Goal: Task Accomplishment & Management: Manage account settings

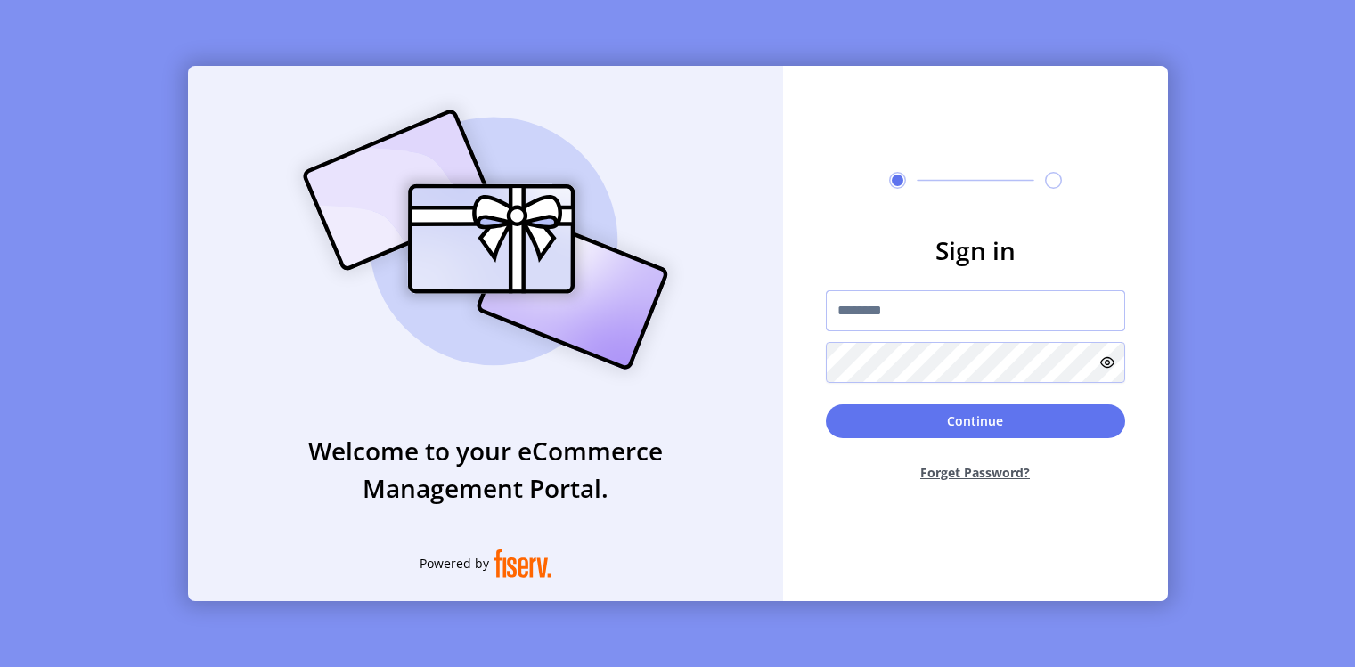
click at [900, 322] on input "text" at bounding box center [975, 310] width 299 height 41
paste input "**********"
type input "**********"
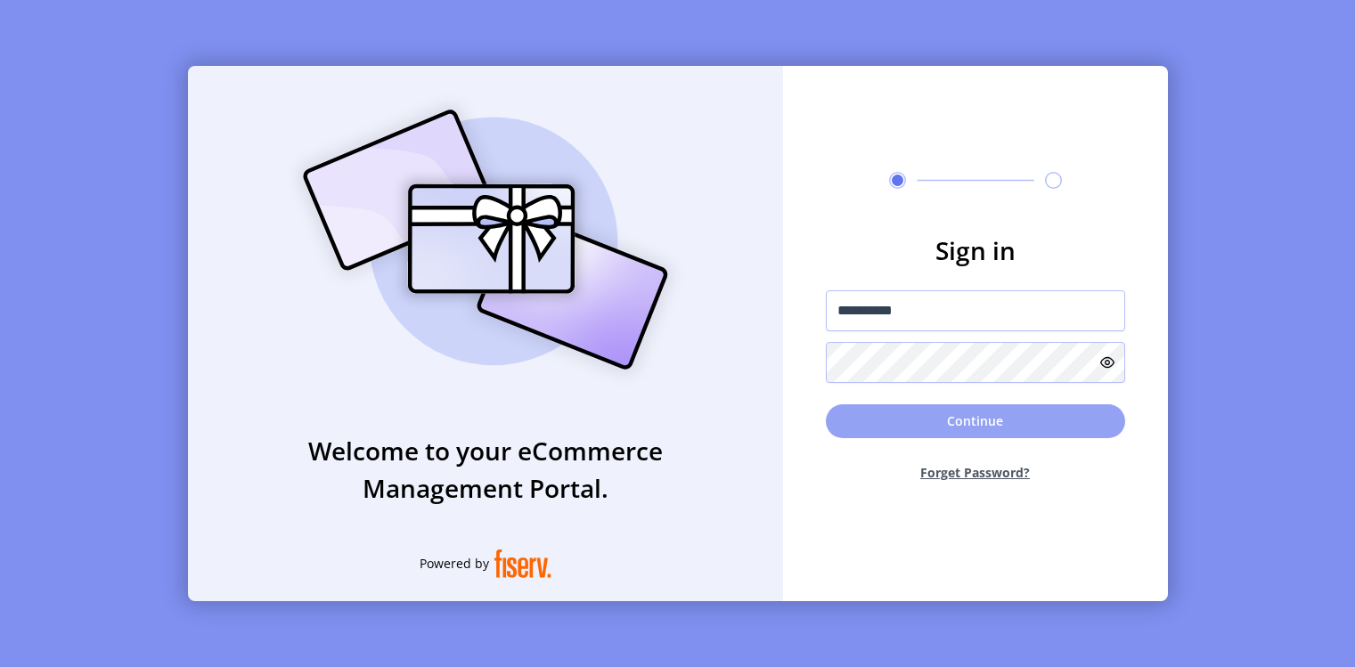
click at [905, 418] on button "Continue" at bounding box center [975, 421] width 299 height 34
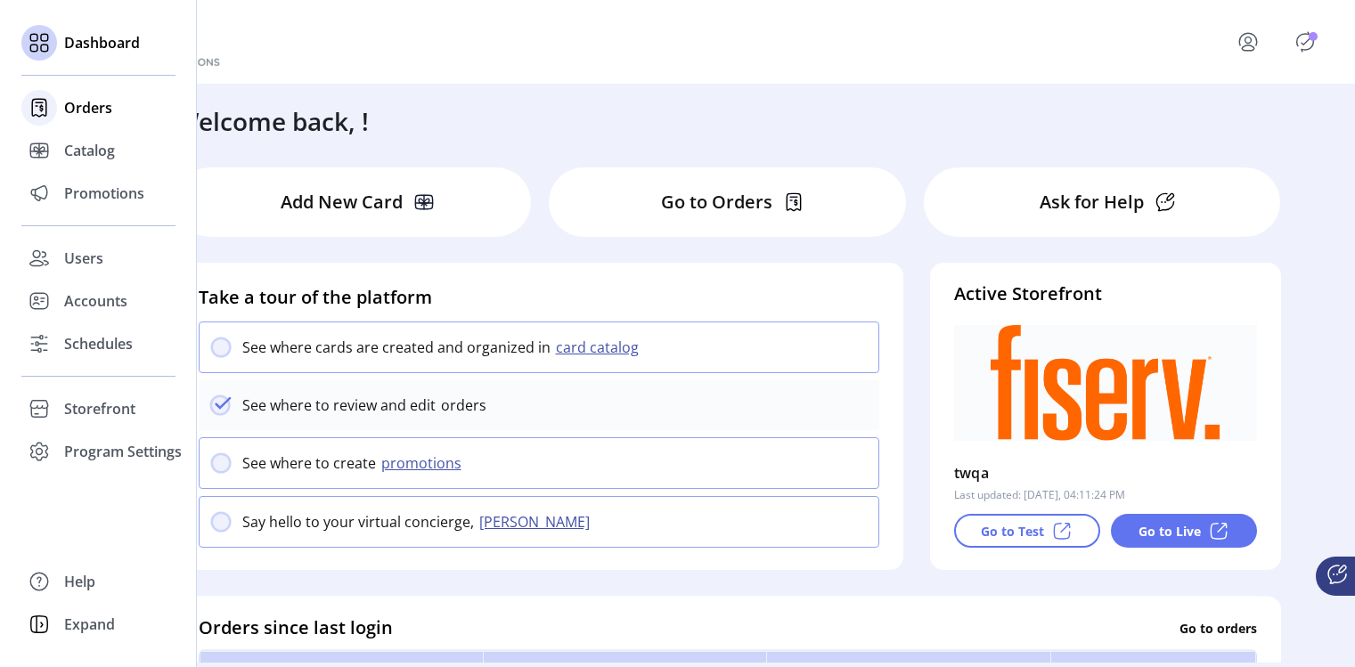
click at [46, 118] on icon at bounding box center [39, 108] width 29 height 29
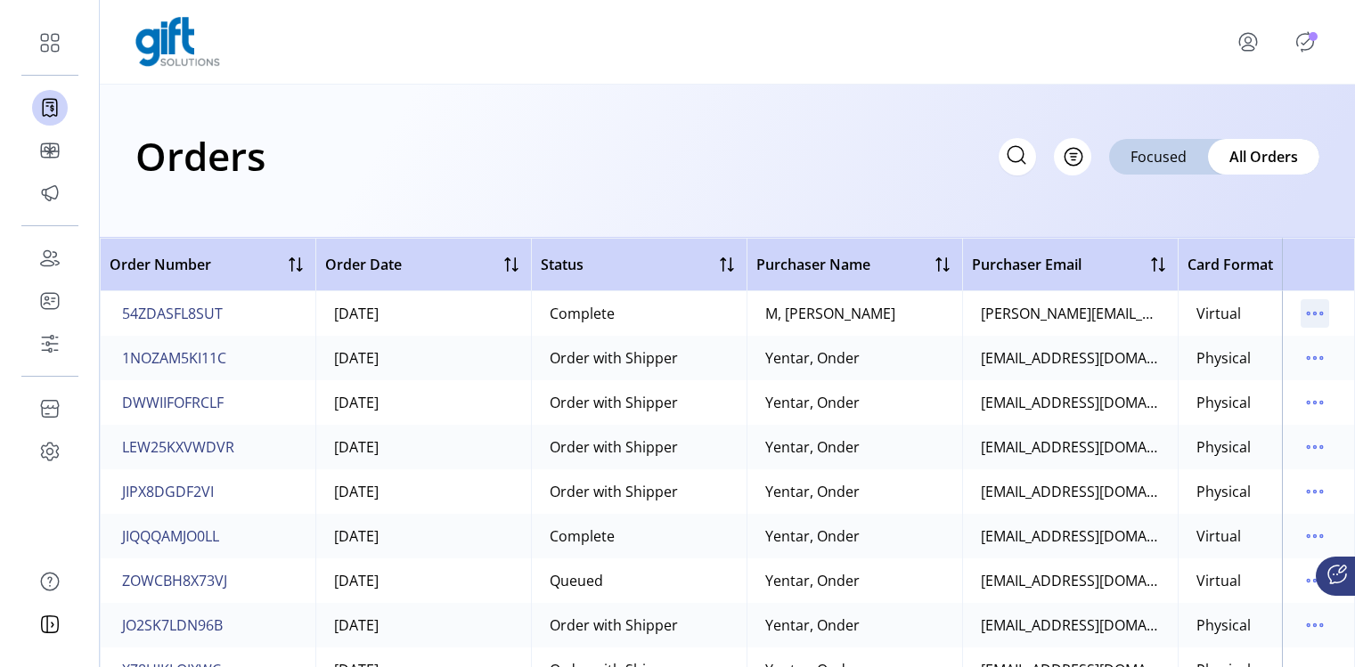
click at [1310, 317] on icon "menu" at bounding box center [1314, 313] width 29 height 29
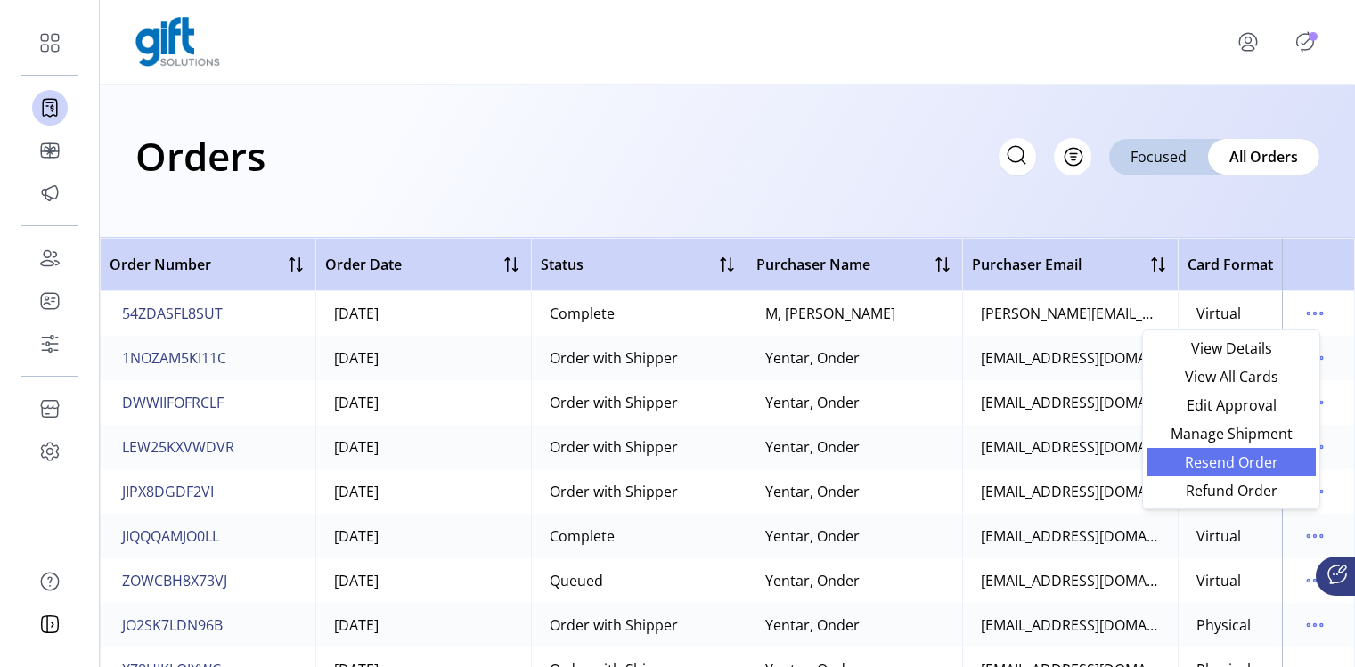
click at [1207, 459] on span "Resend Order" at bounding box center [1231, 462] width 148 height 14
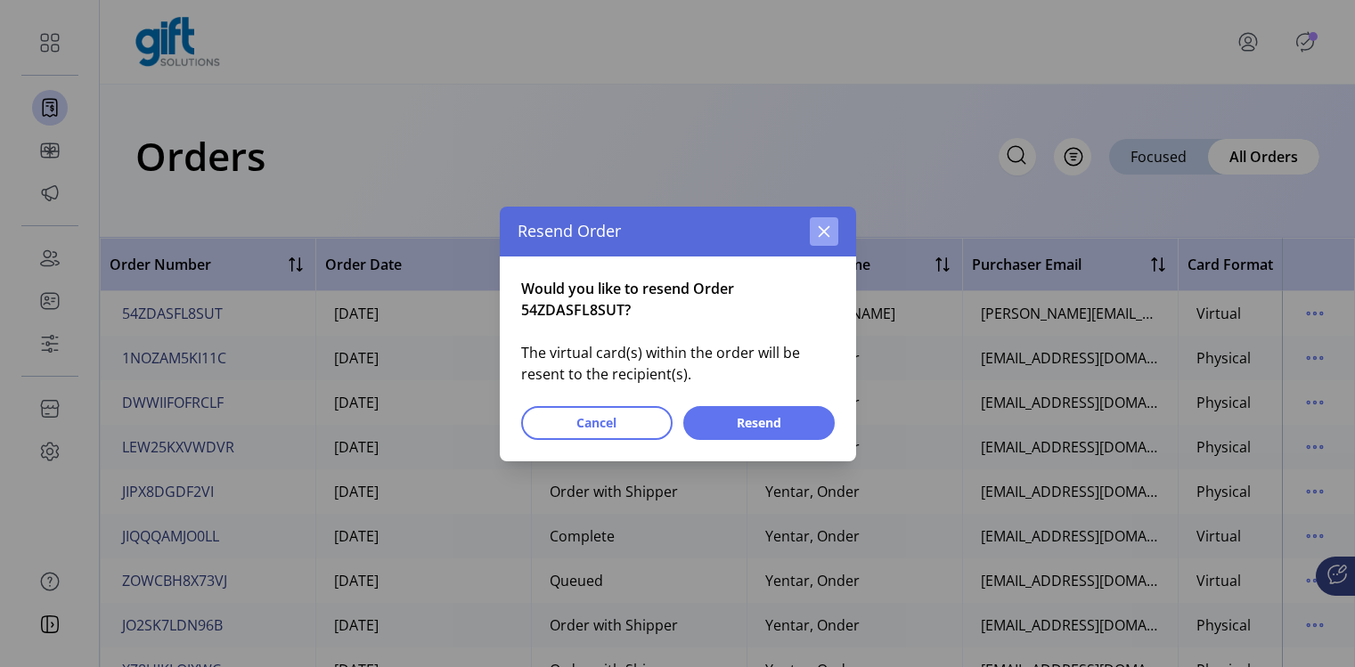
click at [827, 235] on icon "button" at bounding box center [824, 231] width 12 height 12
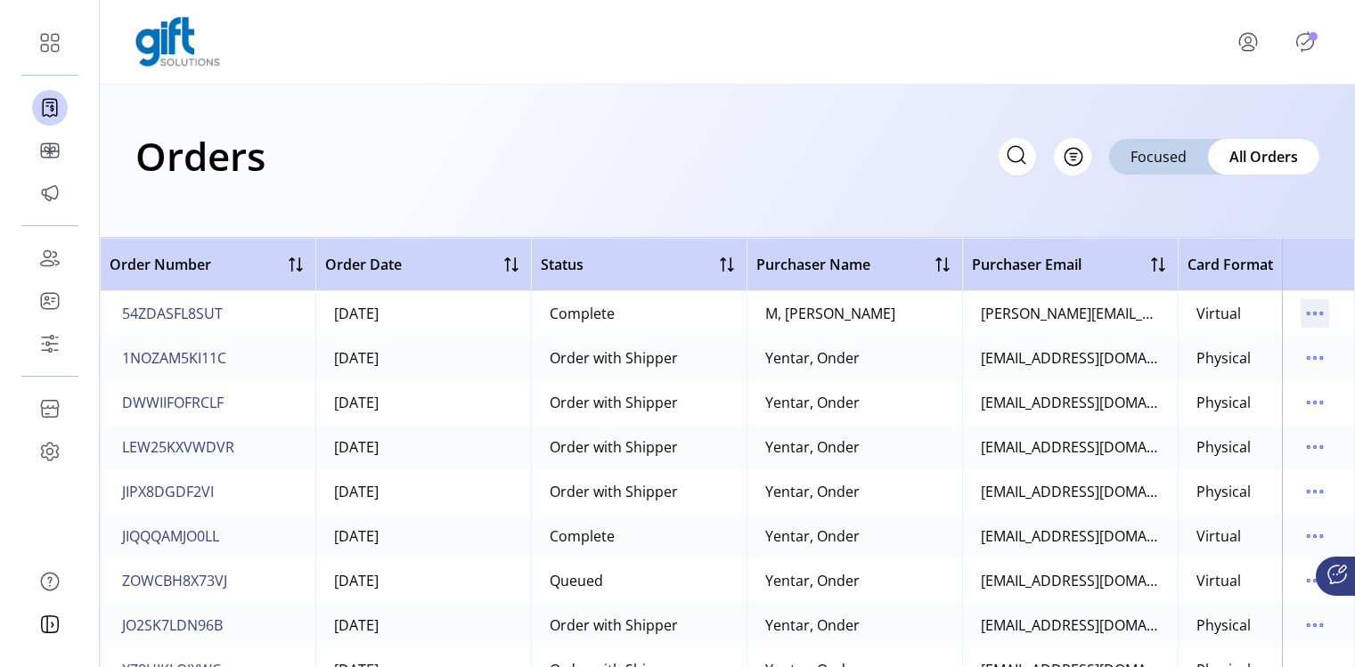
click at [1315, 324] on icon "menu" at bounding box center [1314, 313] width 29 height 29
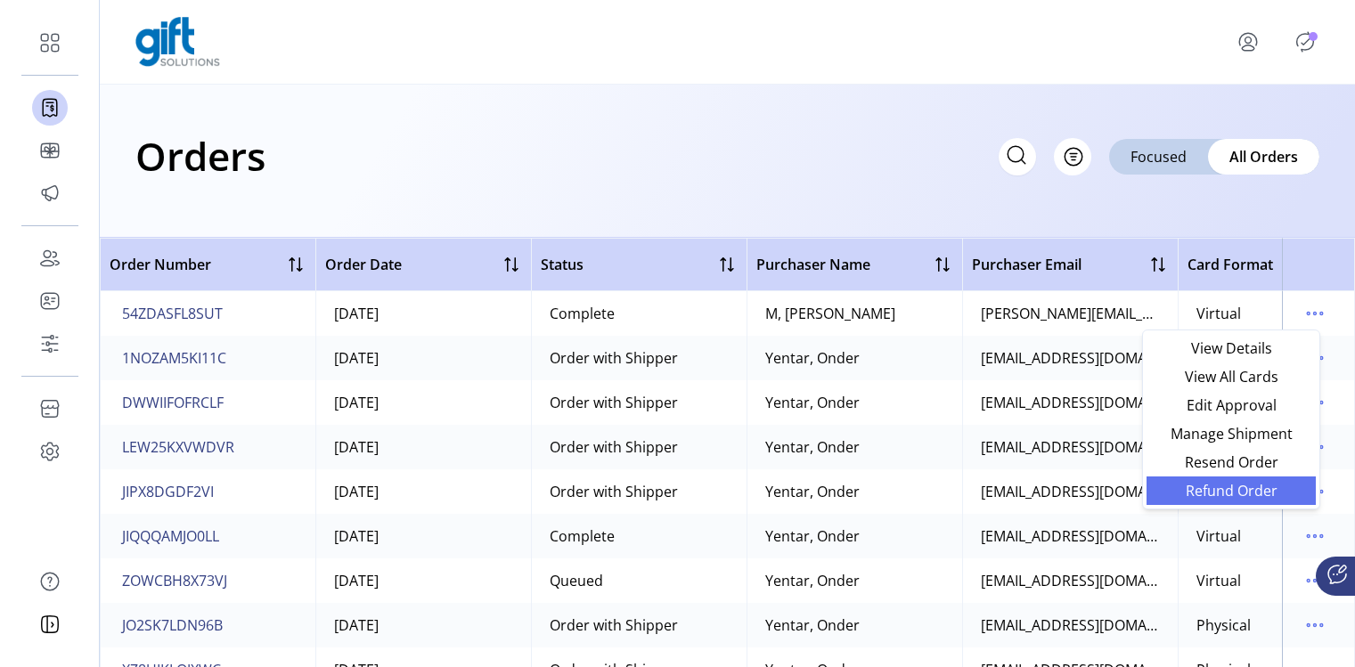
click at [1250, 495] on span "Refund Order" at bounding box center [1231, 491] width 148 height 14
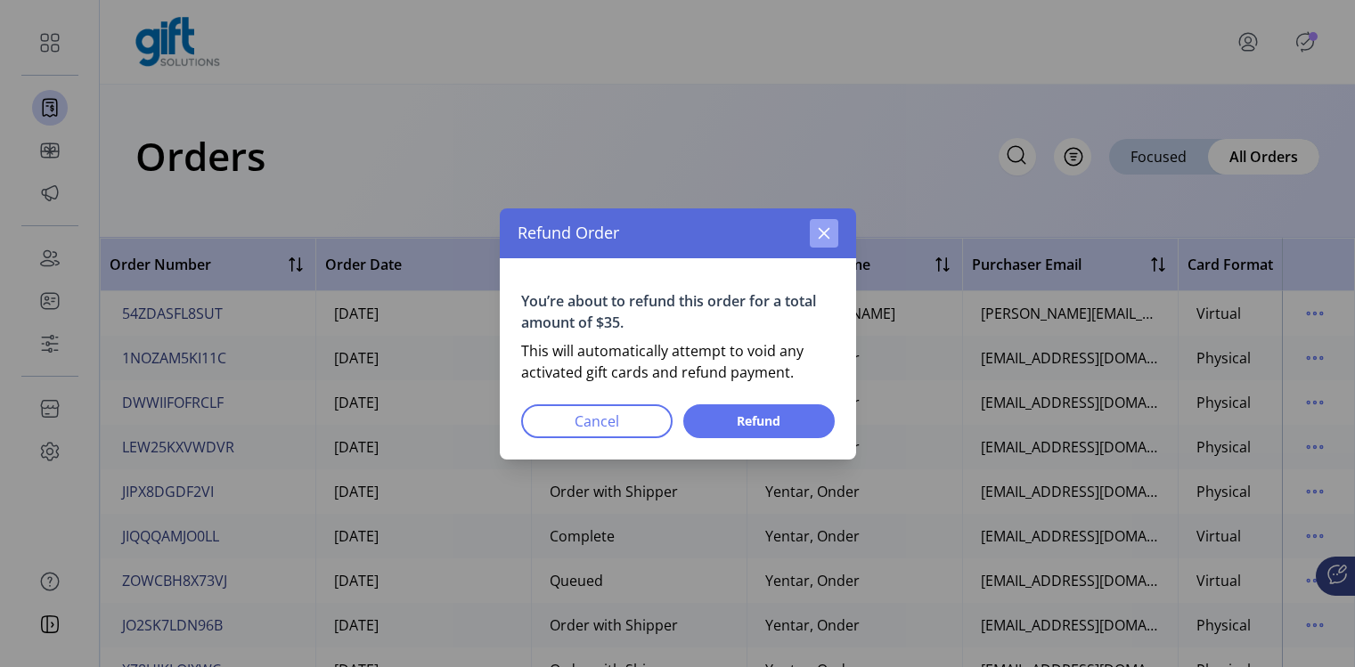
click at [818, 235] on icon "button" at bounding box center [824, 233] width 14 height 14
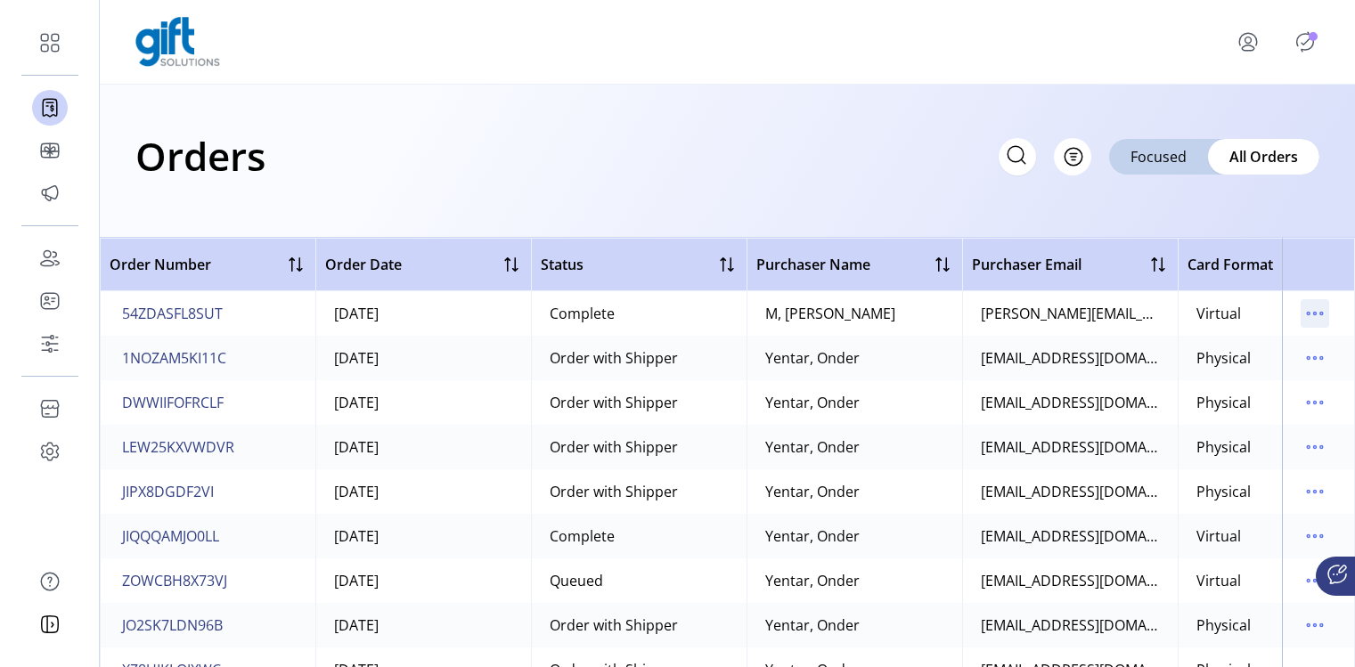
click at [1307, 322] on icon "menu" at bounding box center [1314, 313] width 29 height 29
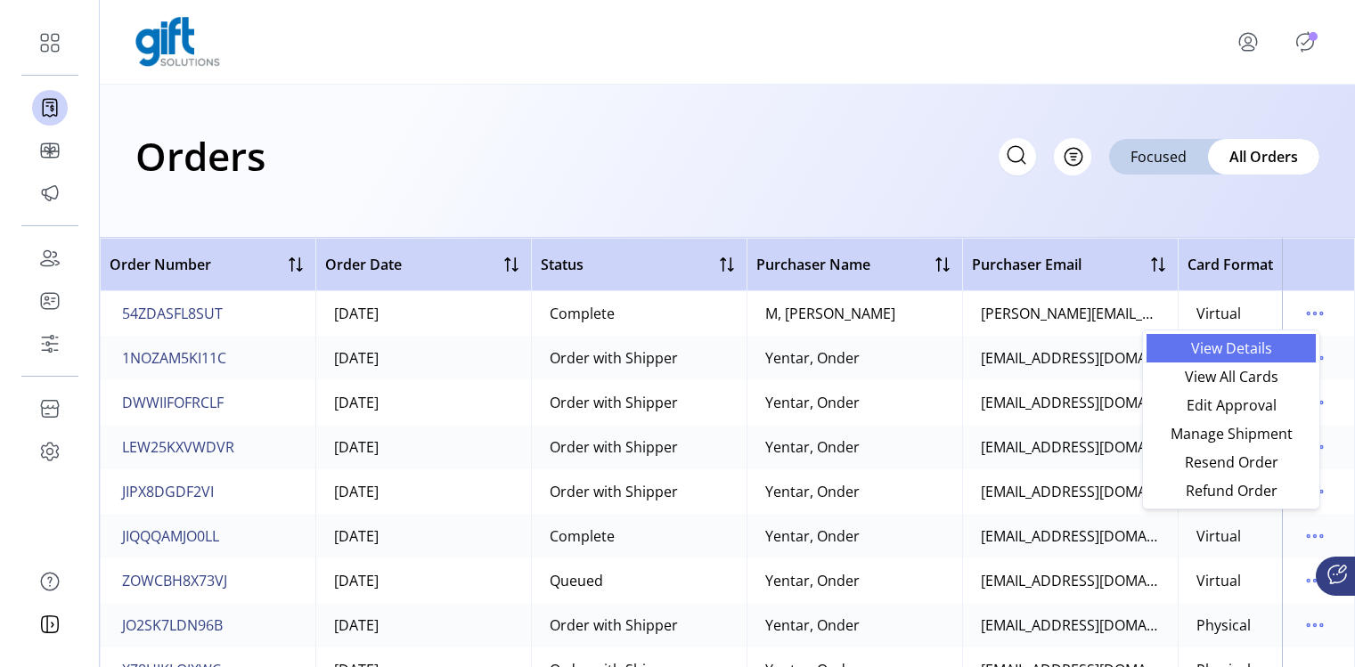
click at [1248, 354] on span "View Details" at bounding box center [1231, 348] width 148 height 14
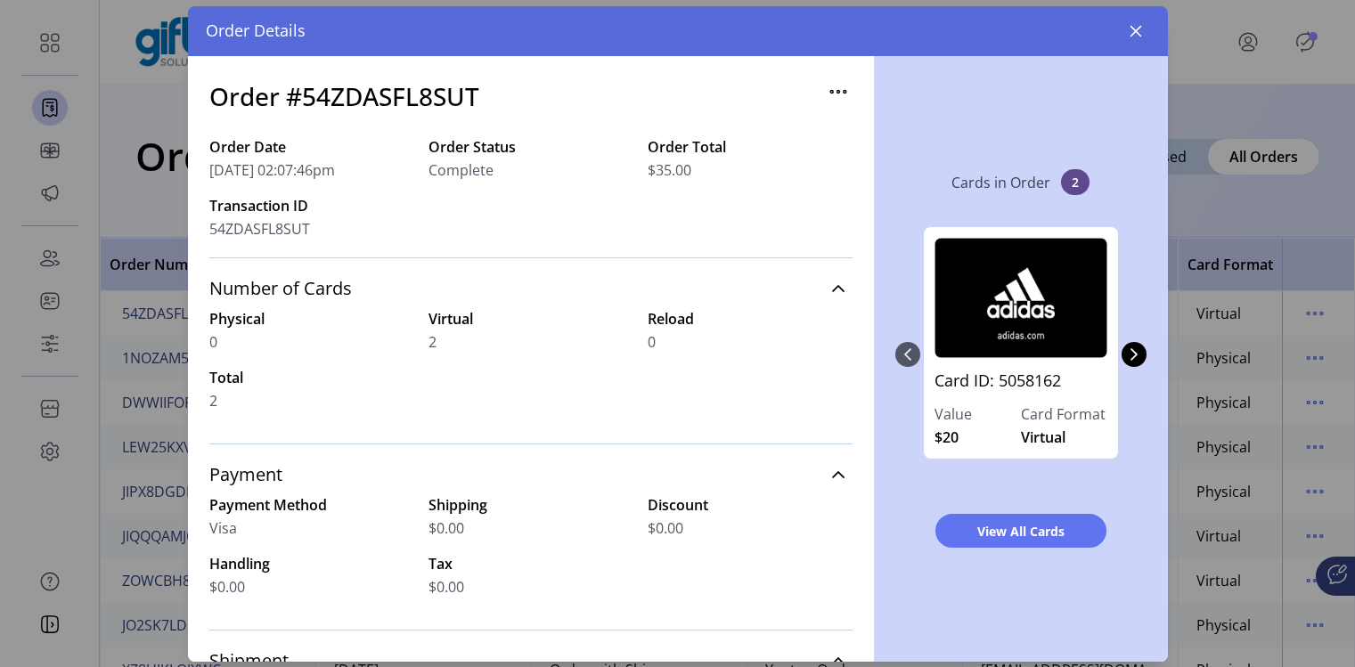
click at [836, 90] on icon "button" at bounding box center [837, 91] width 3 height 3
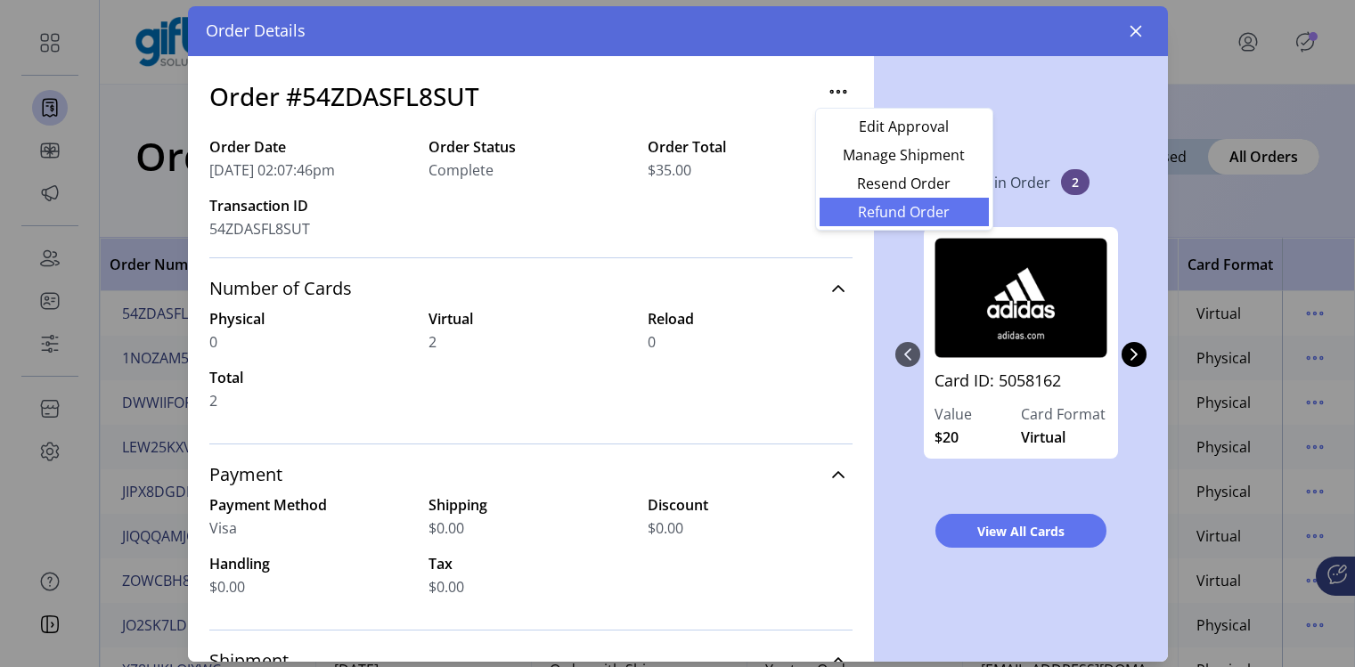
click at [859, 208] on span "Refund Order" at bounding box center [904, 212] width 148 height 14
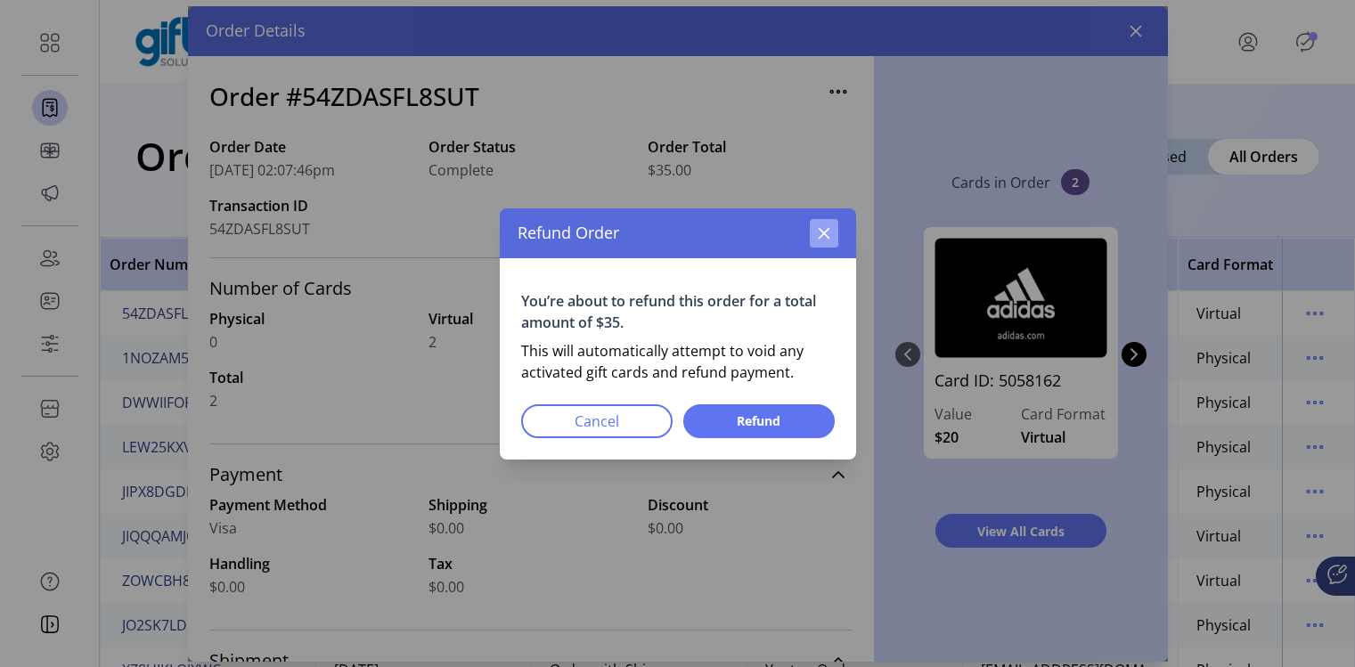
click at [820, 237] on icon "button" at bounding box center [824, 233] width 14 height 14
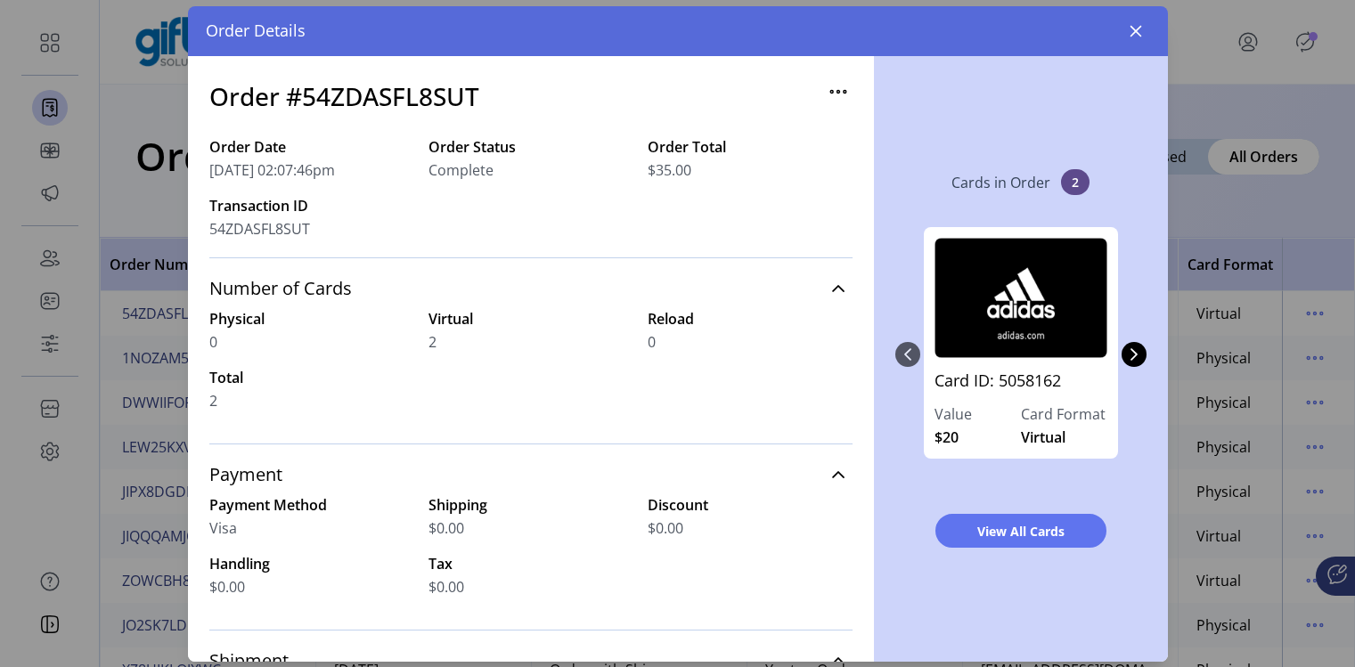
click at [836, 92] on icon "button" at bounding box center [837, 91] width 3 height 3
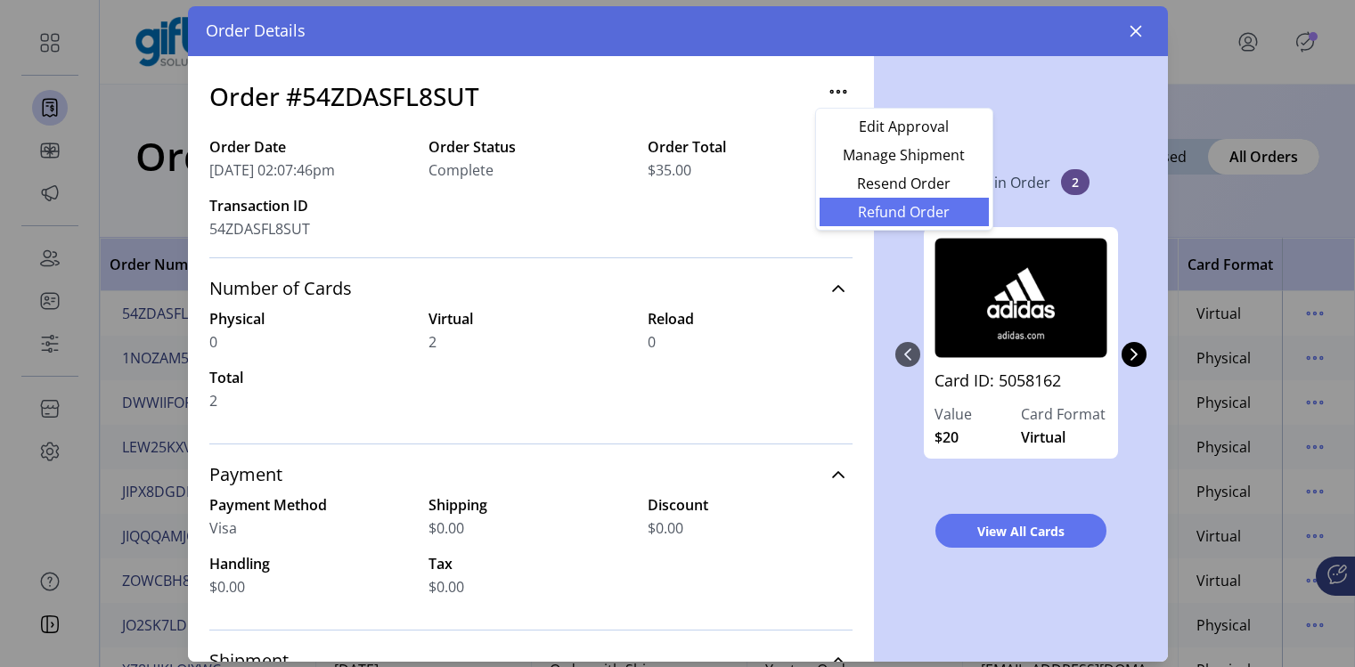
click at [870, 205] on span "Refund Order" at bounding box center [904, 212] width 148 height 14
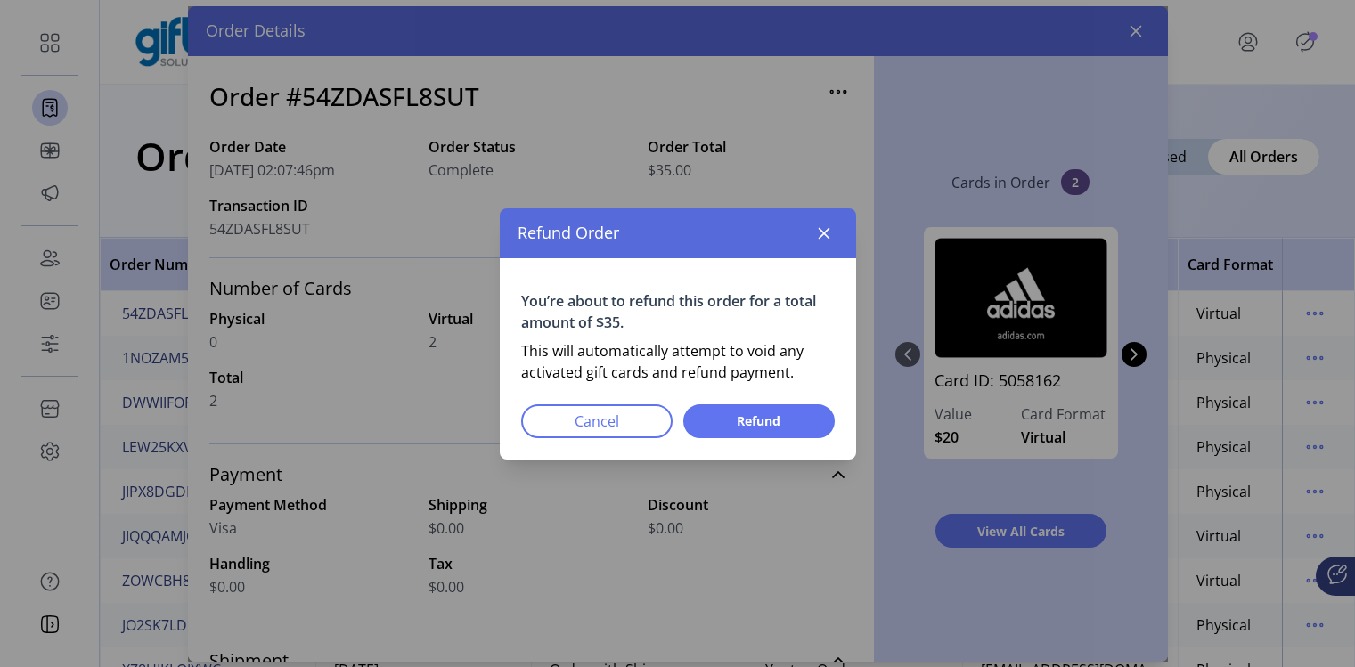
click at [811, 250] on div "Refund Order" at bounding box center [678, 233] width 356 height 50
click at [829, 236] on icon "button" at bounding box center [824, 233] width 14 height 14
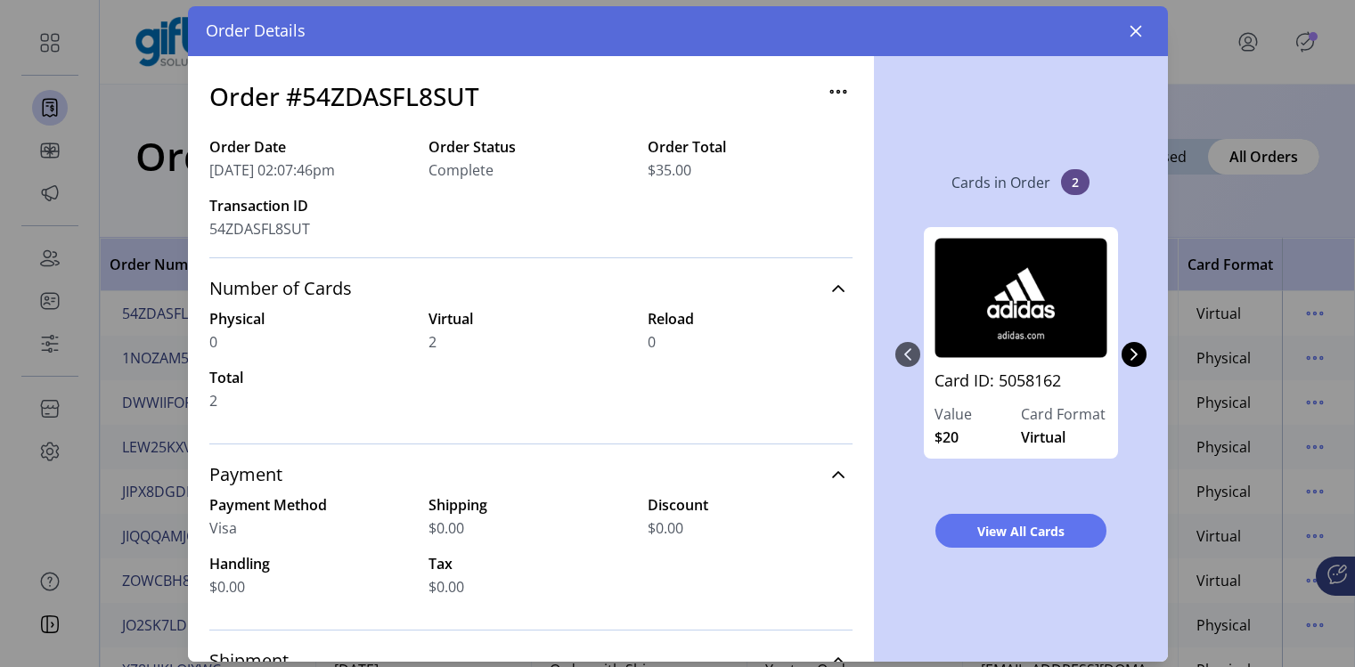
click at [830, 91] on icon "button" at bounding box center [831, 91] width 3 height 3
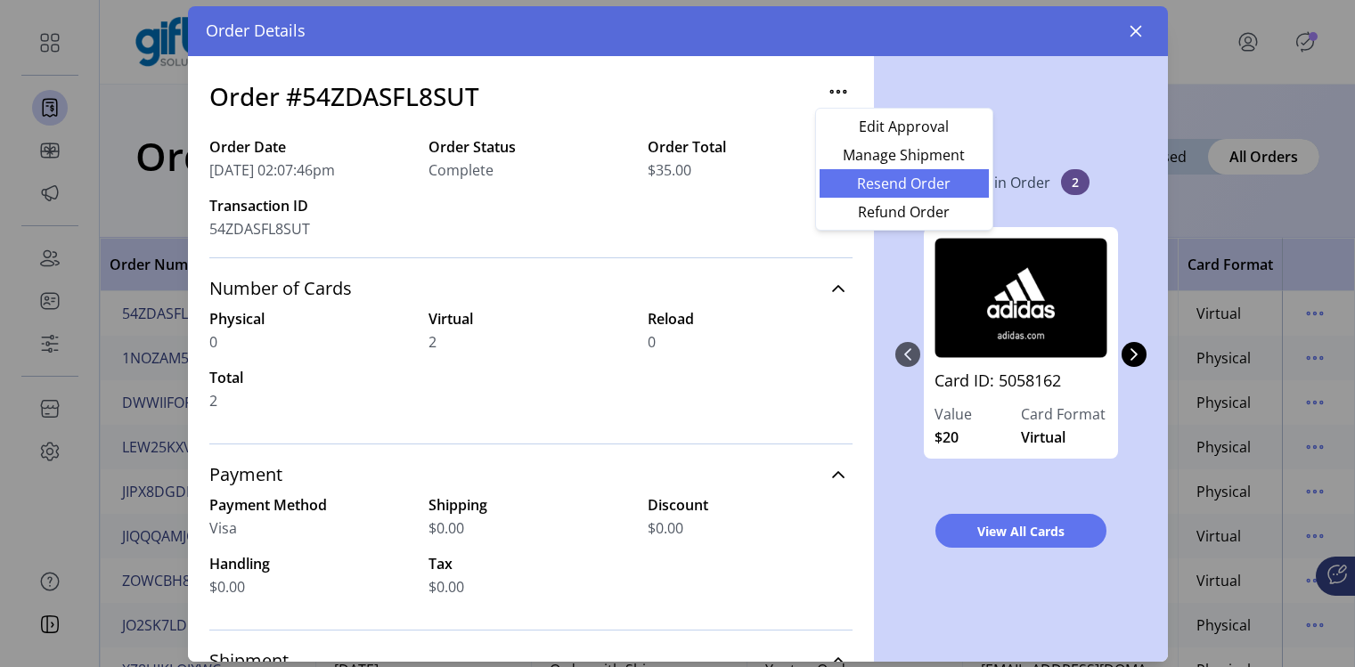
click at [849, 186] on span "Resend Order" at bounding box center [904, 183] width 148 height 14
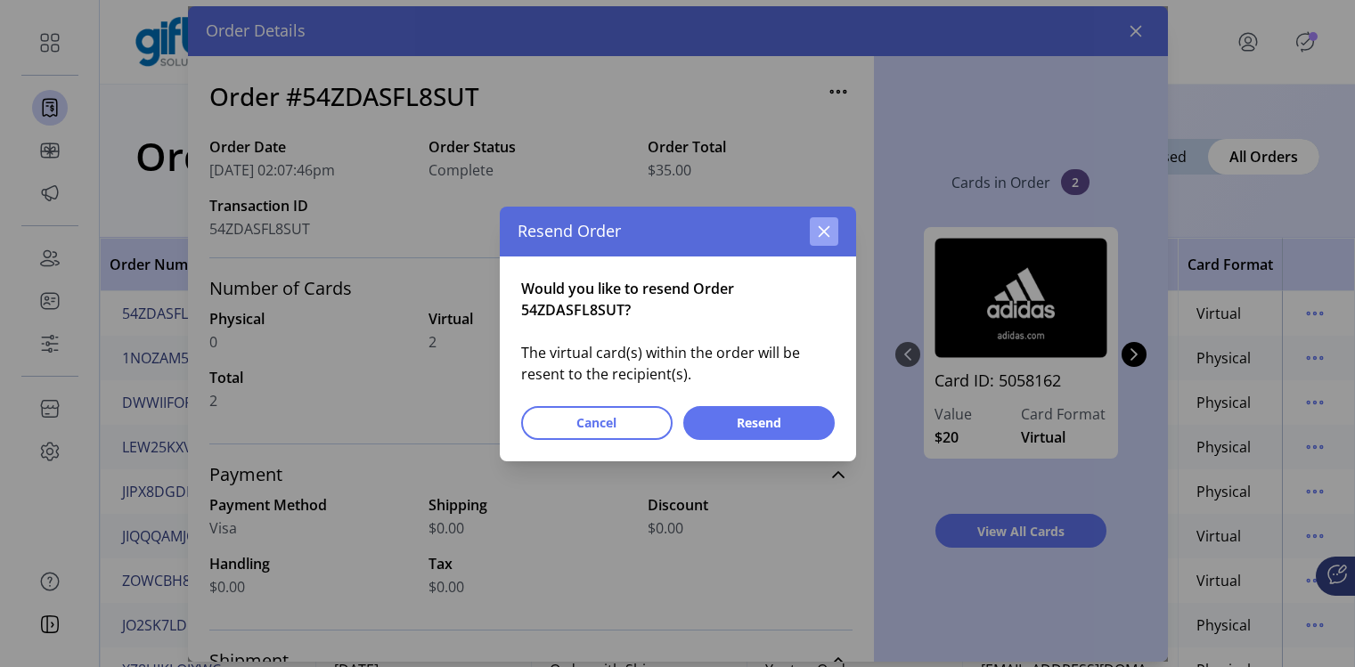
click at [827, 226] on icon "button" at bounding box center [824, 231] width 12 height 12
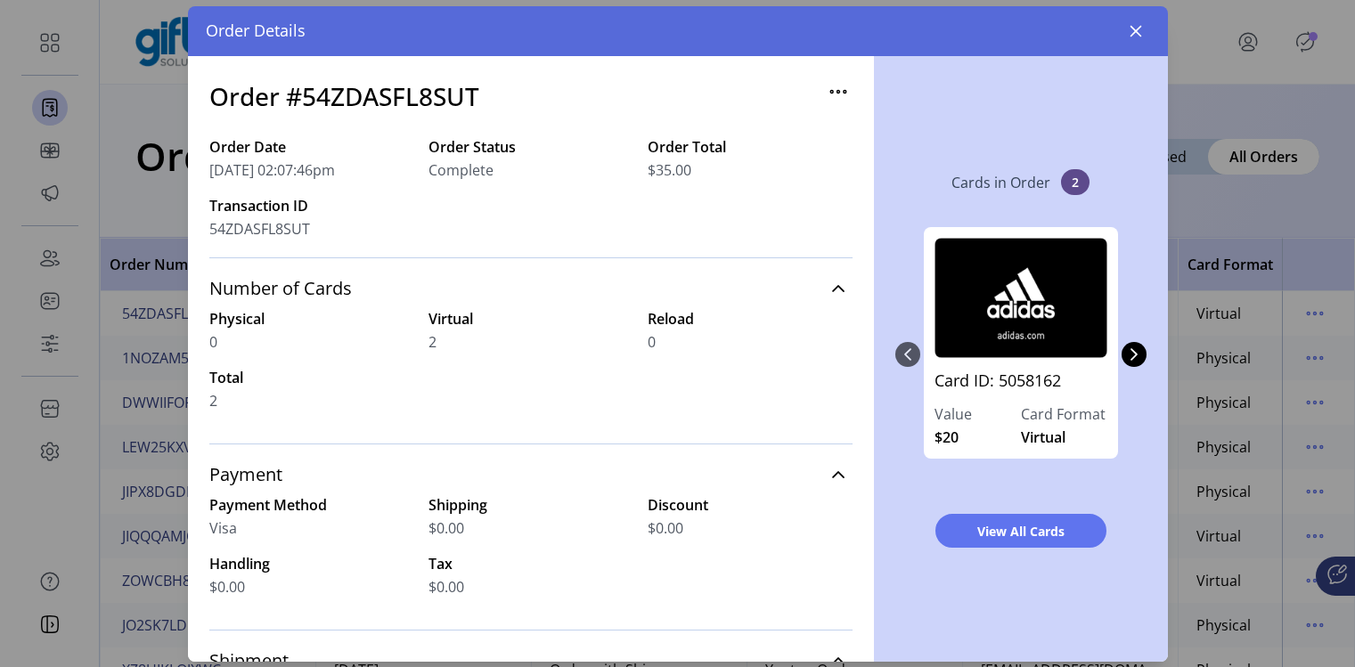
click at [825, 89] on icon "button" at bounding box center [838, 91] width 29 height 29
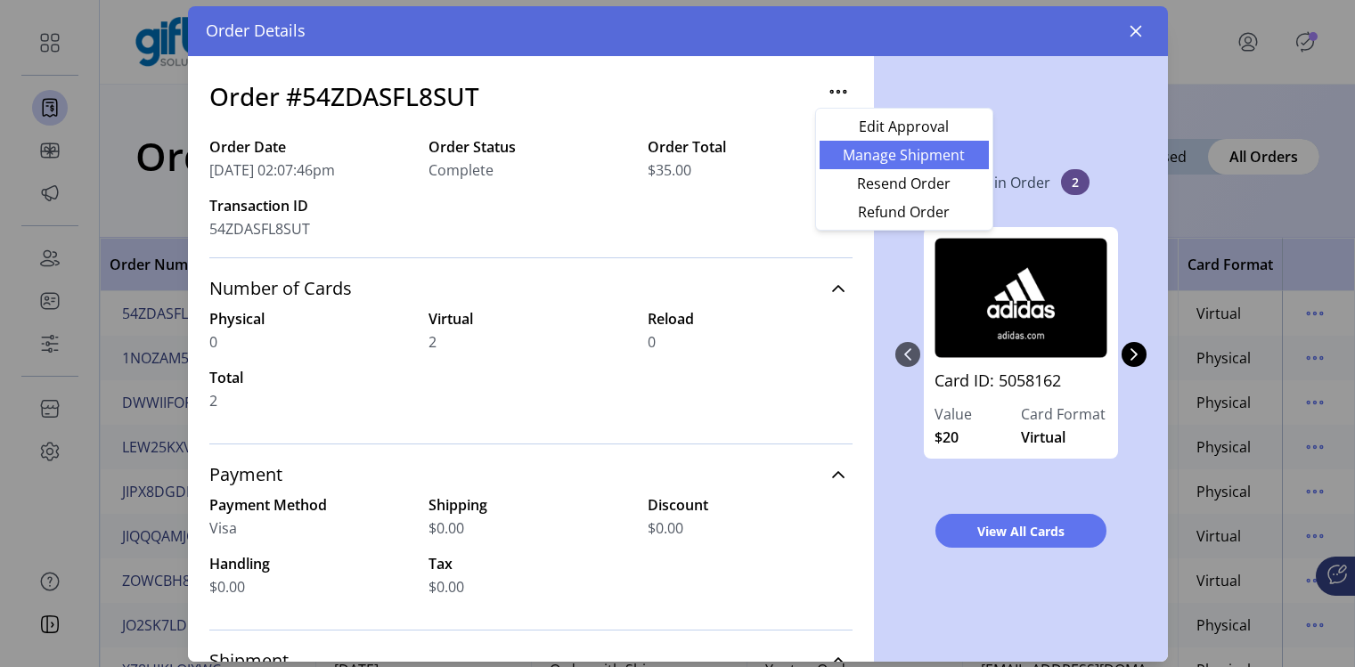
click at [843, 149] on span "Manage Shipment" at bounding box center [904, 155] width 148 height 14
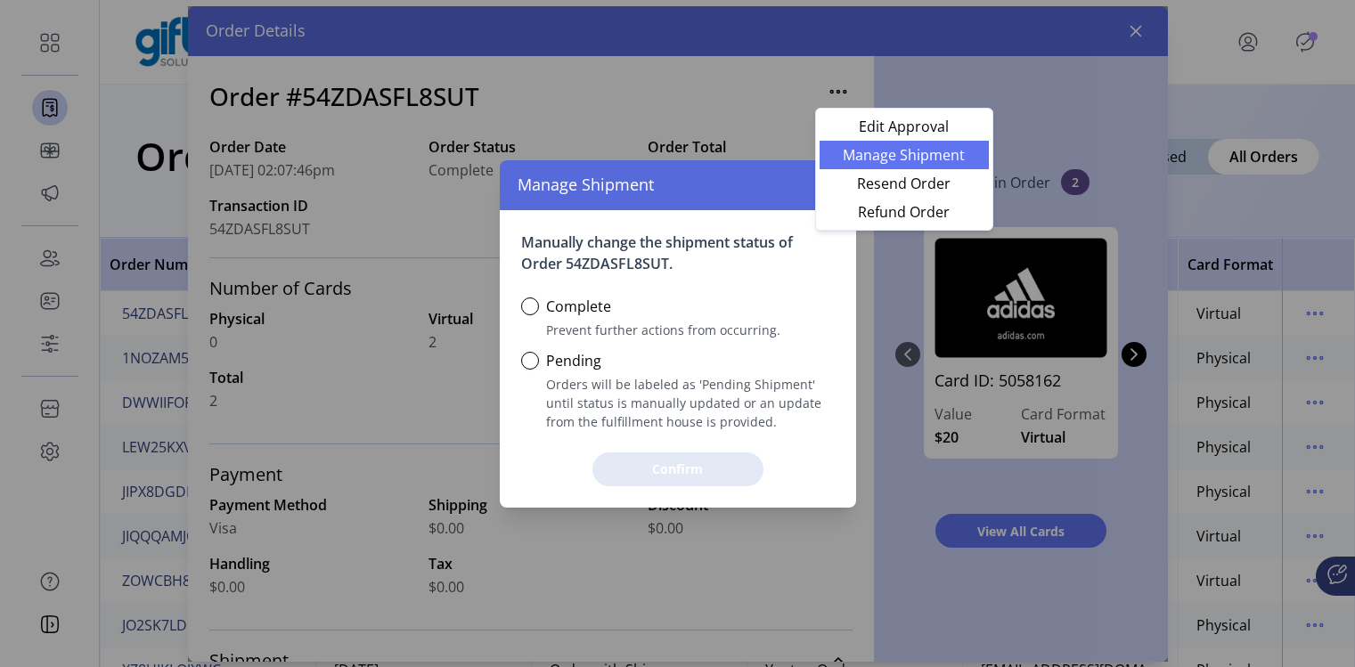
scroll to position [11, 6]
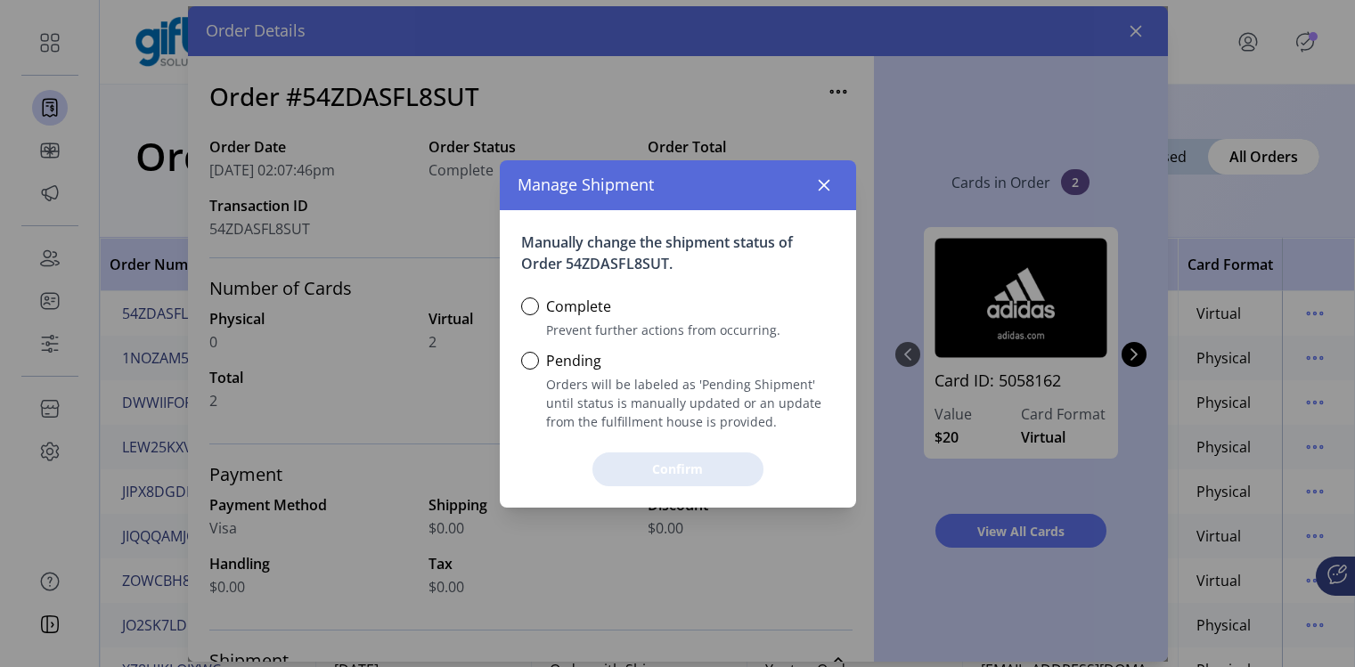
click at [839, 183] on div "Manage Shipment" at bounding box center [678, 185] width 356 height 50
click at [829, 186] on icon "button" at bounding box center [824, 185] width 14 height 14
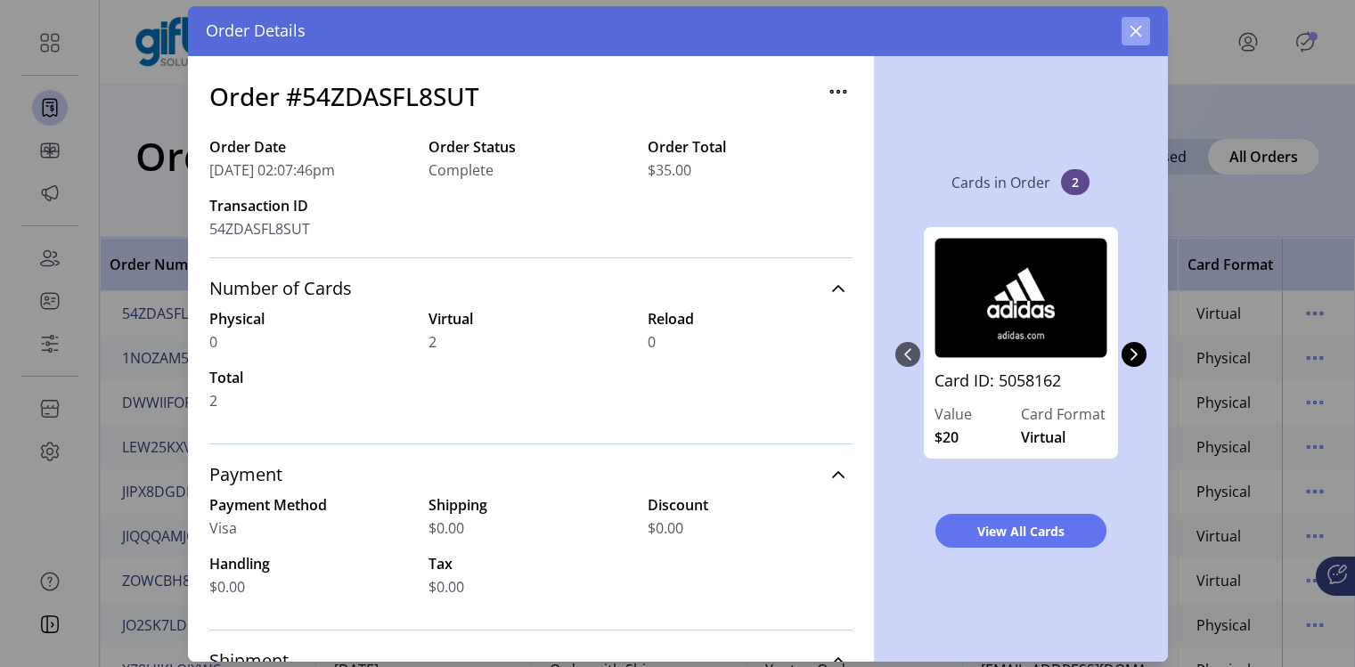
click at [1133, 33] on icon "button" at bounding box center [1135, 31] width 12 height 12
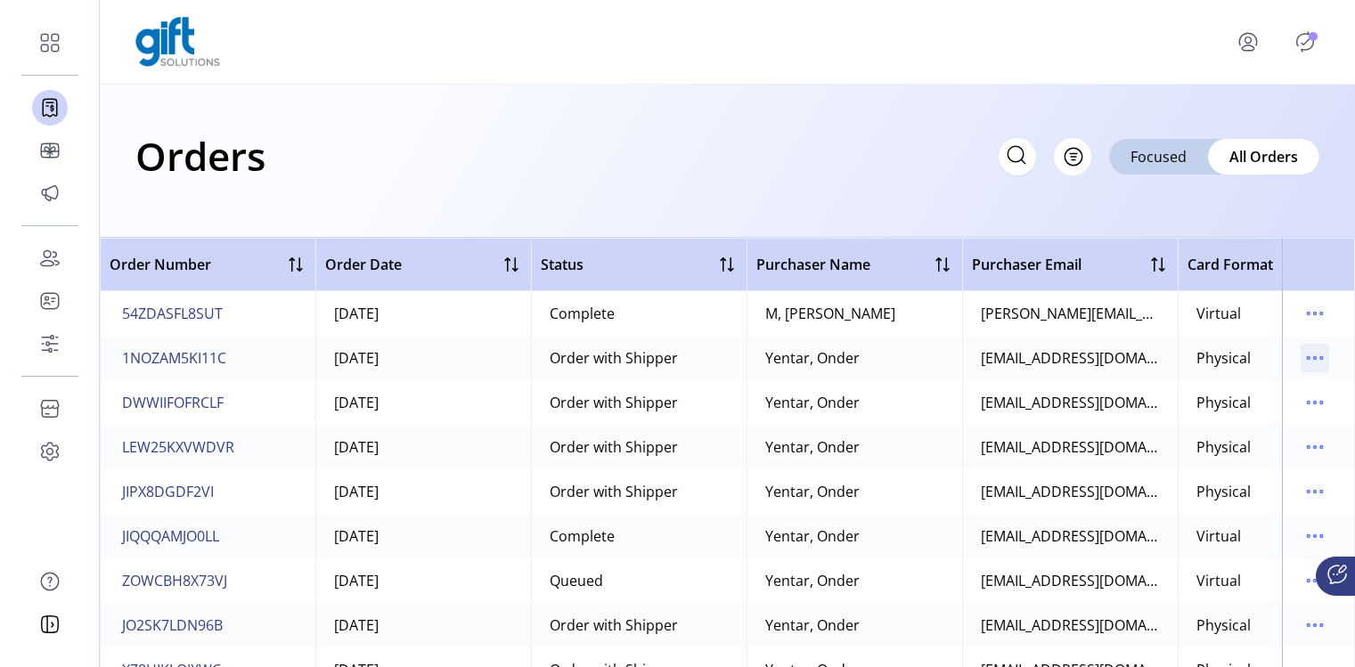
click at [1300, 357] on icon "menu" at bounding box center [1314, 358] width 29 height 29
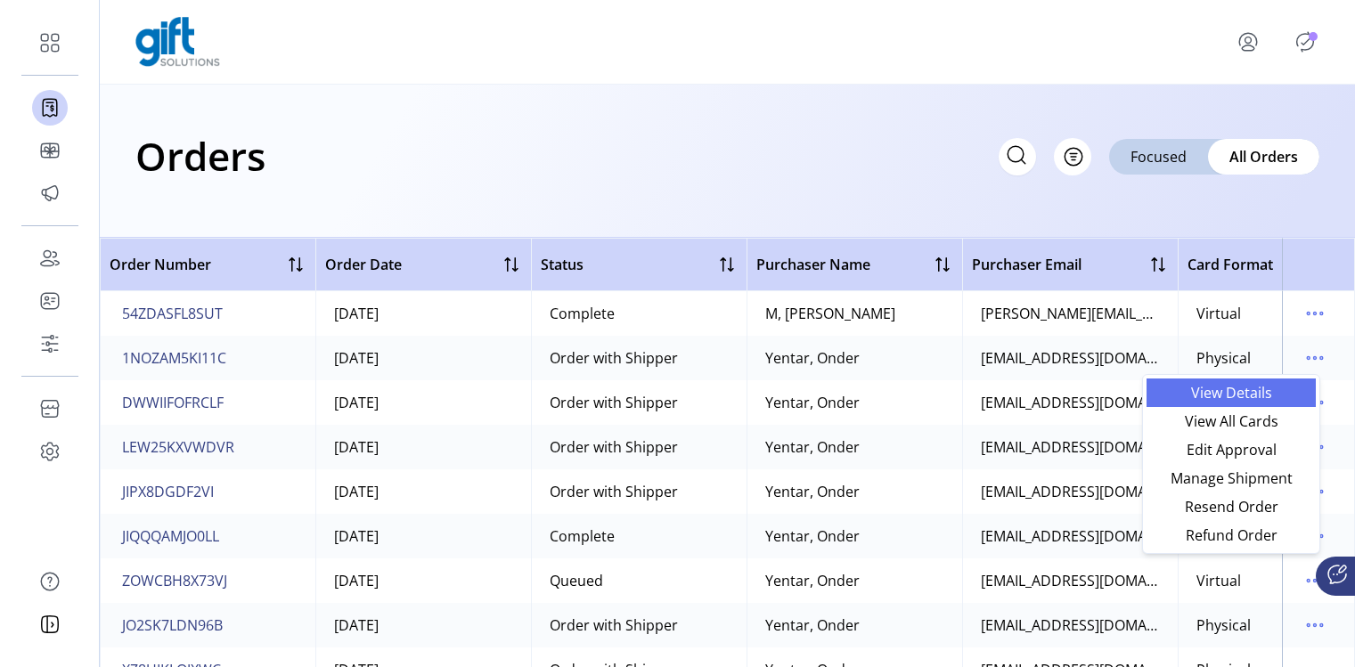
click at [1238, 394] on span "View Details" at bounding box center [1231, 393] width 148 height 14
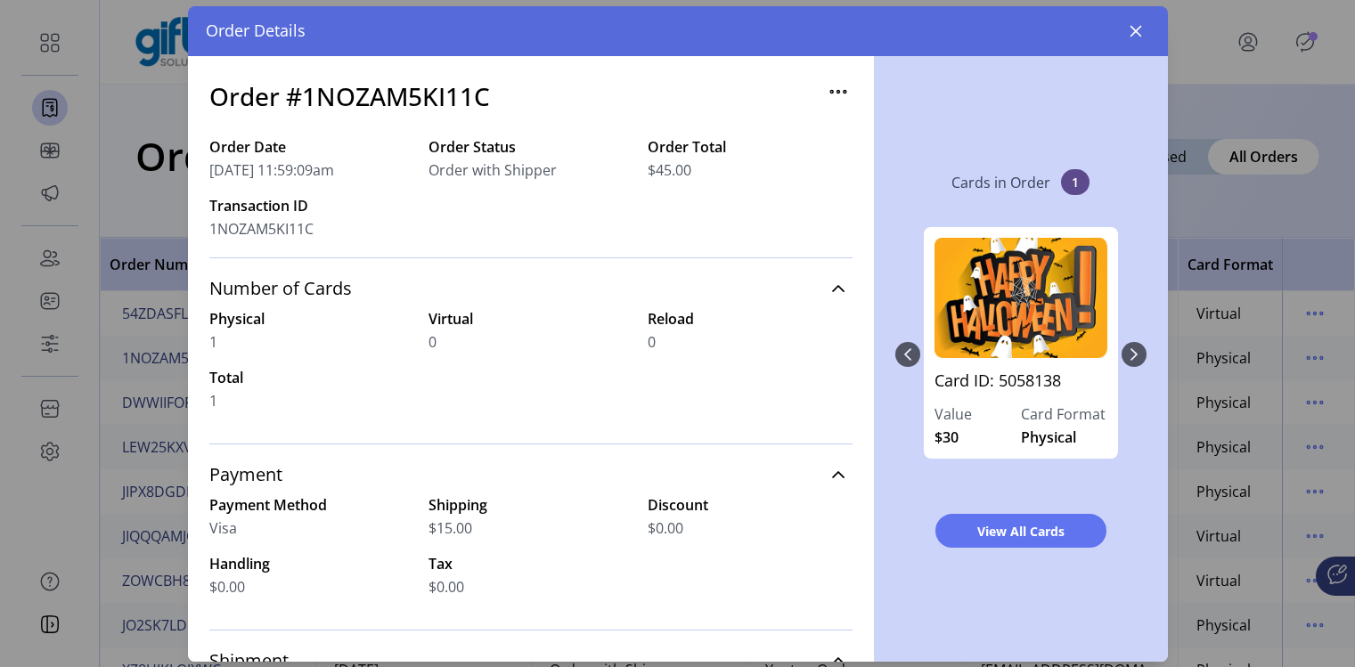
click at [830, 93] on icon "button" at bounding box center [838, 91] width 29 height 29
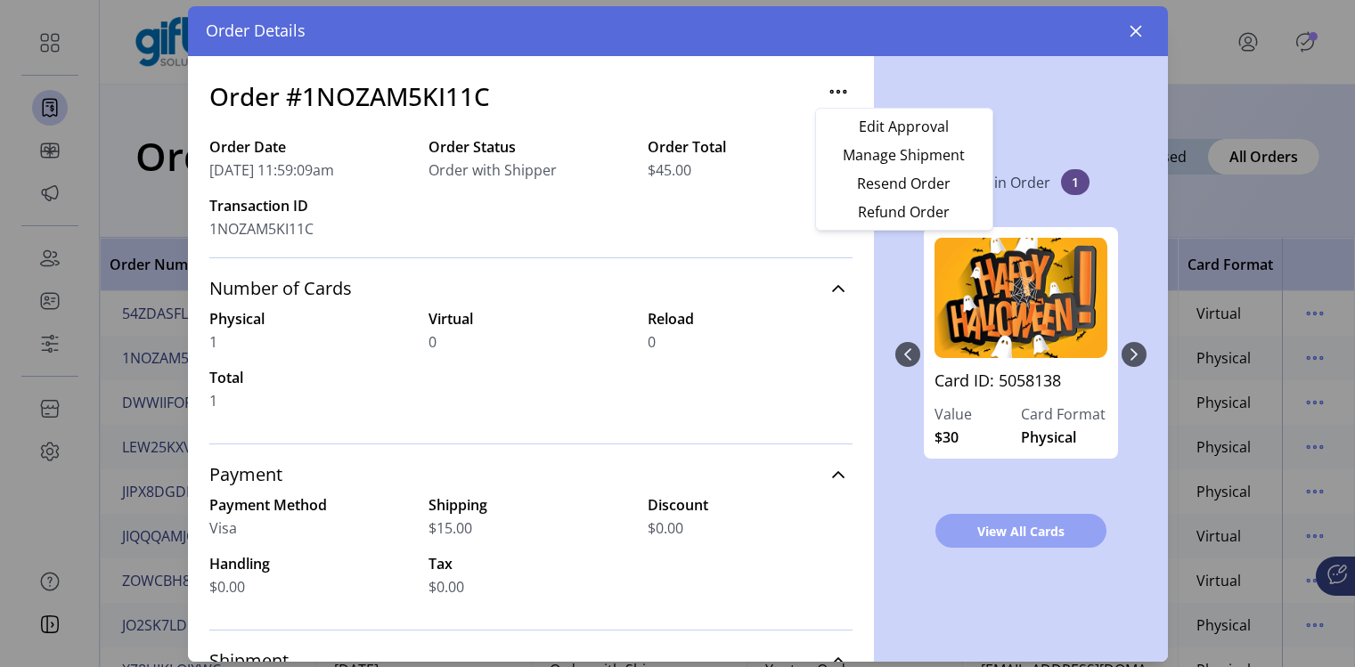
click at [995, 536] on span "View All Cards" at bounding box center [1020, 531] width 125 height 19
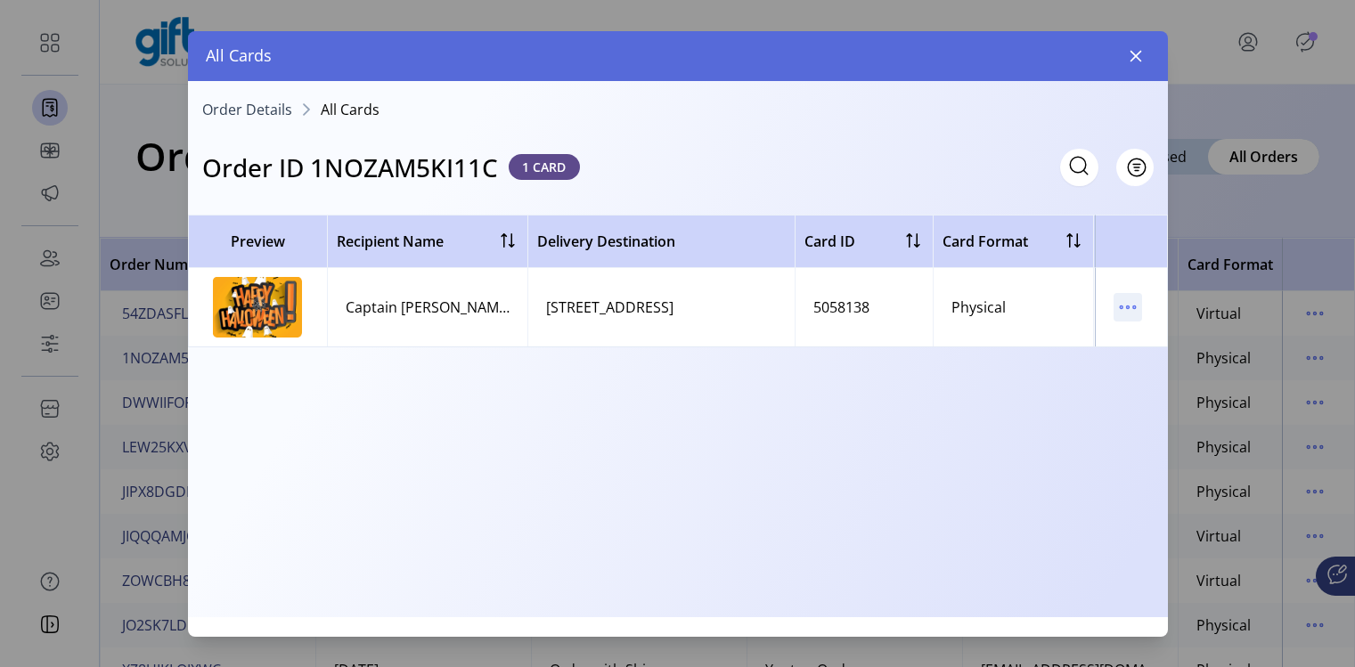
click at [1131, 301] on icon "menu" at bounding box center [1127, 307] width 29 height 29
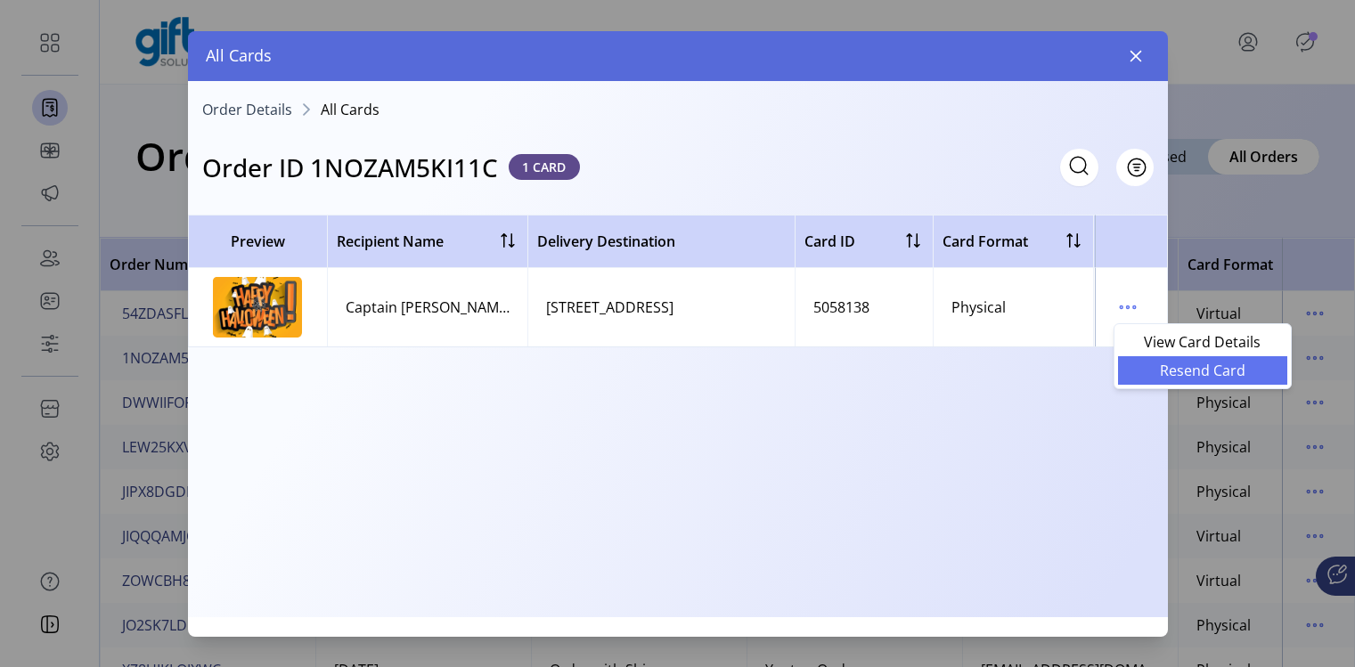
click at [1152, 360] on link "Resend Card" at bounding box center [1202, 370] width 169 height 29
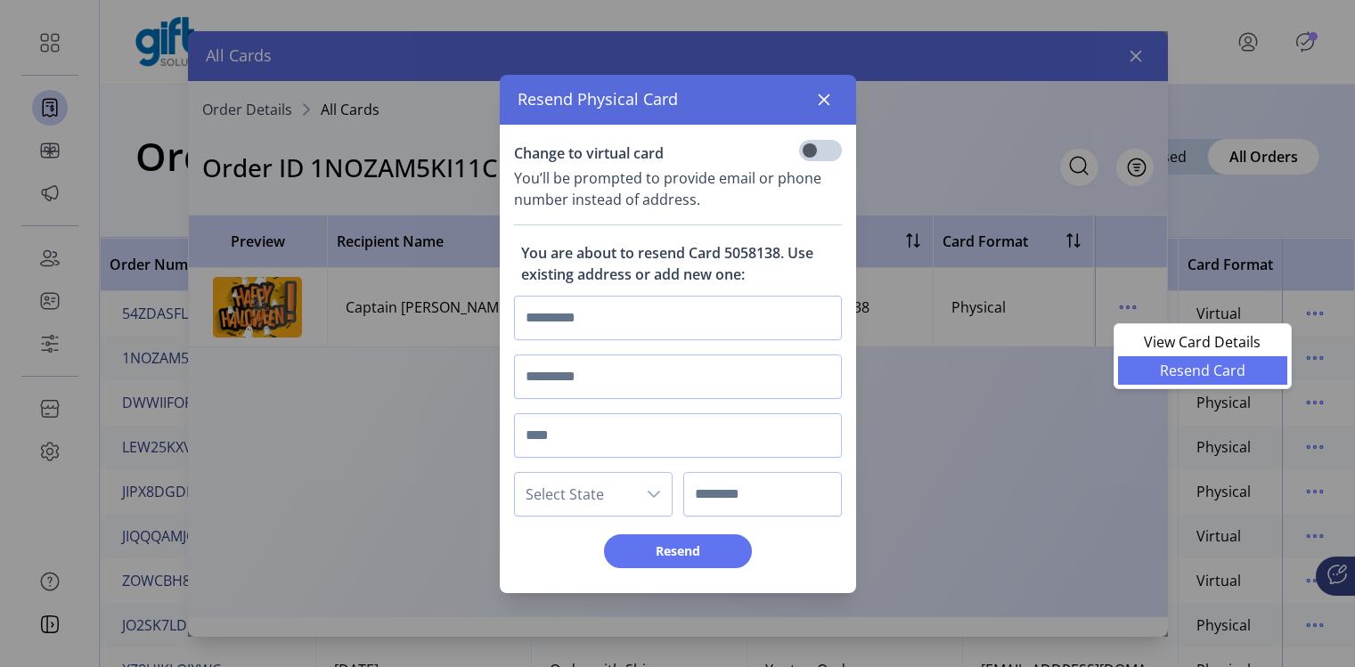
scroll to position [10, 5]
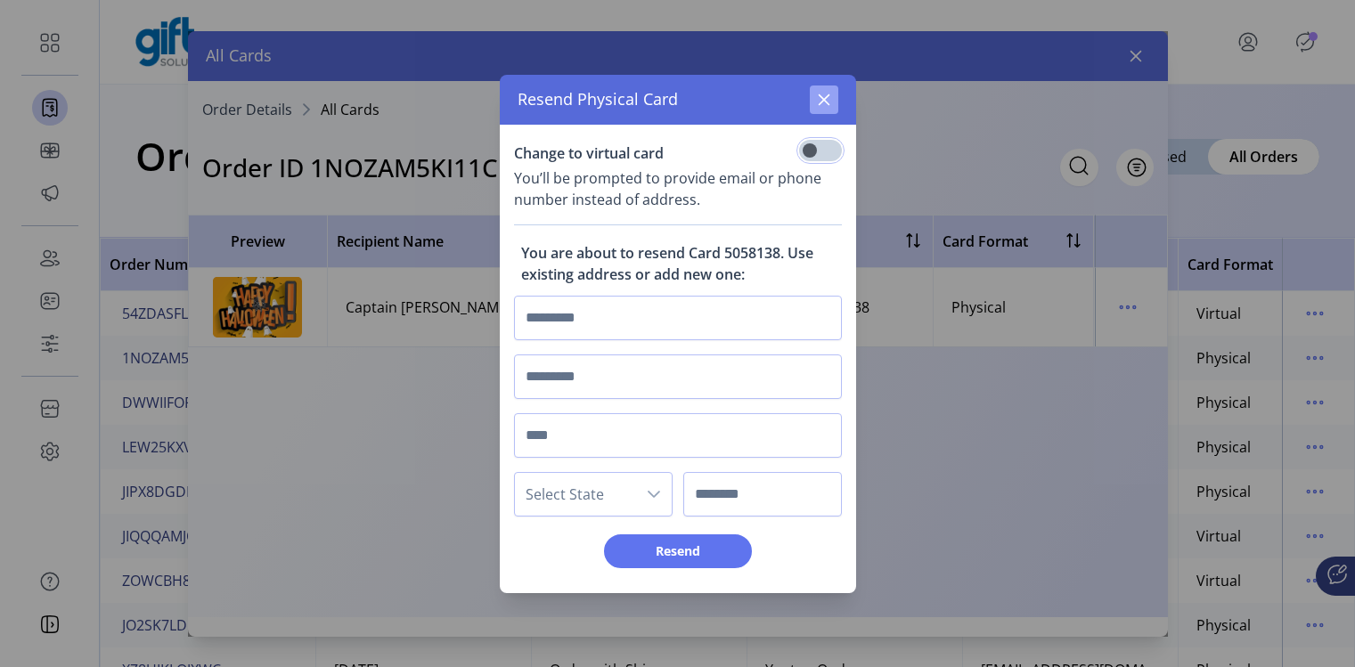
click at [813, 103] on button "button" at bounding box center [824, 100] width 29 height 29
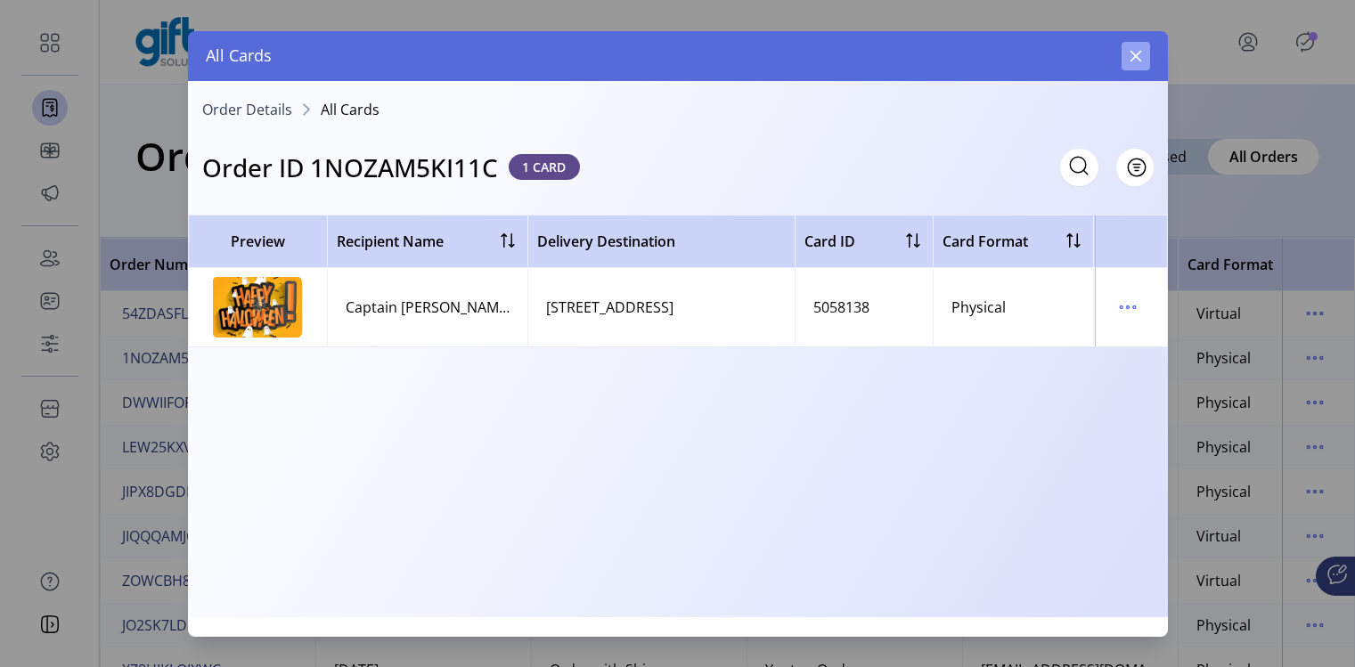
click at [1128, 63] on button "button" at bounding box center [1135, 56] width 29 height 29
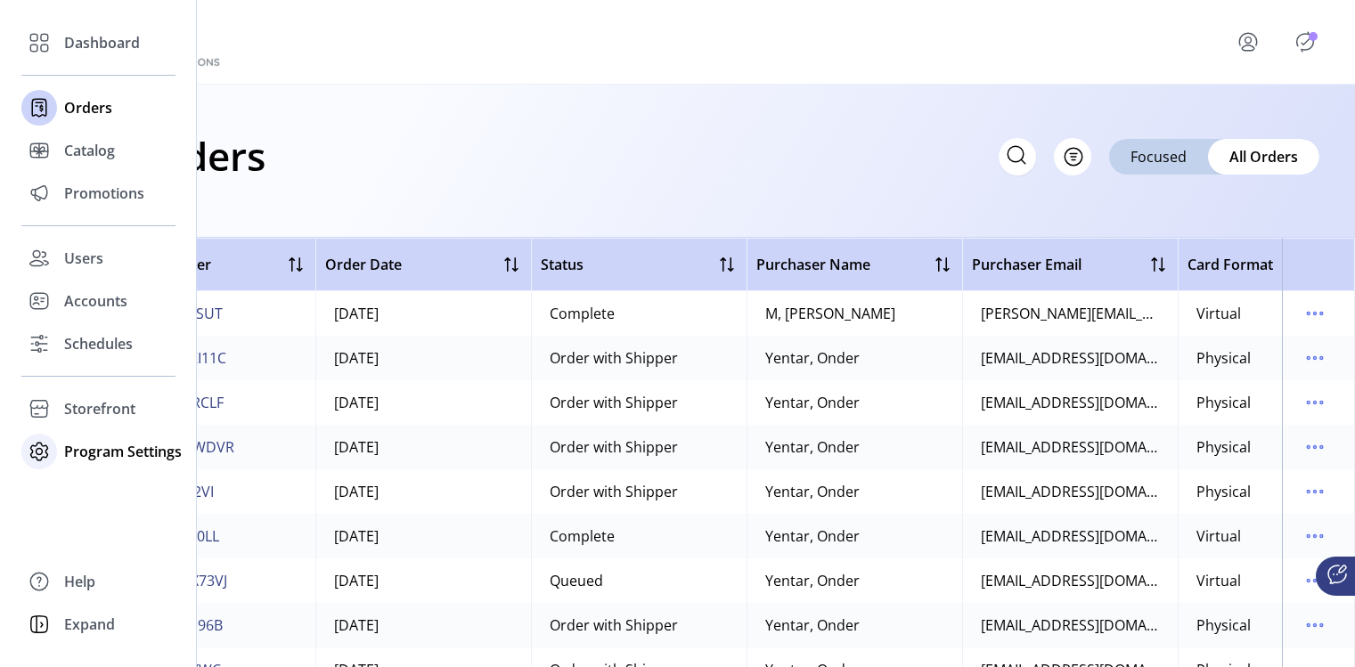
click at [66, 454] on span "Program Settings" at bounding box center [123, 451] width 118 height 21
click at [79, 487] on span "Templates" at bounding box center [99, 486] width 70 height 21
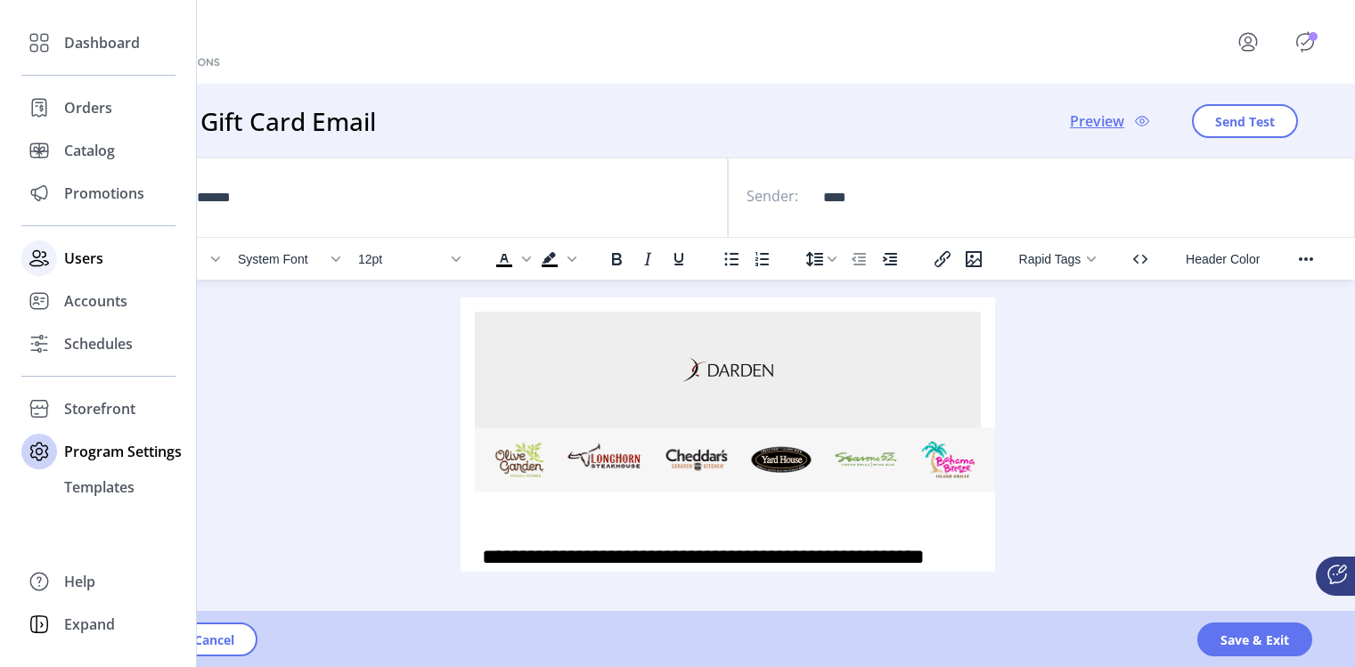
click at [78, 272] on div "Users" at bounding box center [98, 258] width 154 height 43
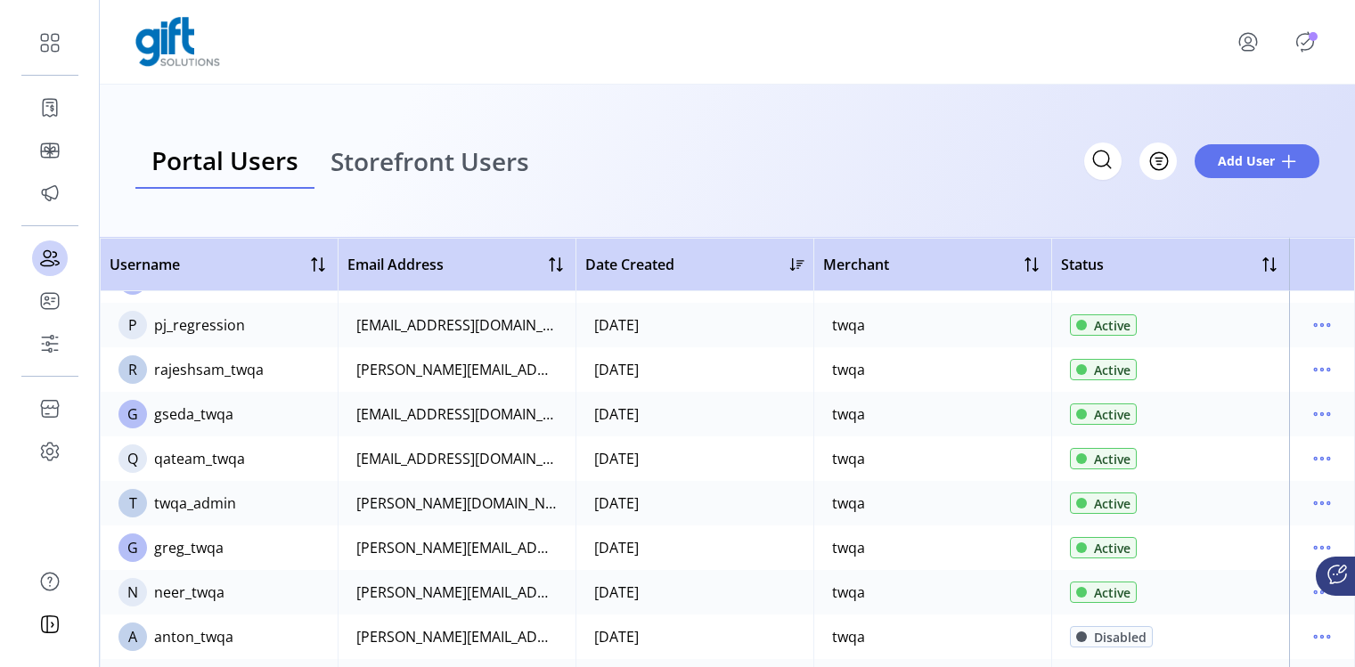
scroll to position [100, 0]
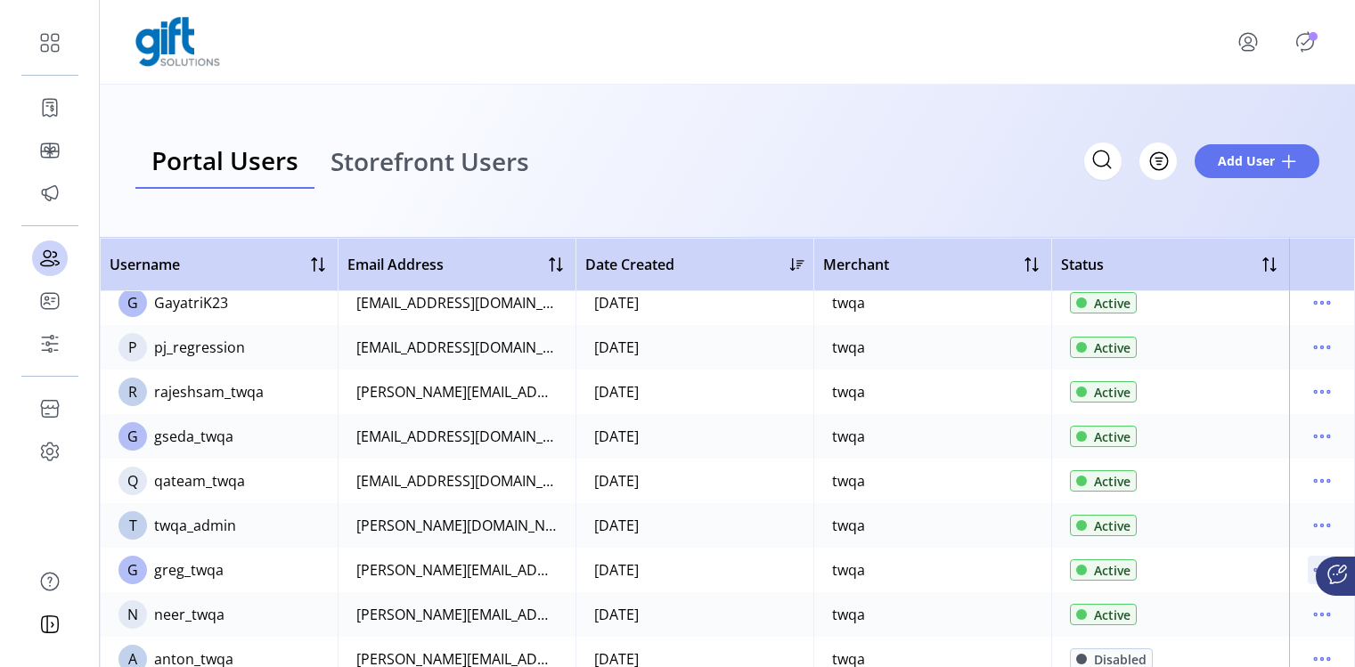
click at [1314, 569] on icon "menu" at bounding box center [1315, 570] width 3 height 3
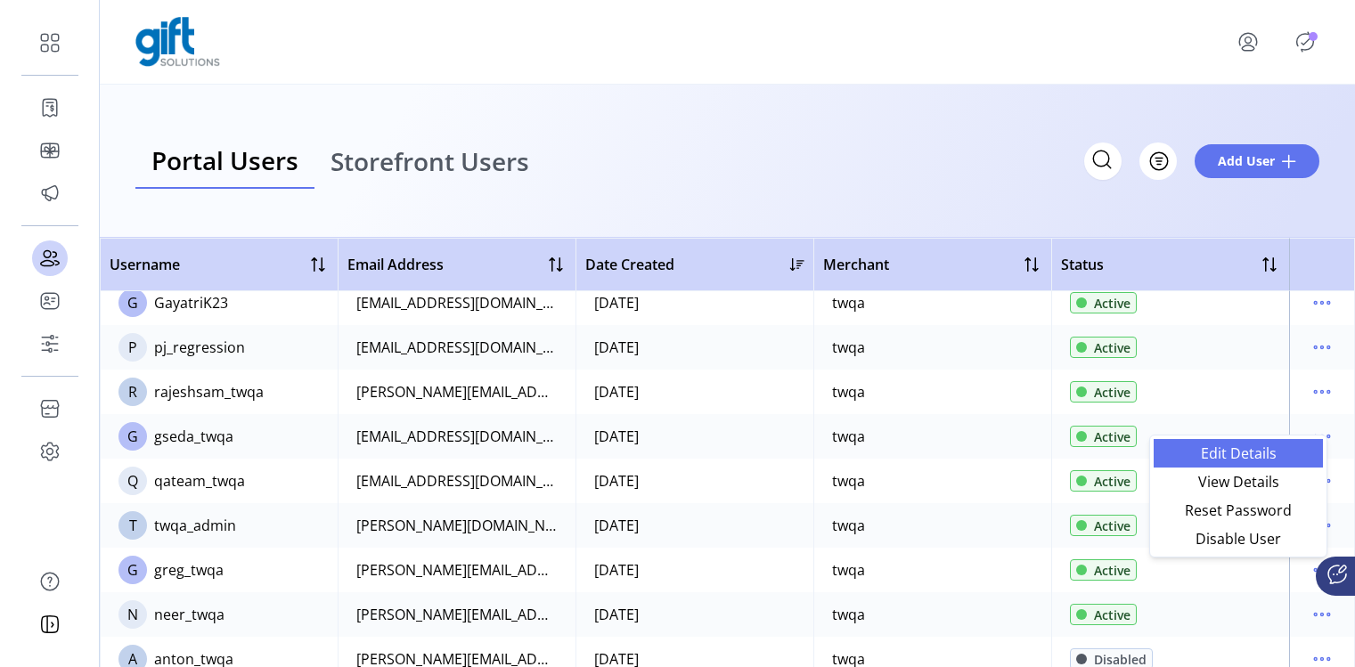
click at [1228, 446] on span "Edit Details" at bounding box center [1238, 453] width 148 height 14
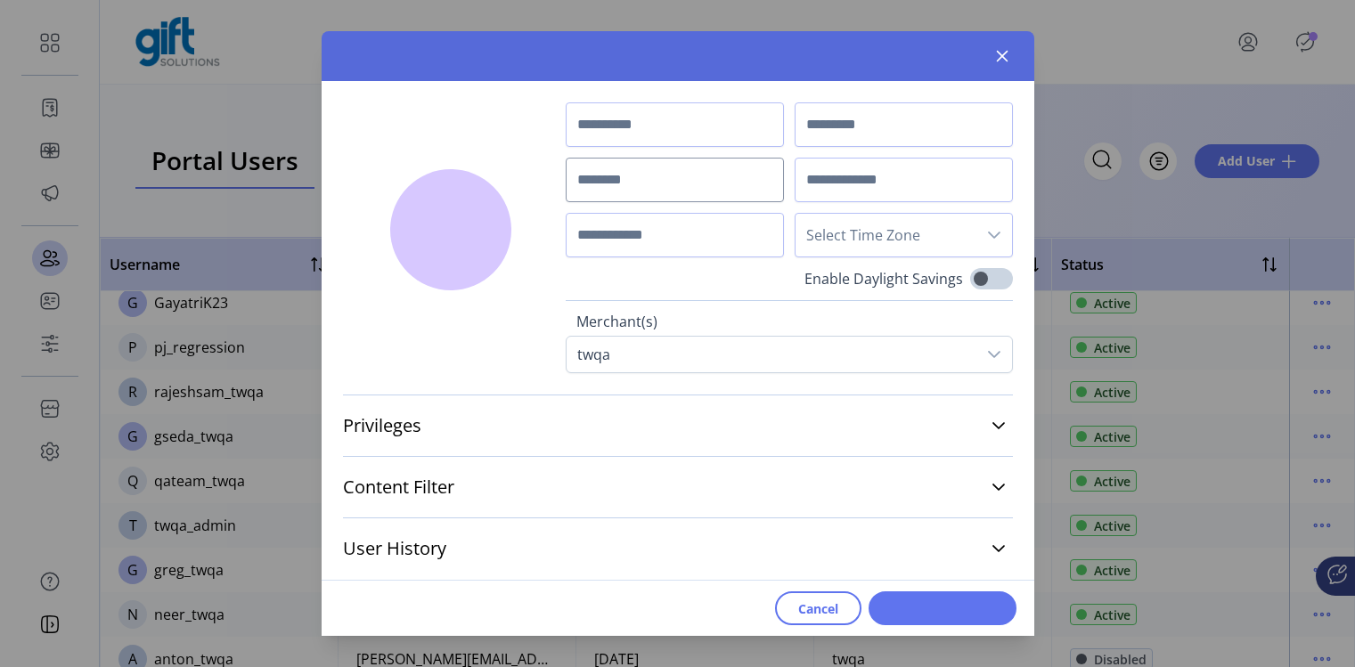
type input "****"
type input "*********"
type input "**********"
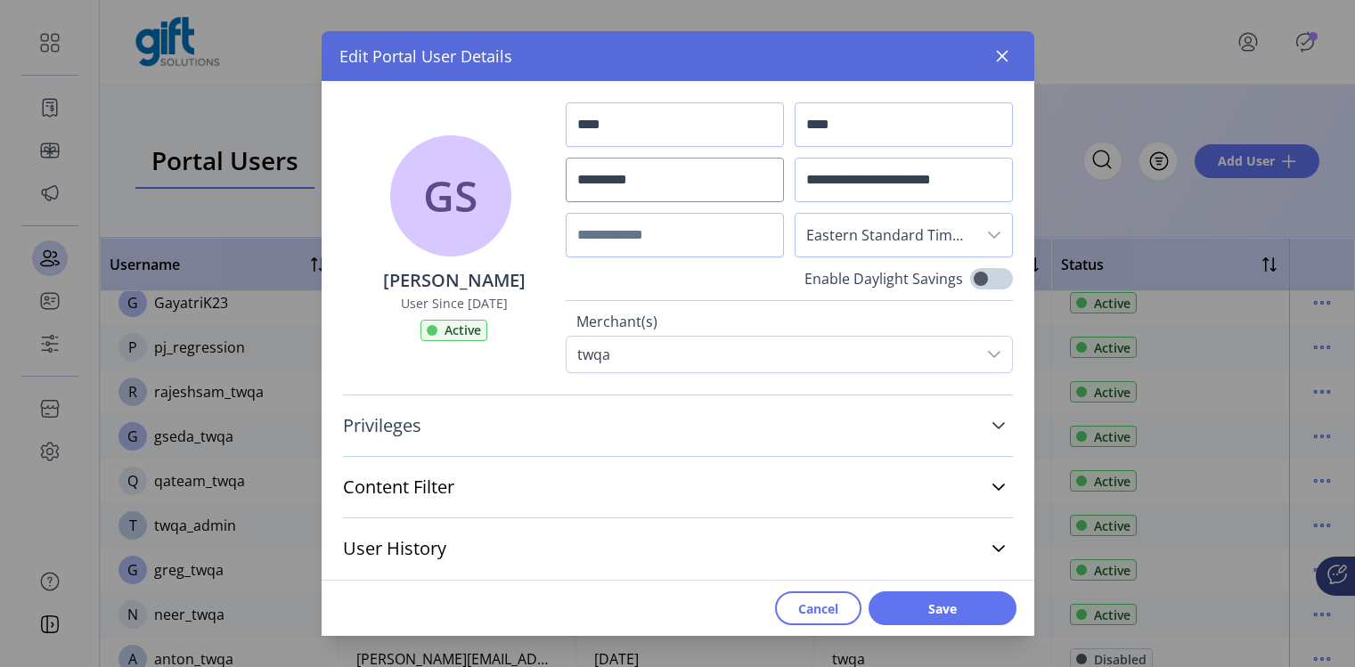
click at [574, 428] on link "Privileges" at bounding box center [678, 425] width 670 height 39
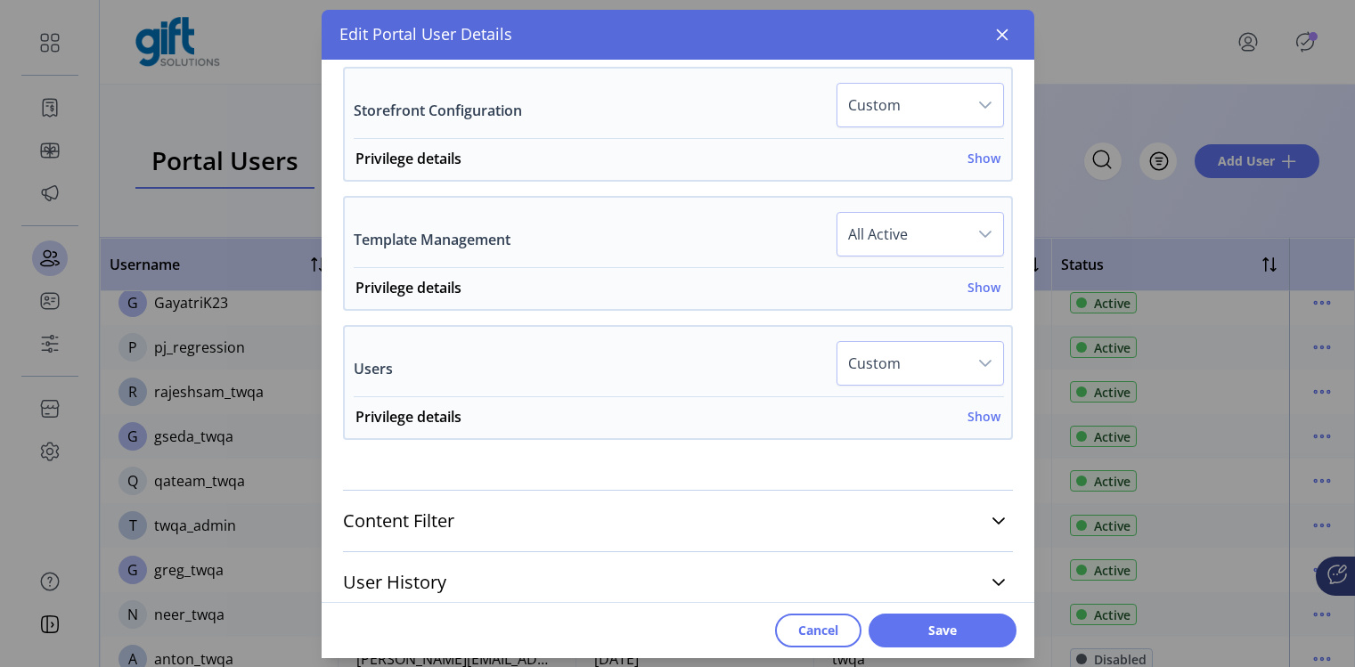
scroll to position [1279, 0]
click at [978, 411] on h6 "Show" at bounding box center [983, 414] width 33 height 19
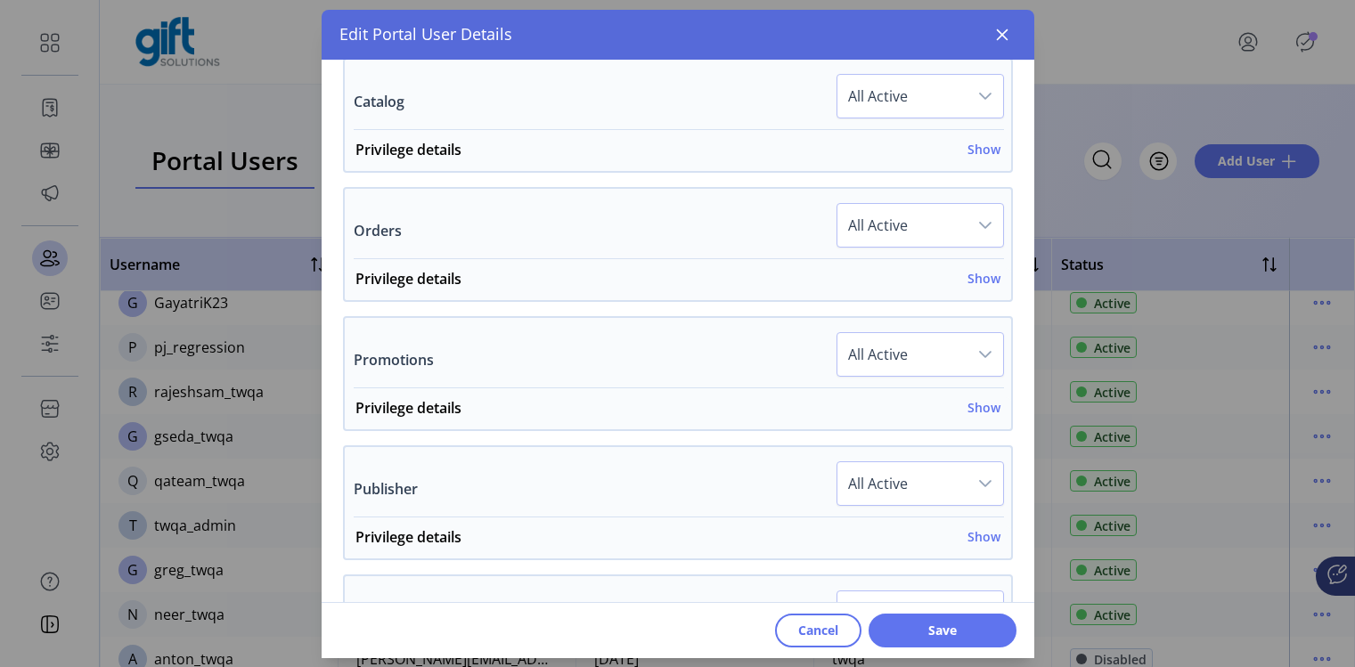
scroll to position [606, 0]
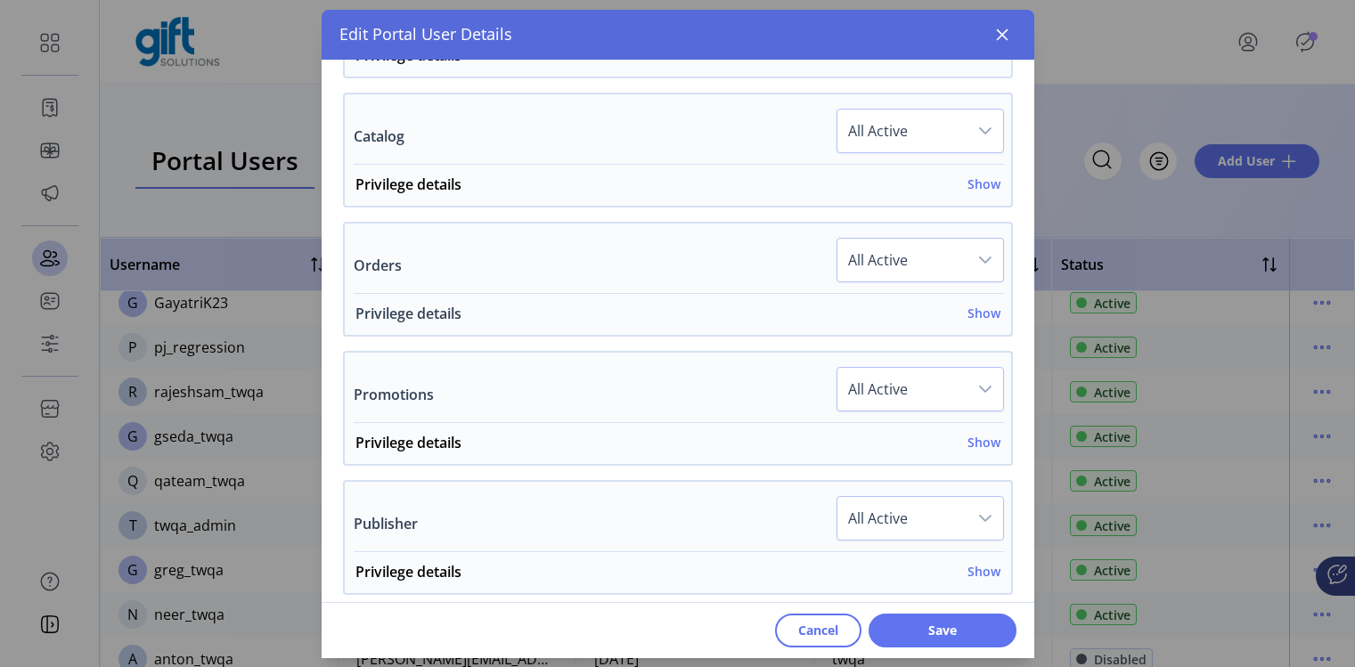
click at [973, 304] on h6 "Show" at bounding box center [983, 313] width 33 height 19
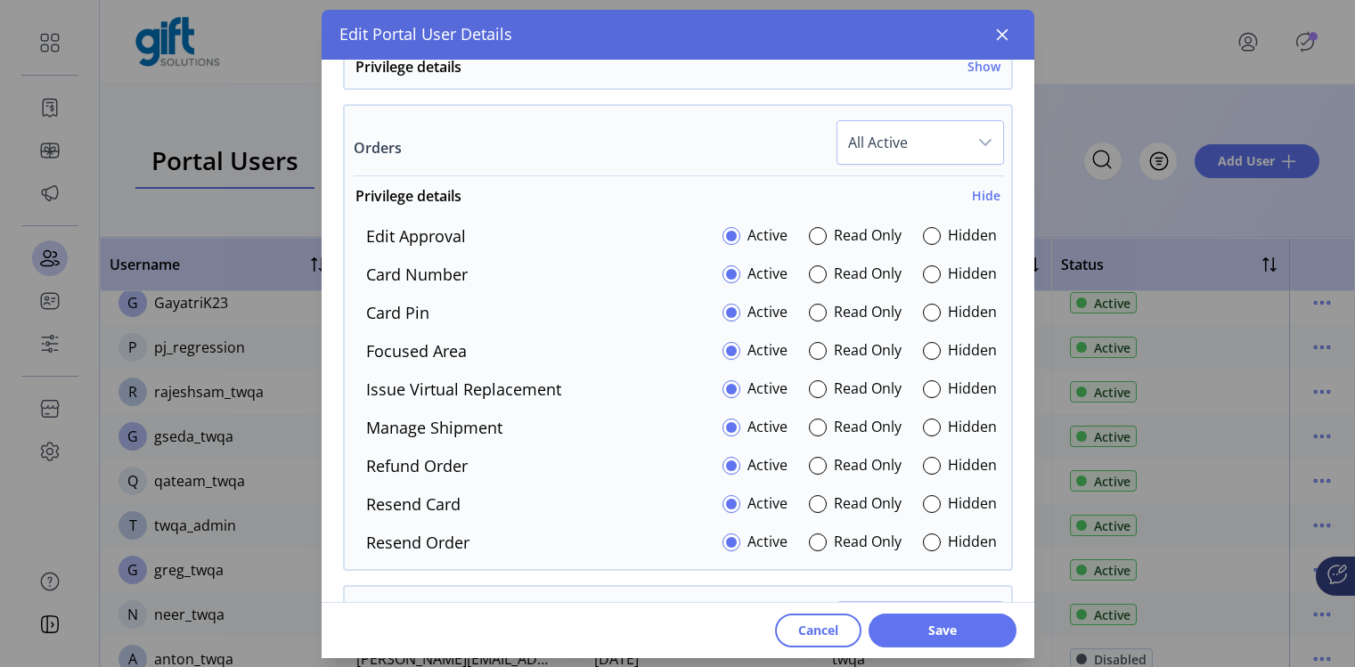
scroll to position [728, 0]
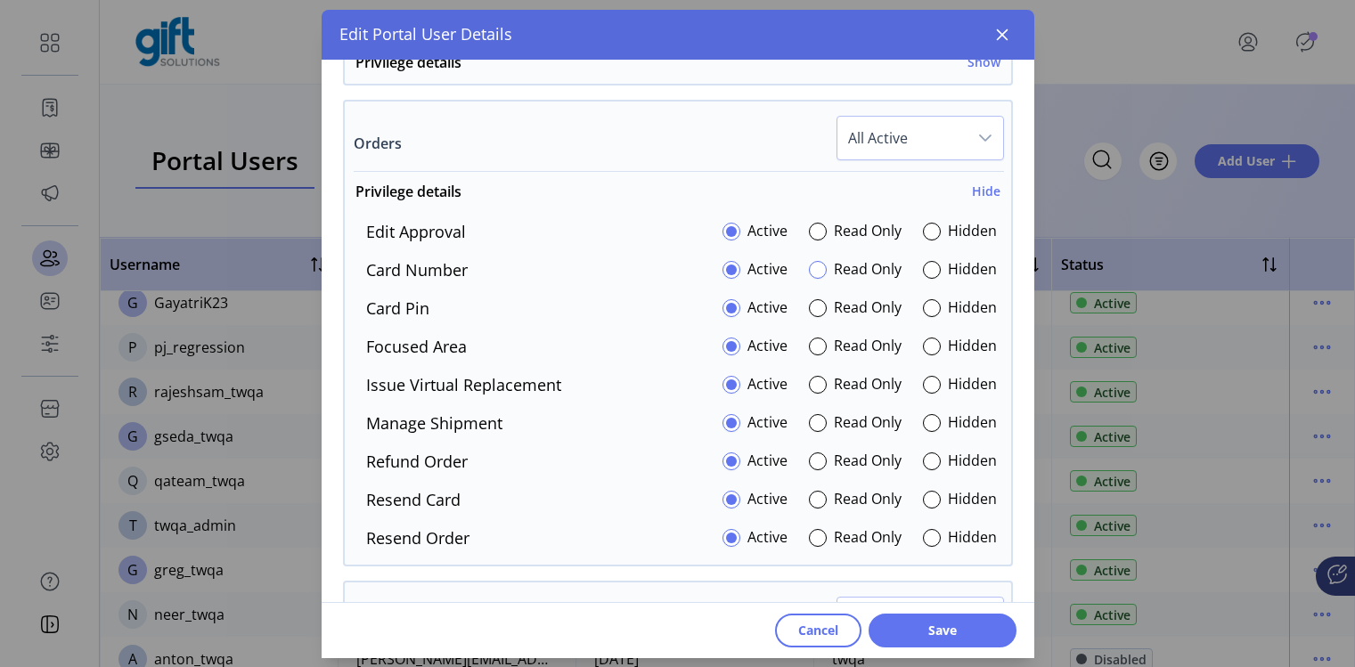
click at [811, 270] on div at bounding box center [818, 270] width 18 height 18
click at [949, 625] on span "Save" at bounding box center [943, 630] width 102 height 19
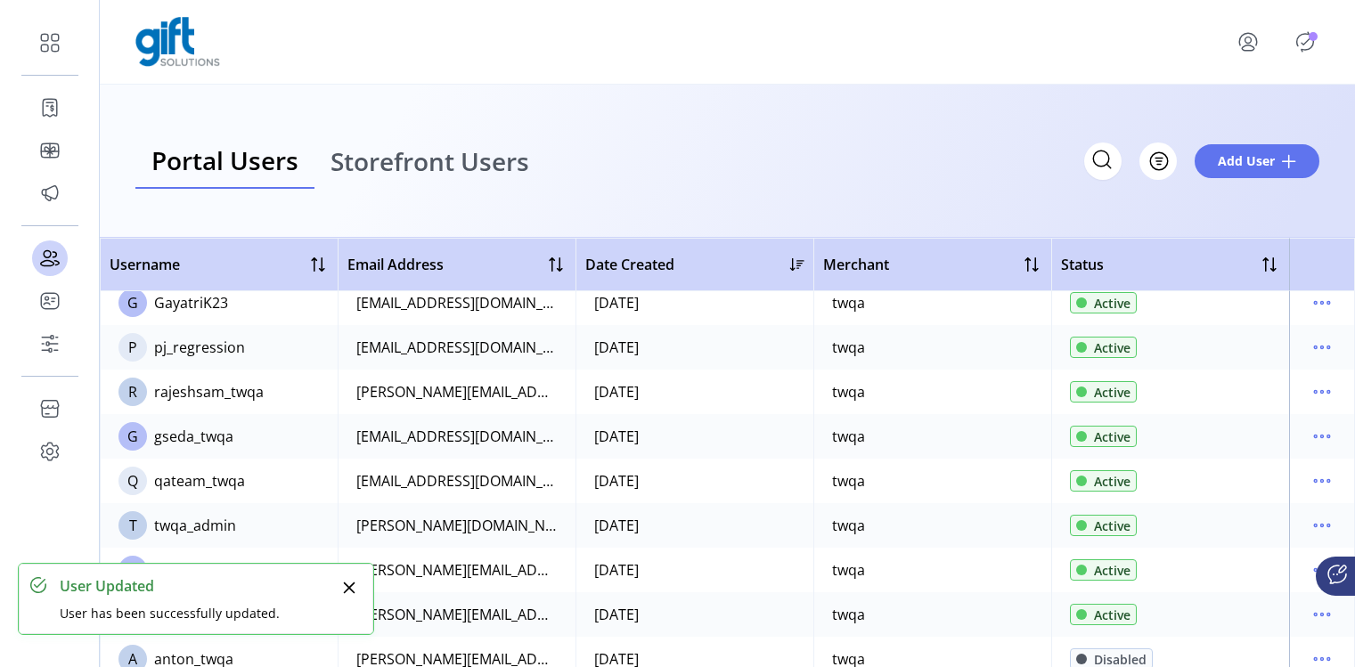
click at [1239, 45] on icon "menu" at bounding box center [1247, 39] width 17 height 12
click at [1205, 126] on span "Sign Out" at bounding box center [1212, 119] width 134 height 14
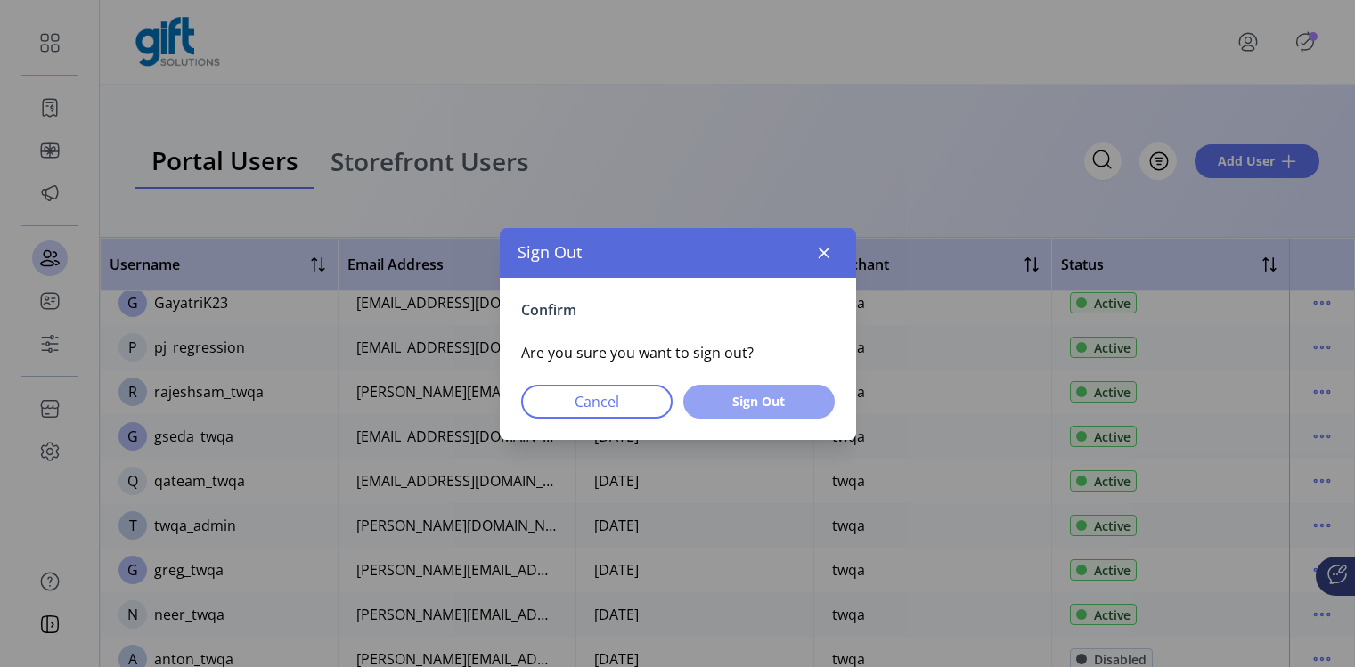
click at [774, 387] on button "Sign Out" at bounding box center [758, 402] width 151 height 34
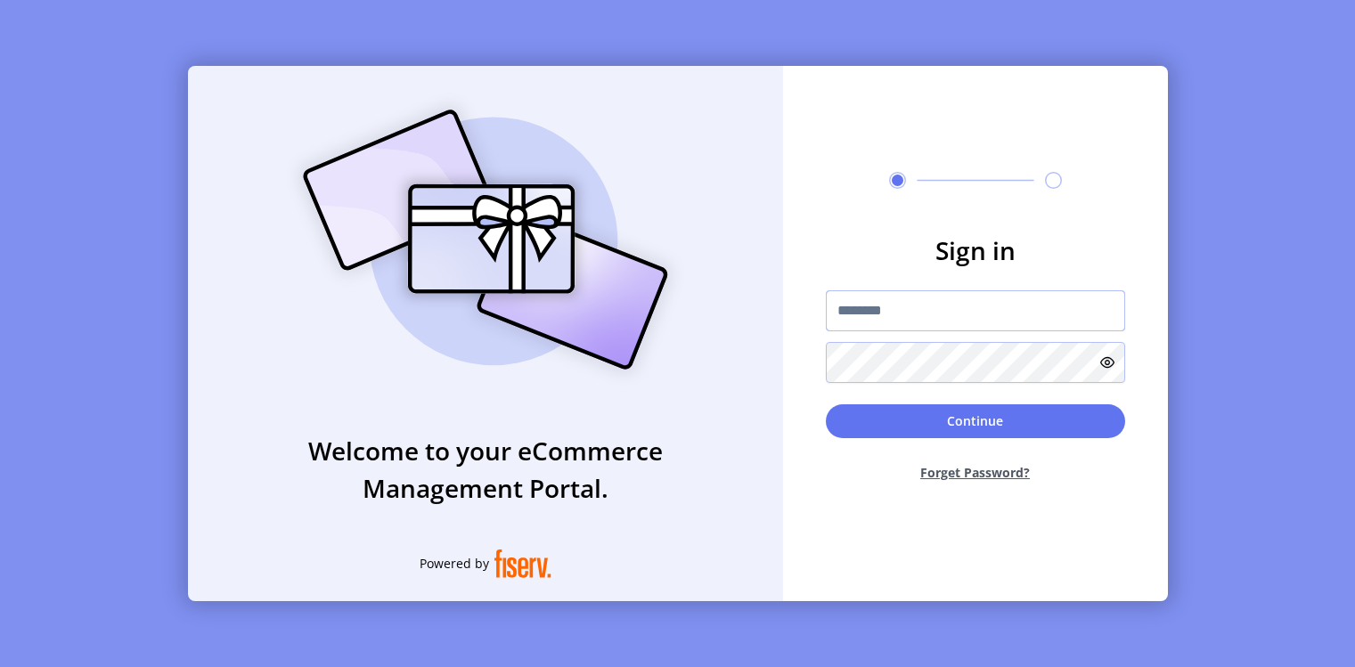
click at [1036, 321] on input "text" at bounding box center [975, 310] width 299 height 41
click at [874, 307] on input "*********" at bounding box center [975, 310] width 299 height 41
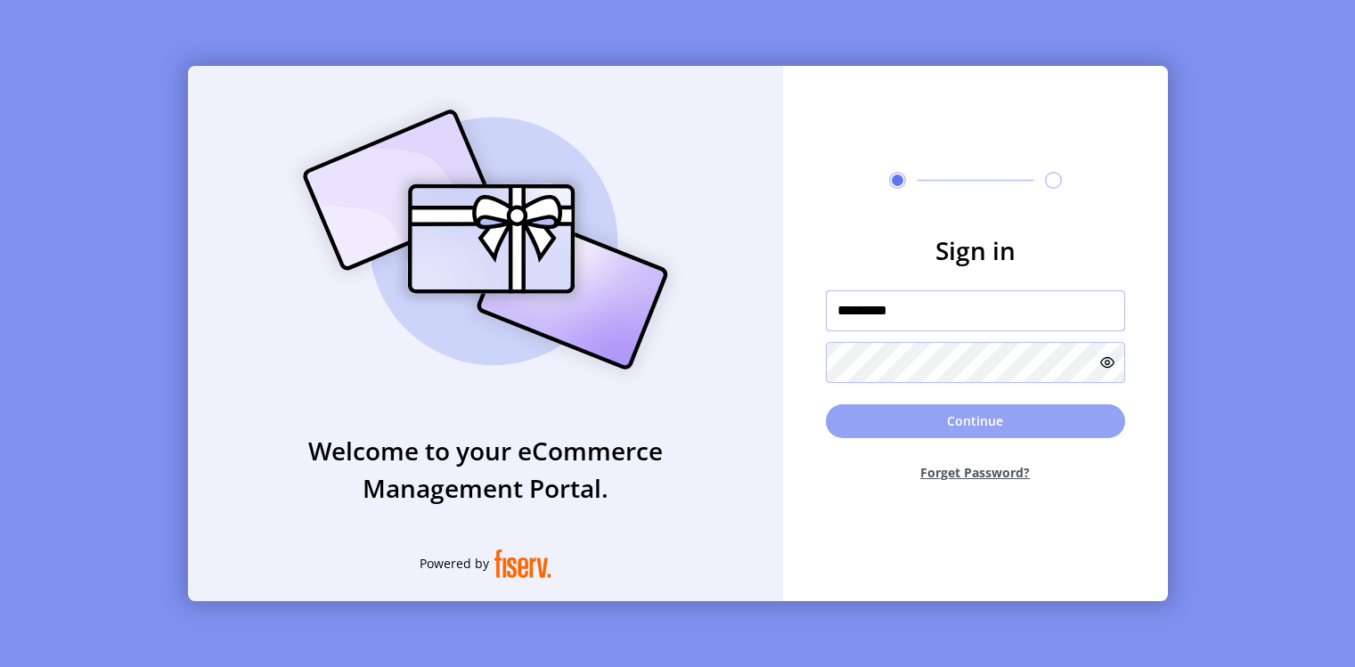
type input "*********"
click at [878, 424] on button "Continue" at bounding box center [975, 421] width 299 height 34
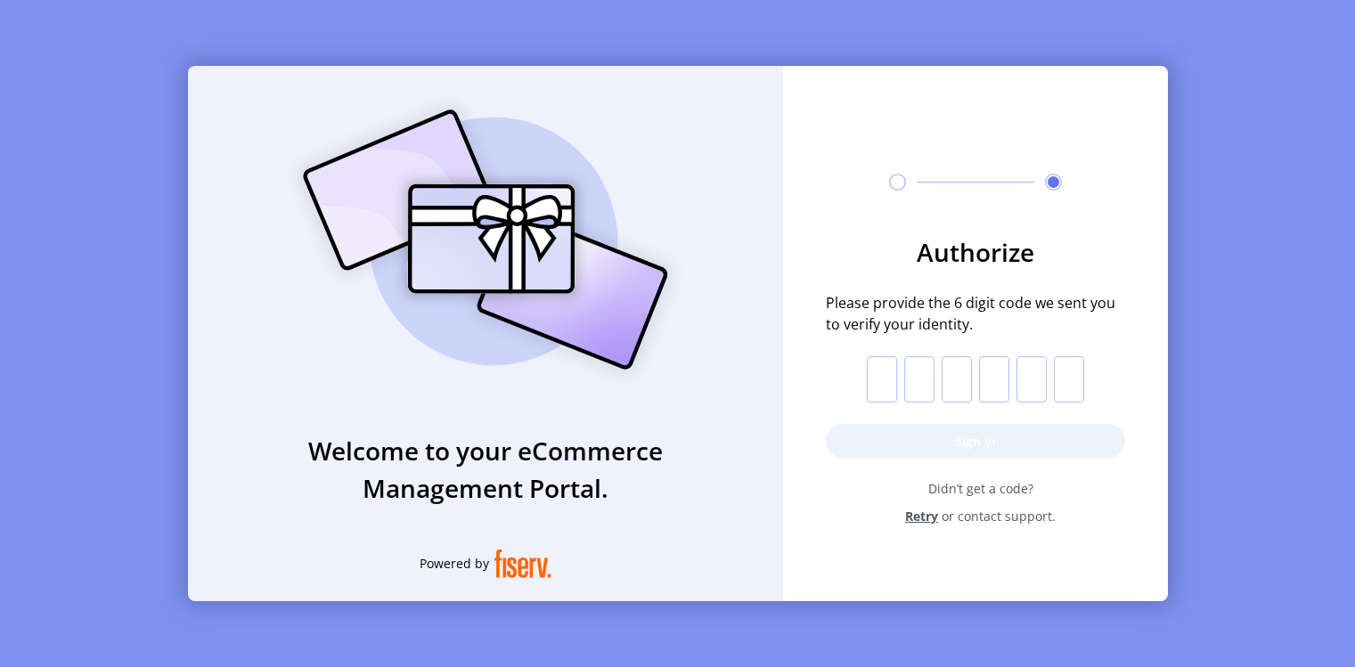
click at [870, 366] on input "text" at bounding box center [882, 379] width 30 height 46
paste input "*"
type input "*"
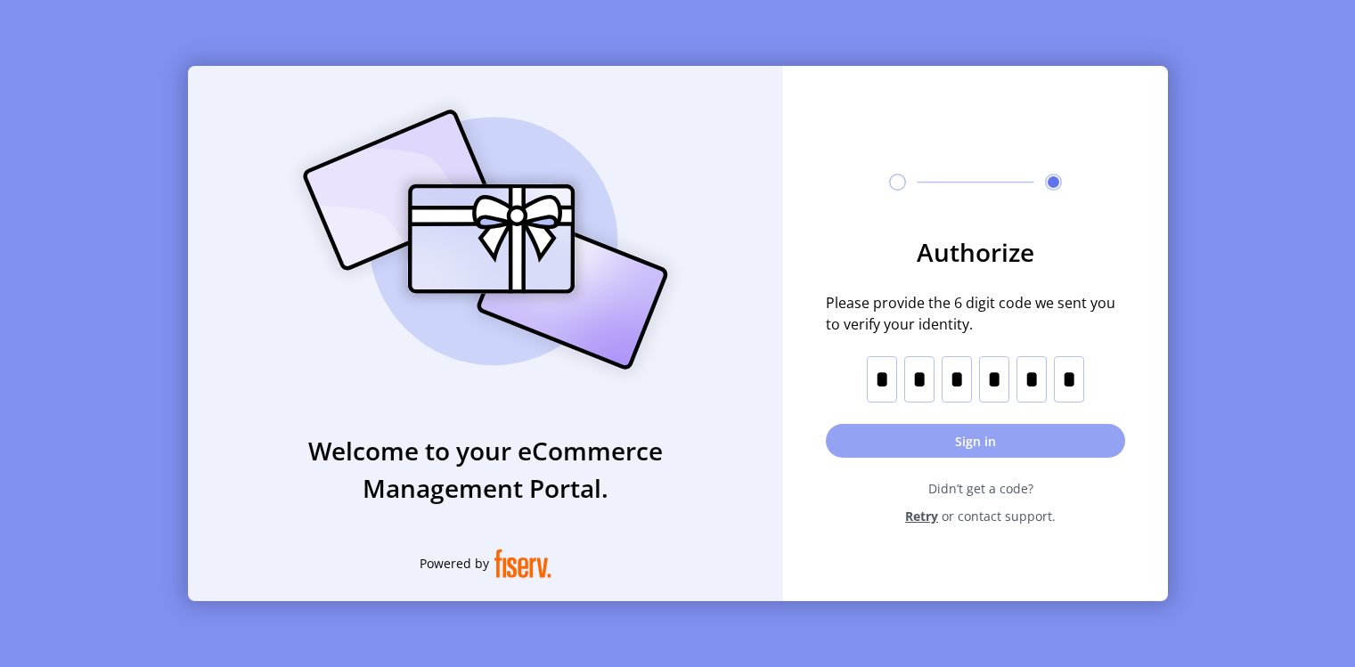
click at [897, 431] on button "Sign in" at bounding box center [975, 441] width 299 height 34
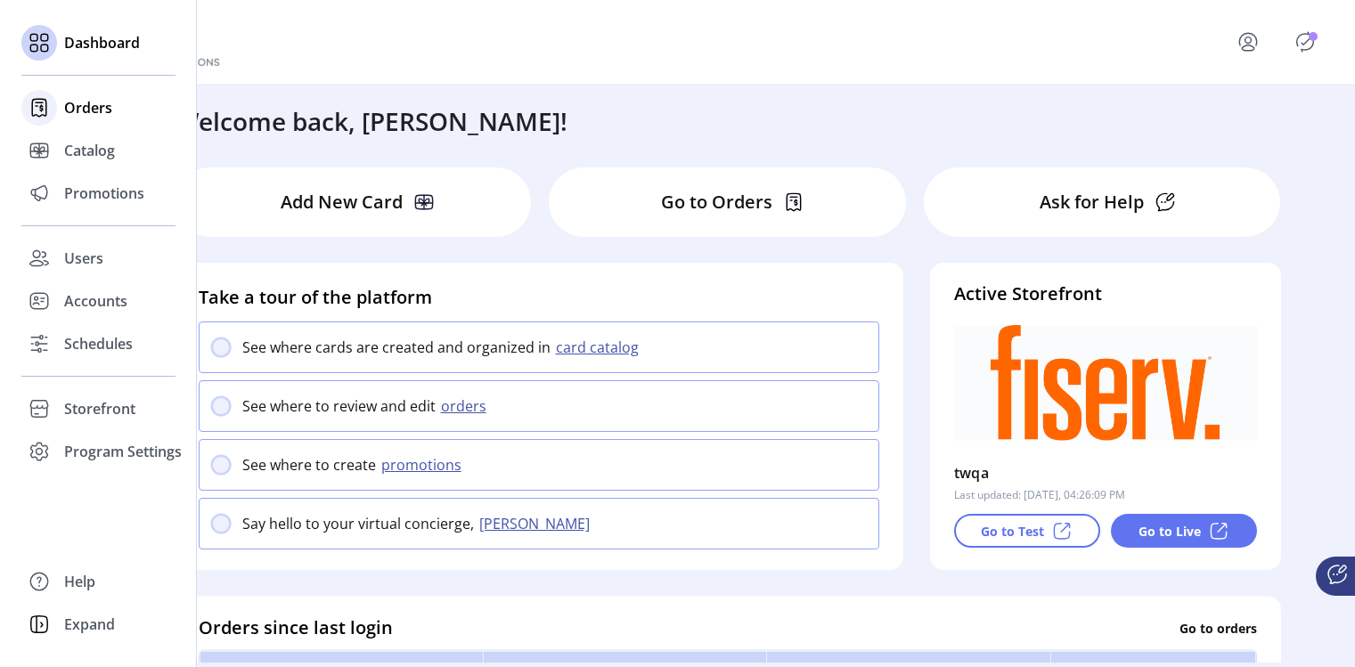
click at [42, 124] on div at bounding box center [39, 108] width 36 height 36
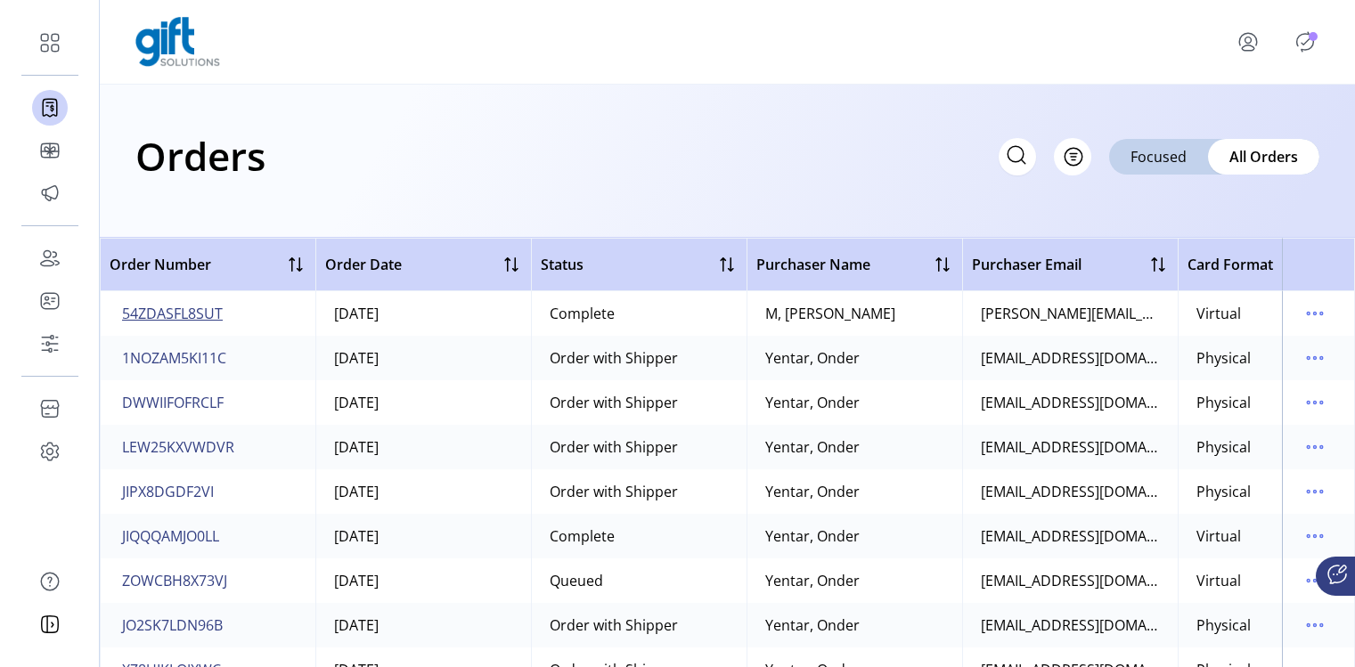
click at [162, 305] on span "54ZDASFL8SUT" at bounding box center [172, 313] width 101 height 21
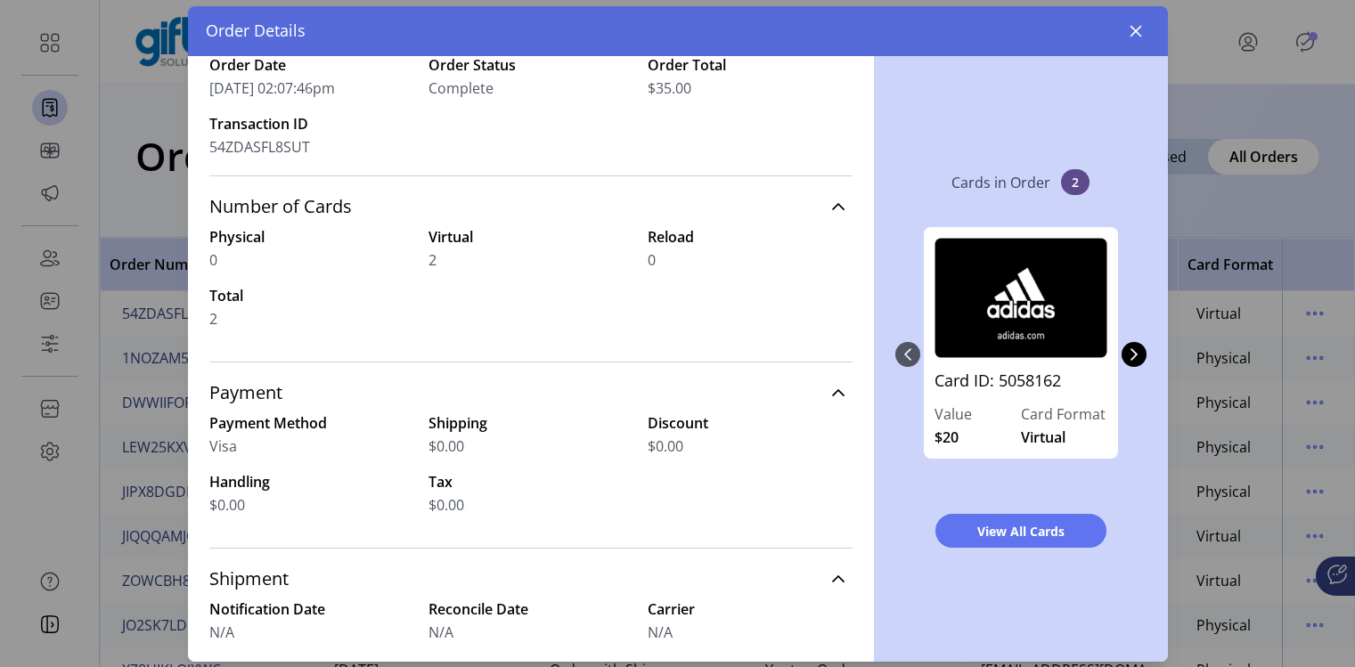
scroll to position [87, 0]
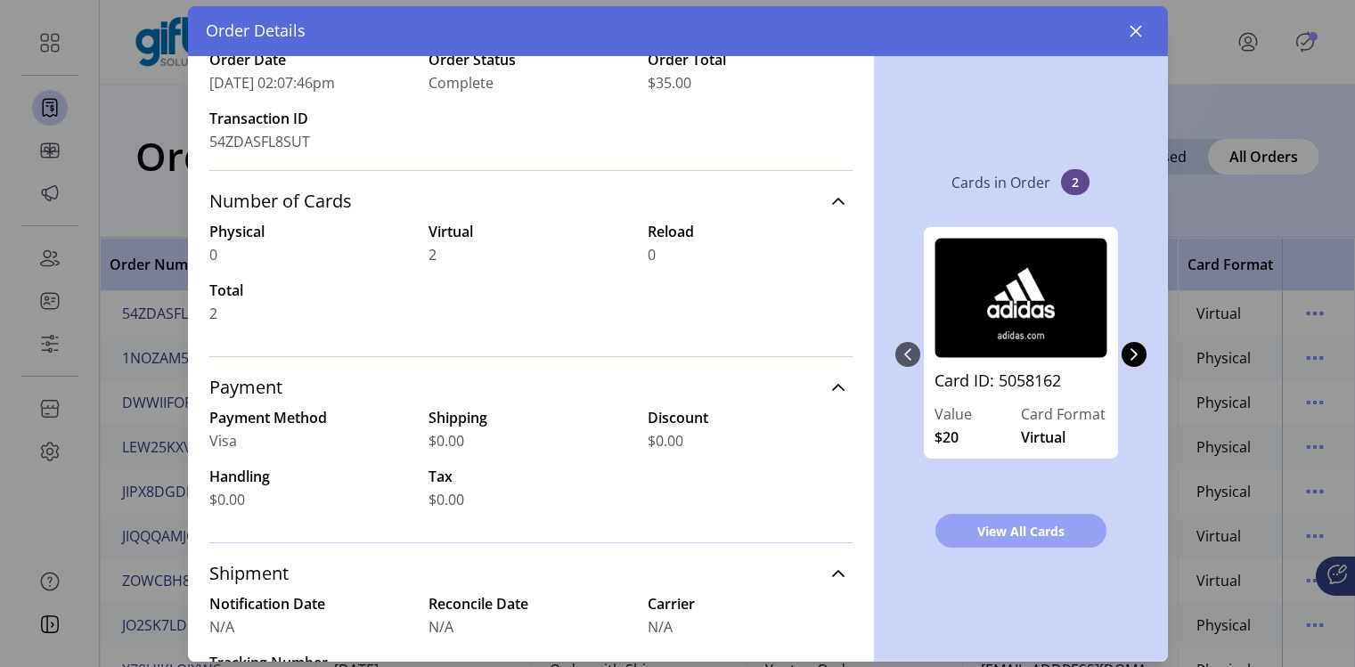
click at [1000, 538] on span "View All Cards" at bounding box center [1020, 531] width 125 height 19
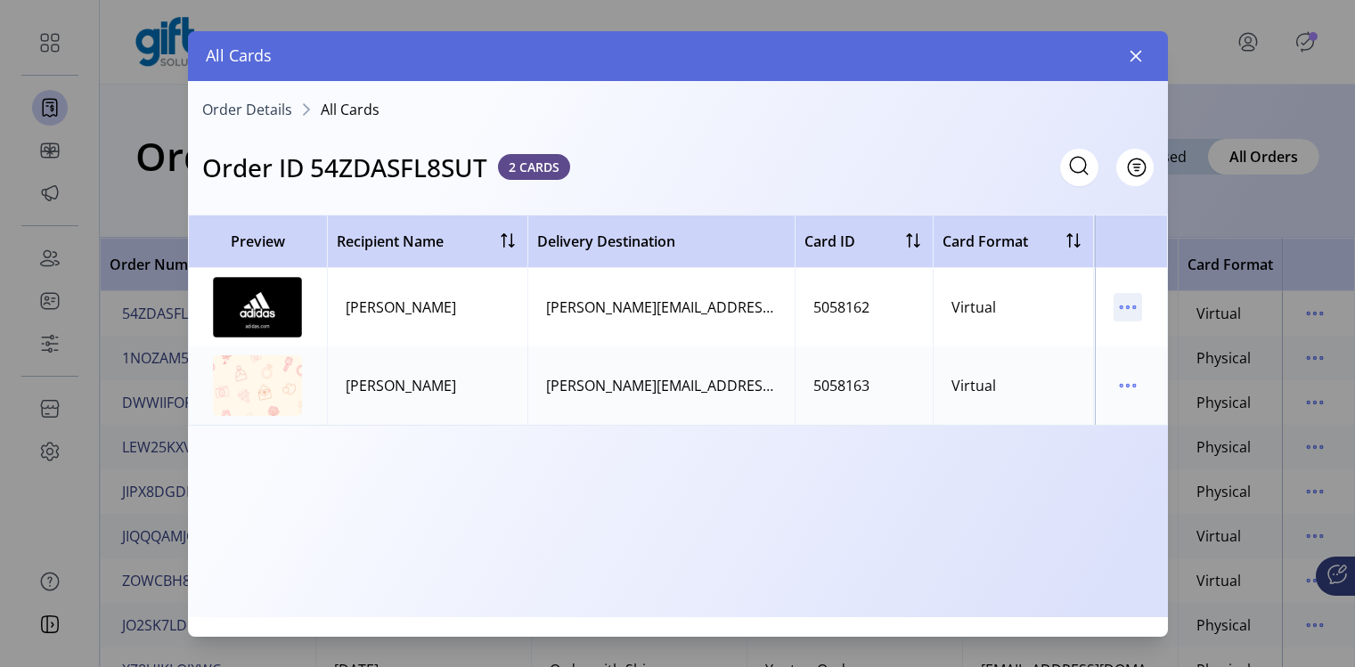
click at [1135, 304] on icon "menu" at bounding box center [1127, 307] width 29 height 29
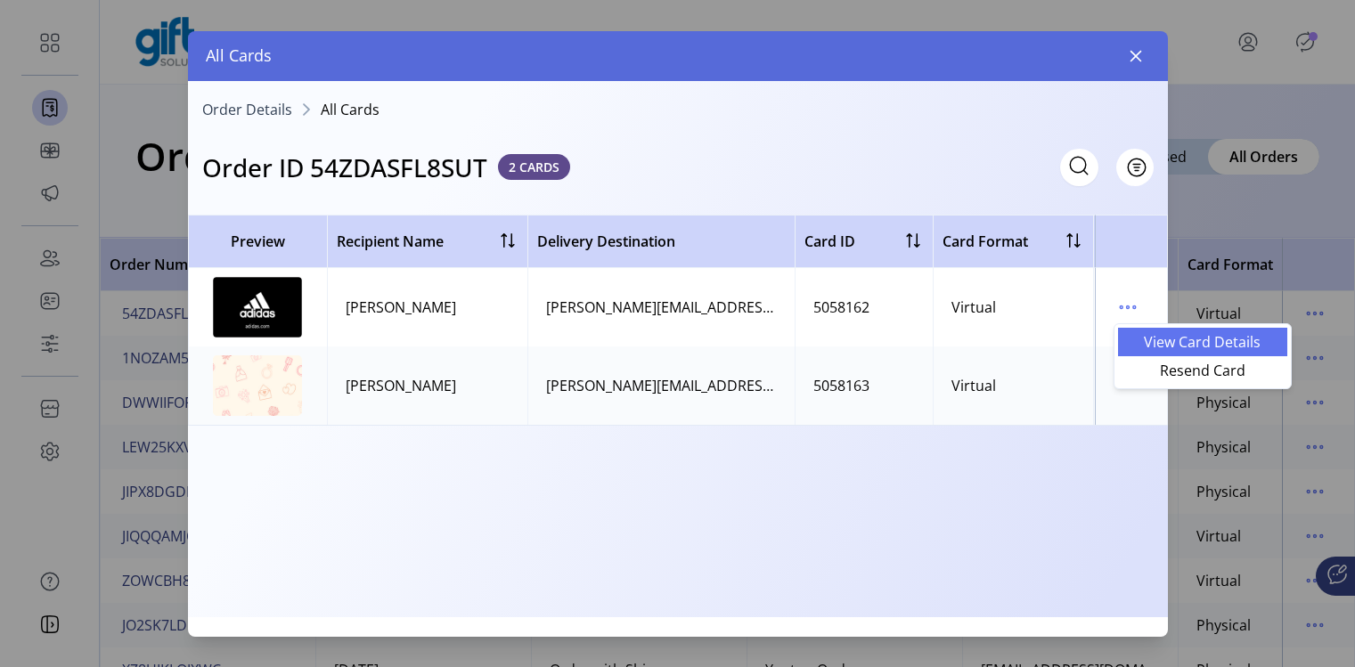
click at [1135, 344] on span "View Card Details" at bounding box center [1202, 342] width 148 height 14
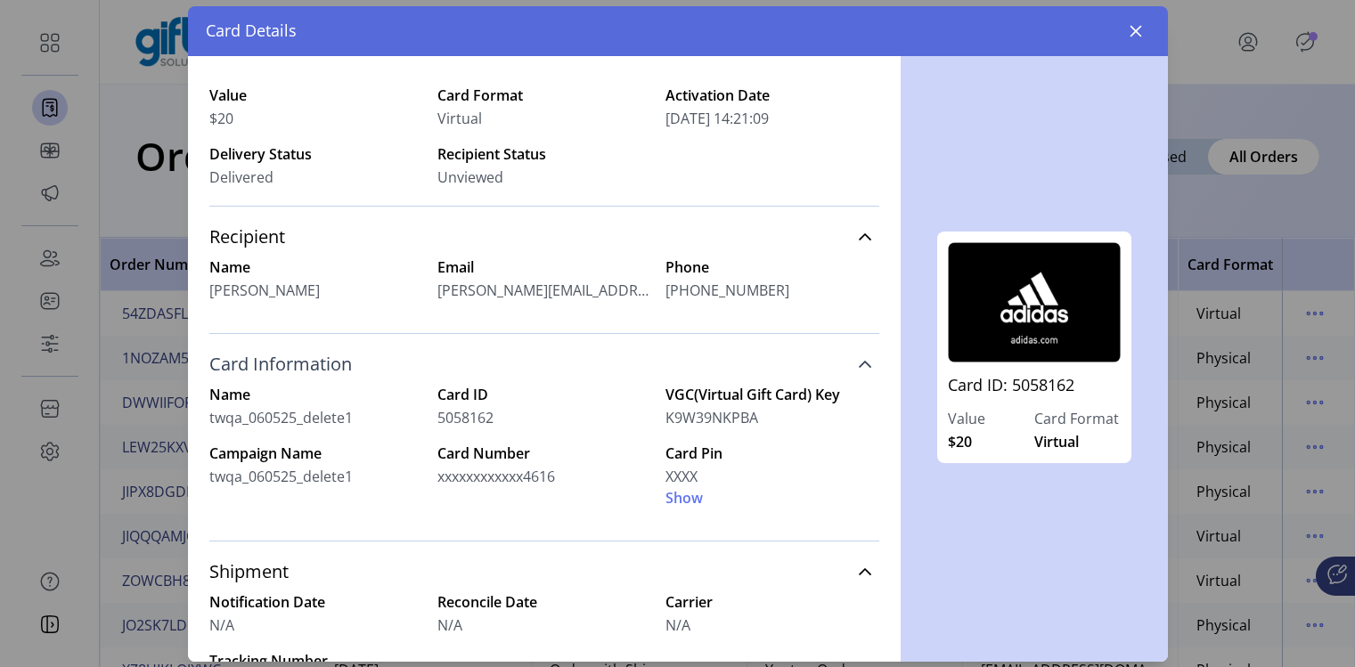
scroll to position [132, 0]
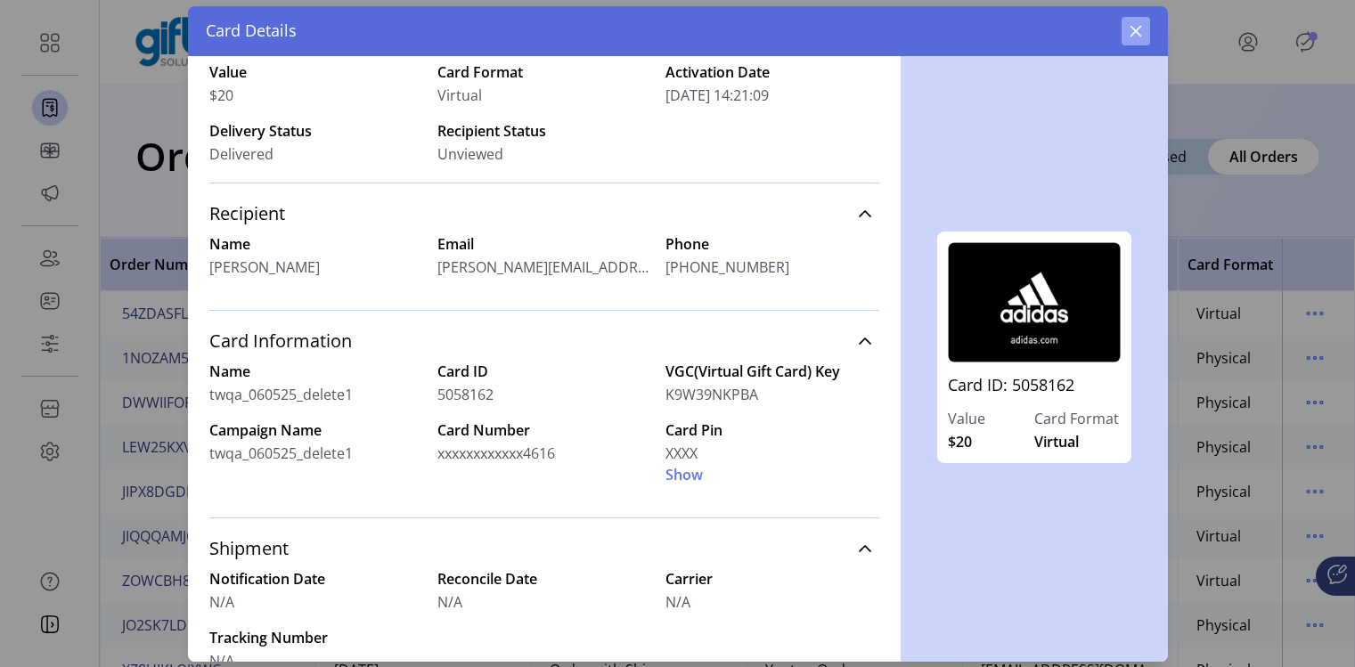
click at [1136, 28] on icon "button" at bounding box center [1135, 31] width 14 height 14
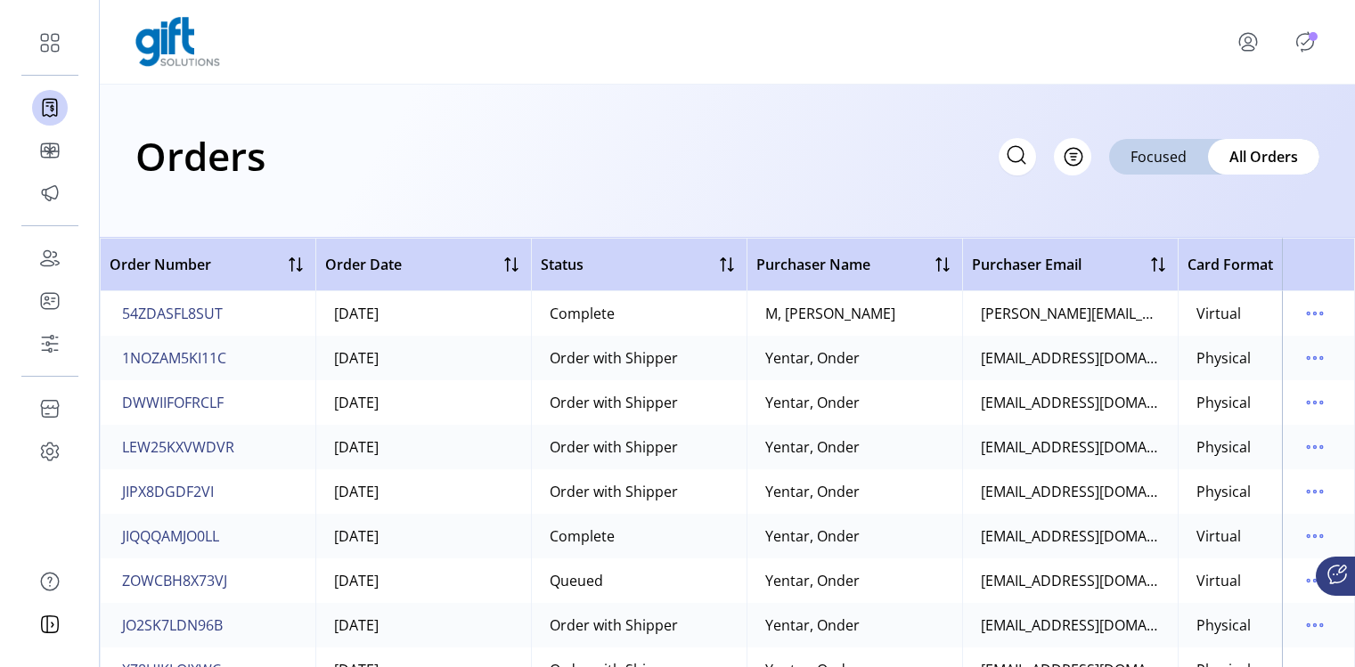
click at [1265, 47] on button "menu" at bounding box center [1251, 41] width 78 height 43
click at [1215, 119] on span "Sign Out" at bounding box center [1212, 119] width 134 height 14
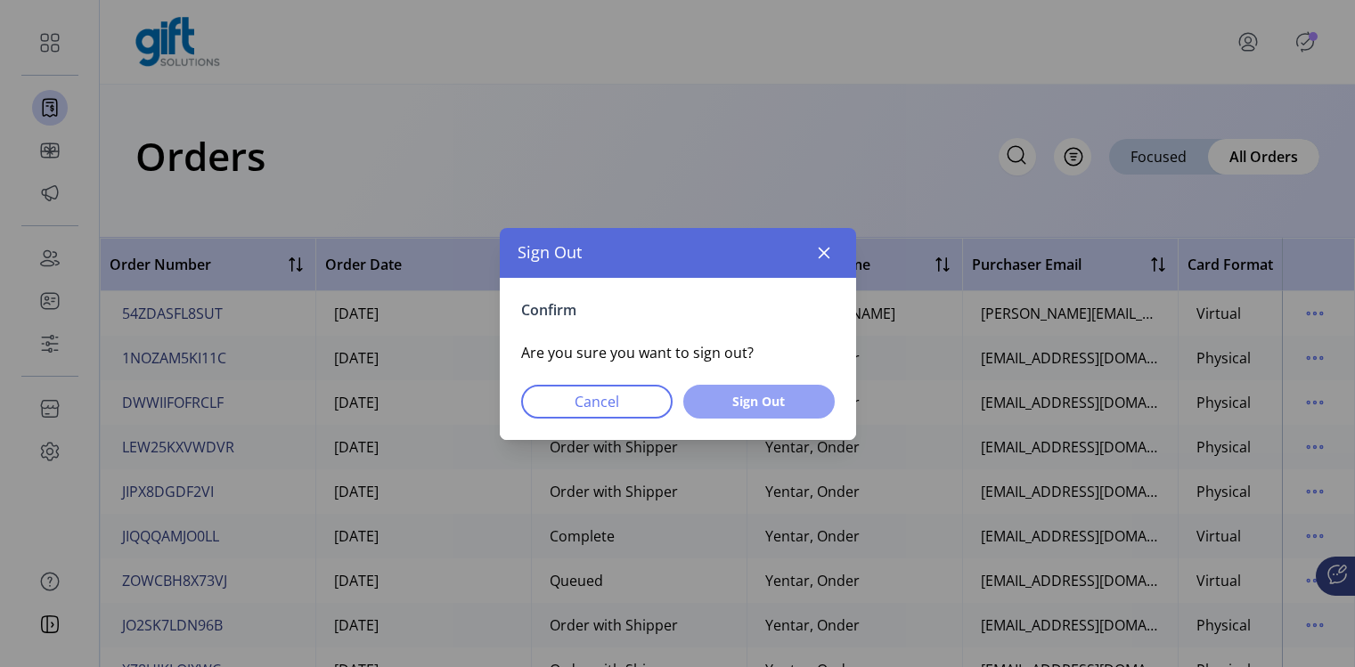
click at [763, 403] on span "Sign Out" at bounding box center [758, 401] width 105 height 19
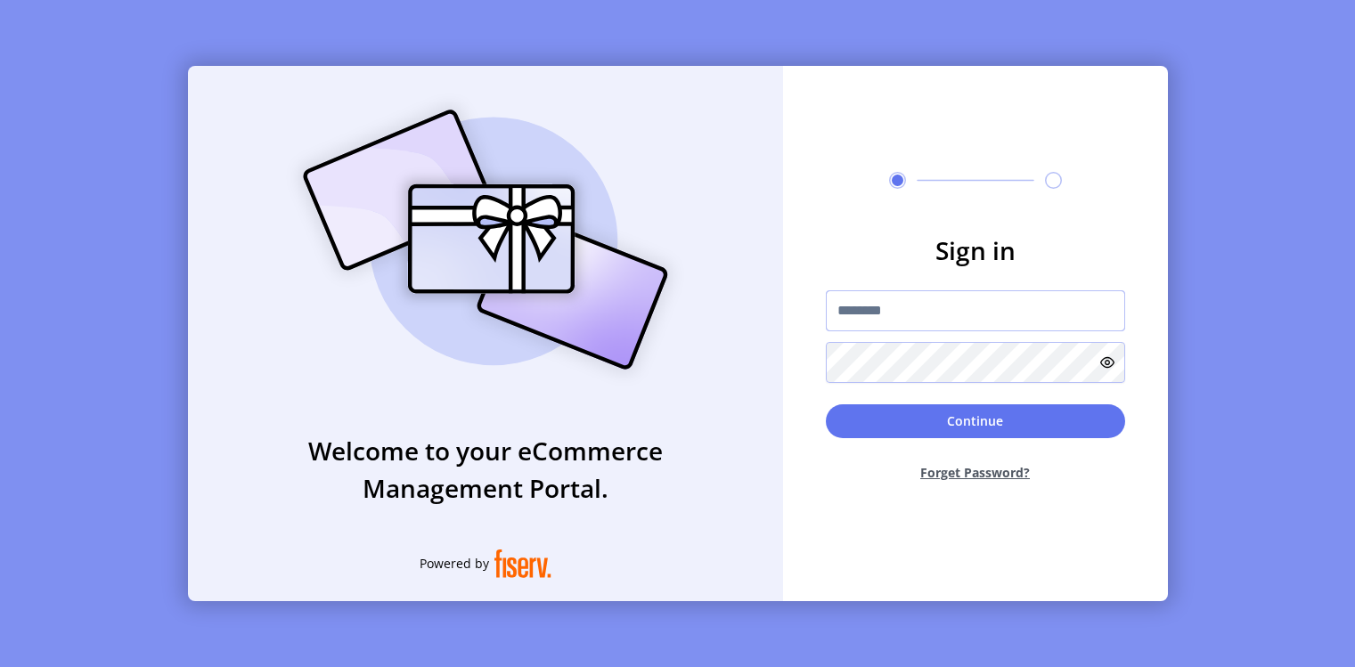
click at [884, 296] on input "text" at bounding box center [975, 310] width 299 height 41
paste input "**********"
type input "**********"
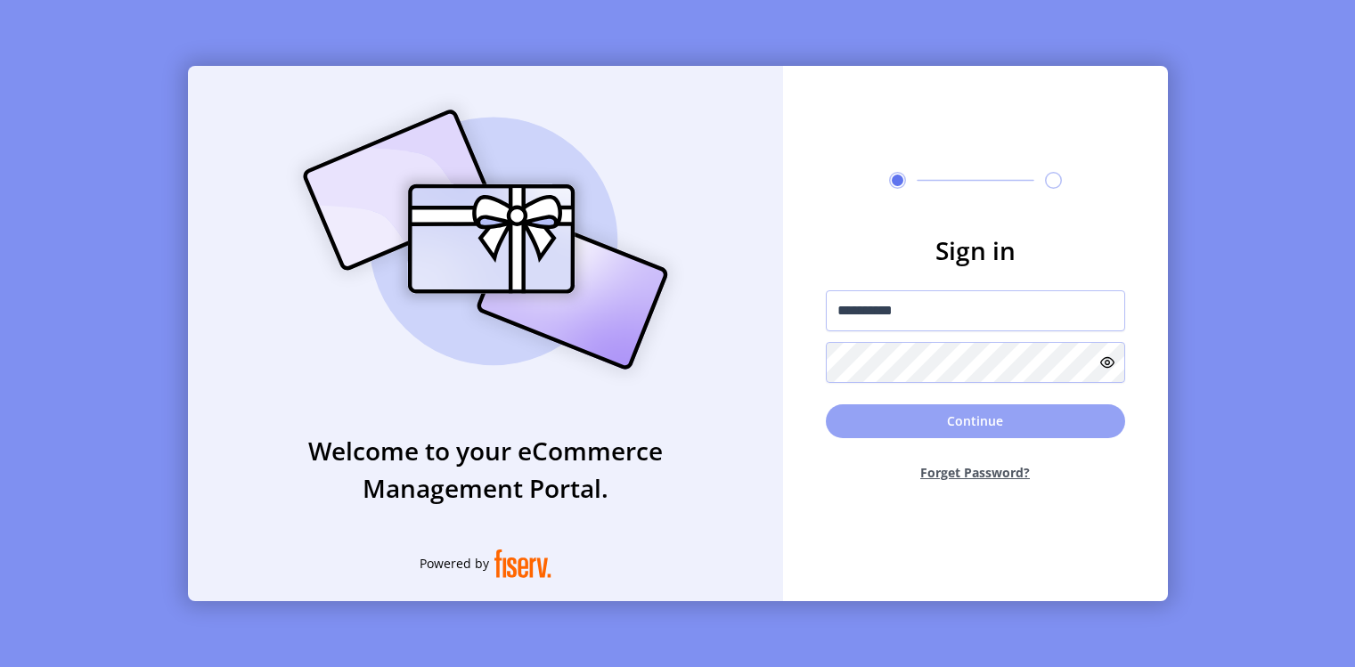
click at [908, 422] on button "Continue" at bounding box center [975, 421] width 299 height 34
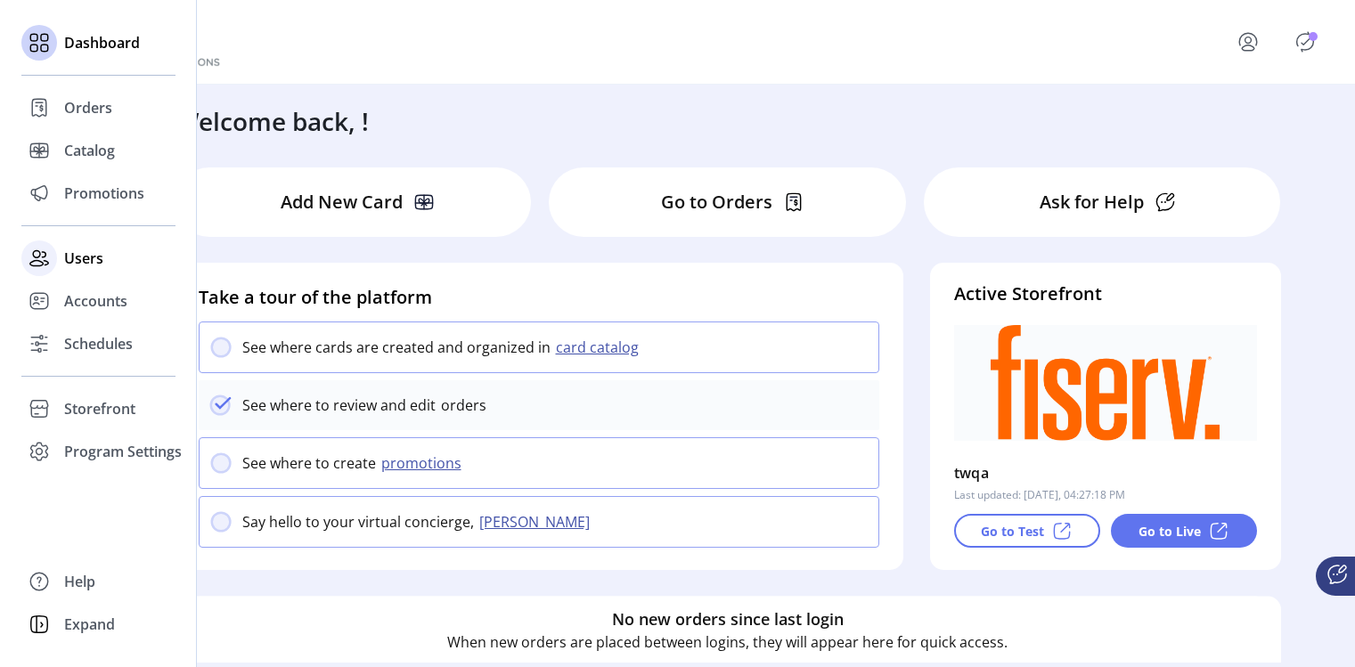
click at [65, 266] on span "Users" at bounding box center [83, 258] width 39 height 21
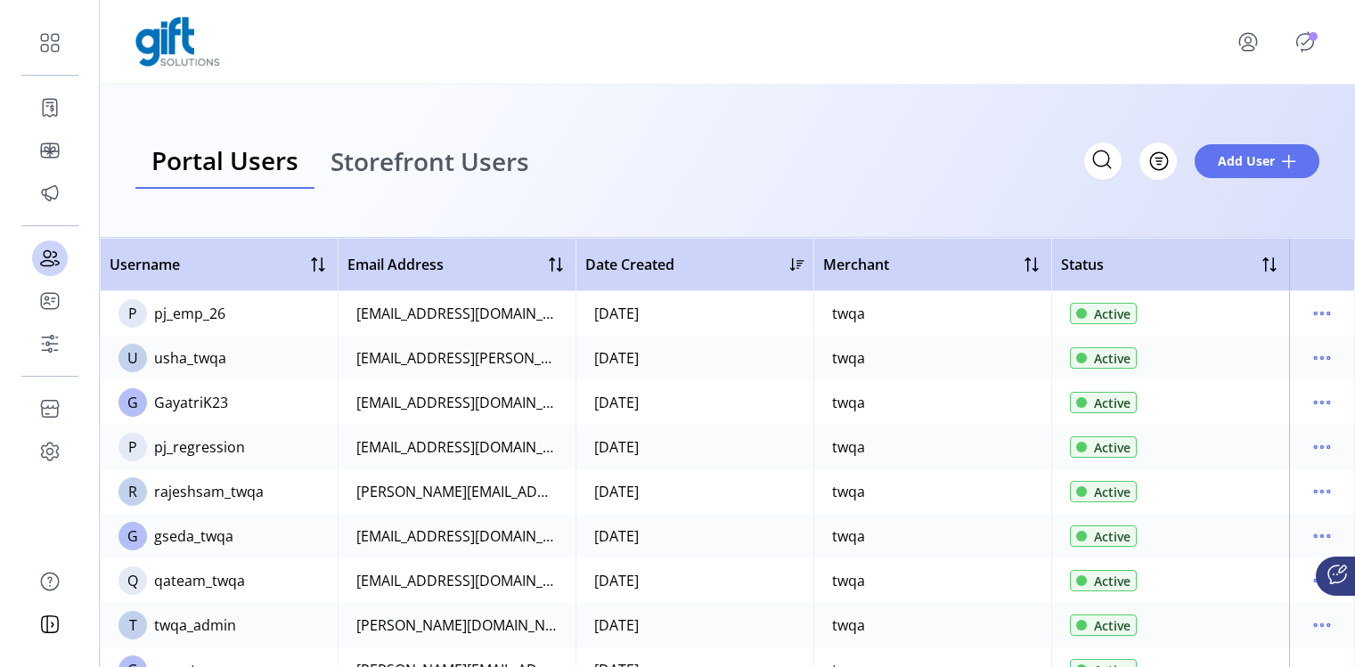
scroll to position [106, 0]
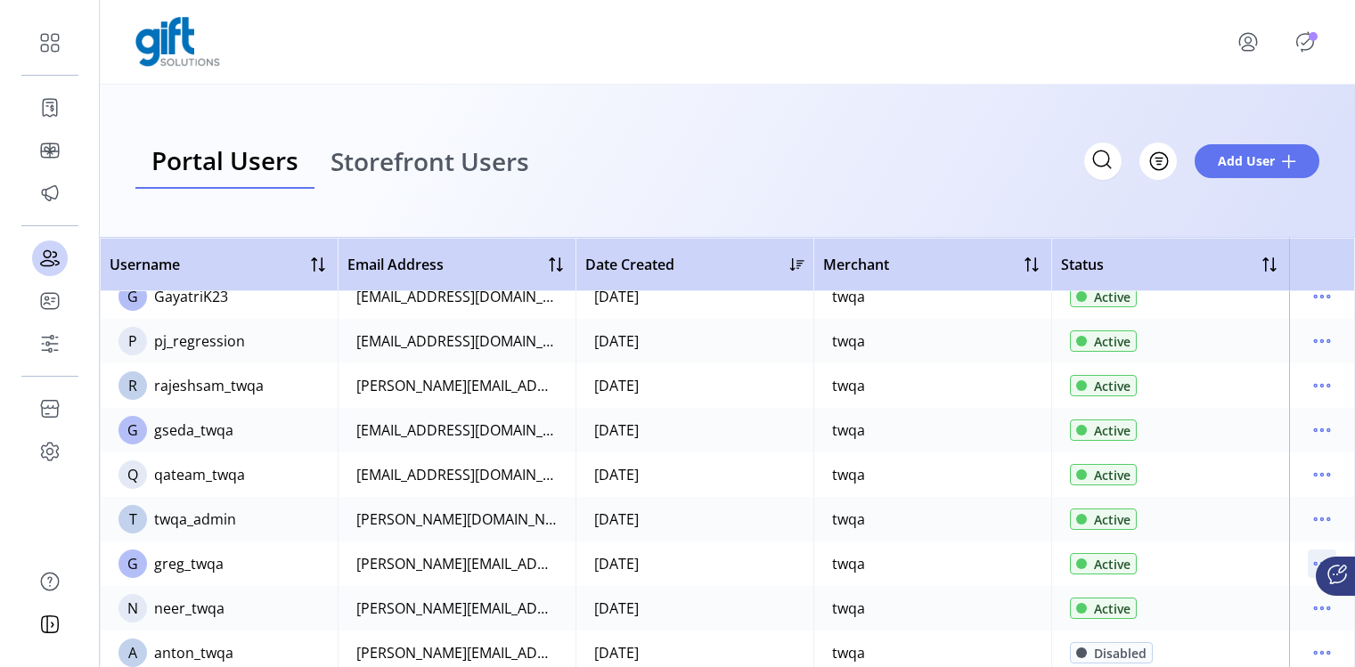
click at [1307, 564] on icon "menu" at bounding box center [1321, 564] width 29 height 29
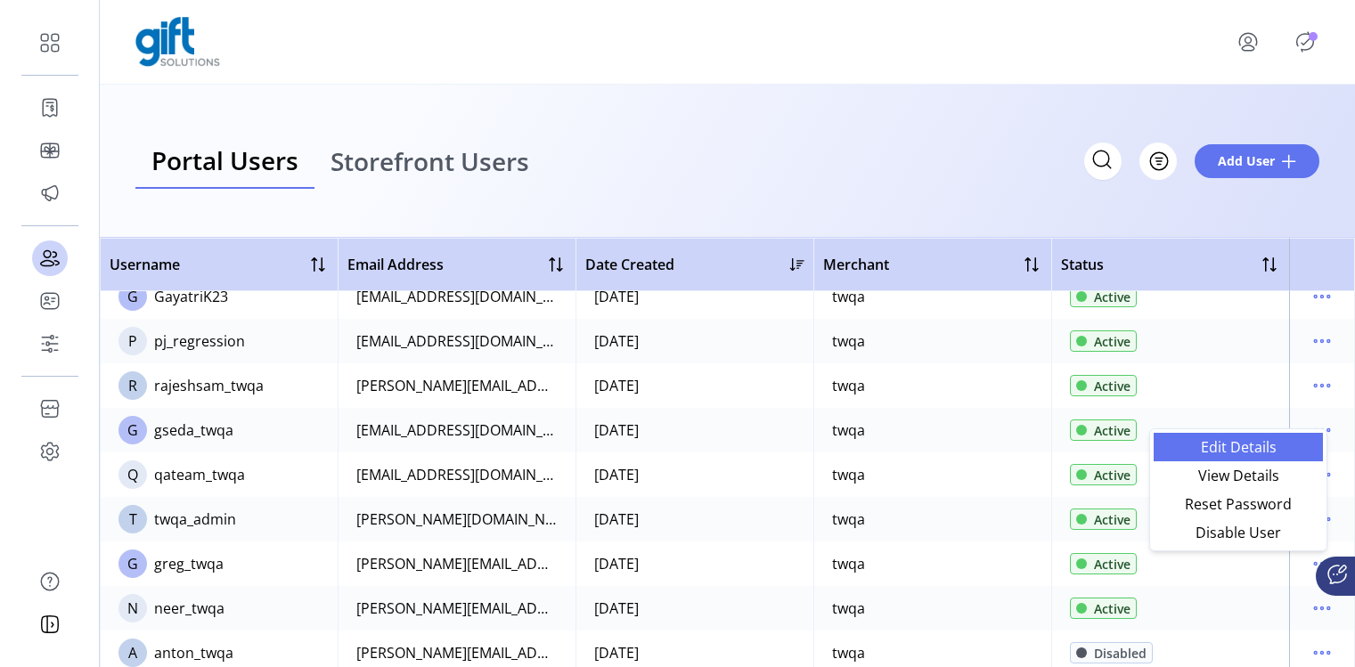
click at [1218, 443] on span "Edit Details" at bounding box center [1238, 447] width 148 height 14
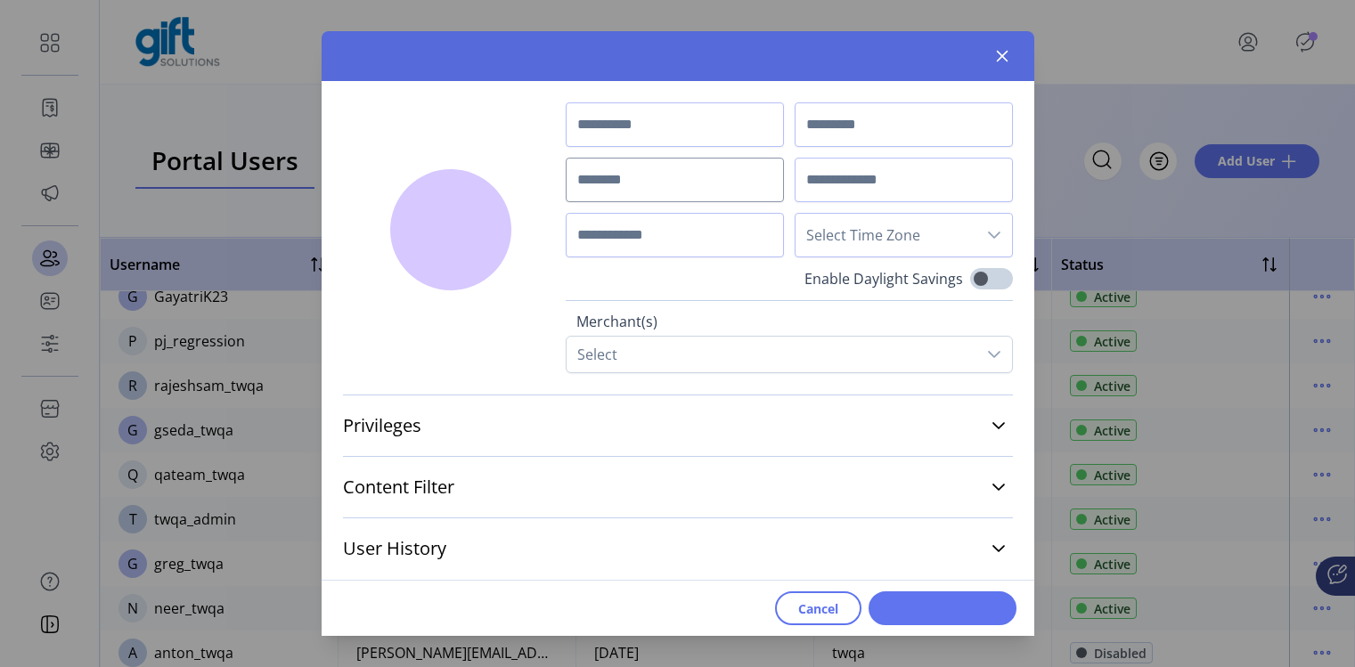
type input "****"
type input "*********"
type input "**********"
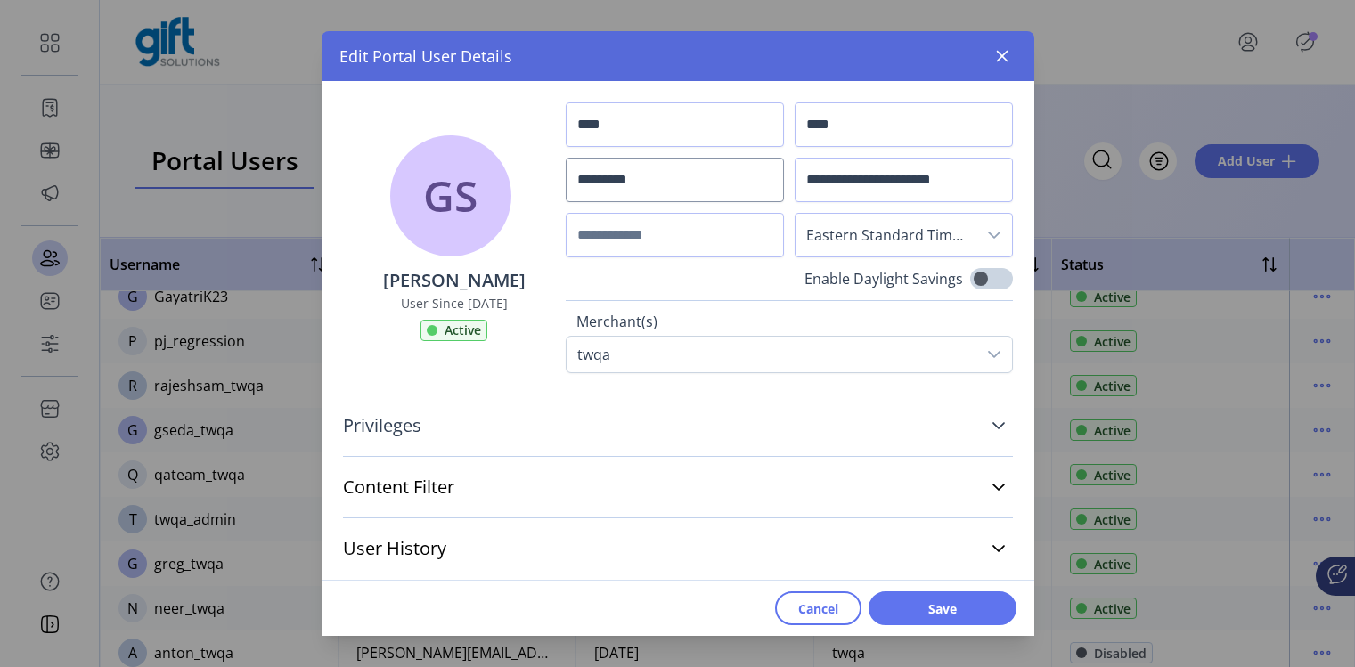
click at [762, 431] on link "Privileges" at bounding box center [678, 425] width 670 height 39
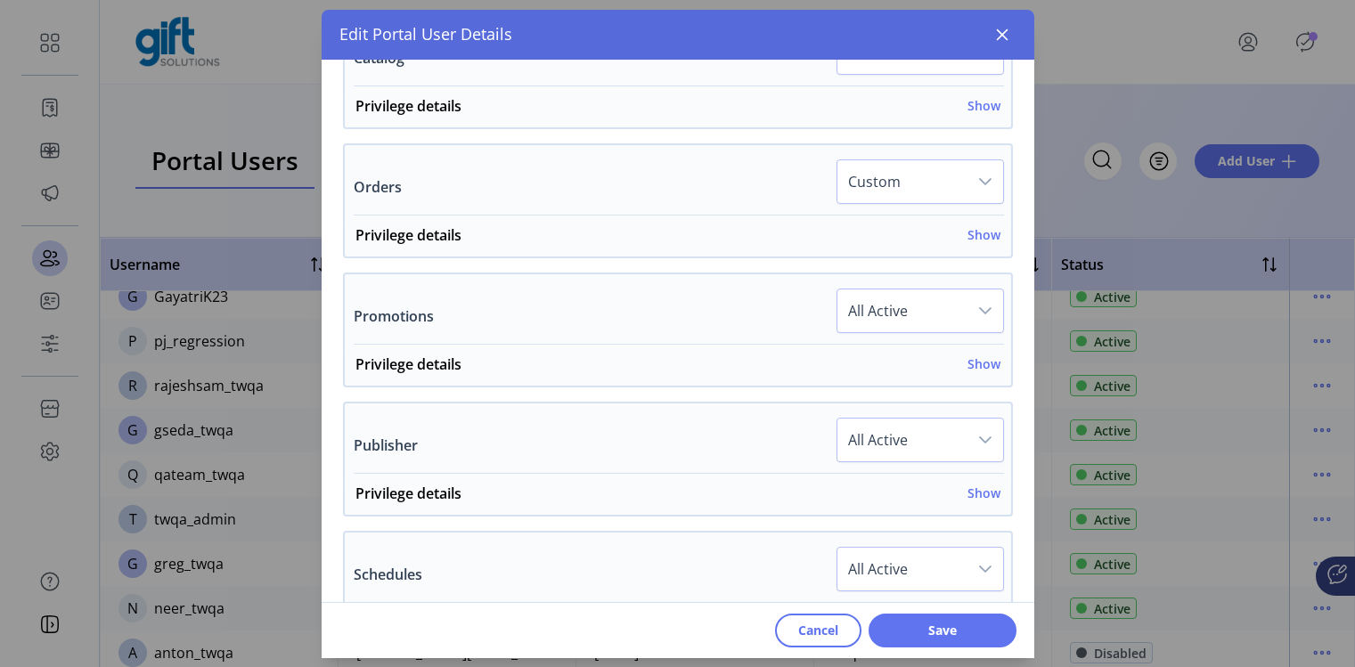
scroll to position [685, 0]
click at [981, 225] on h6 "Show" at bounding box center [983, 233] width 33 height 19
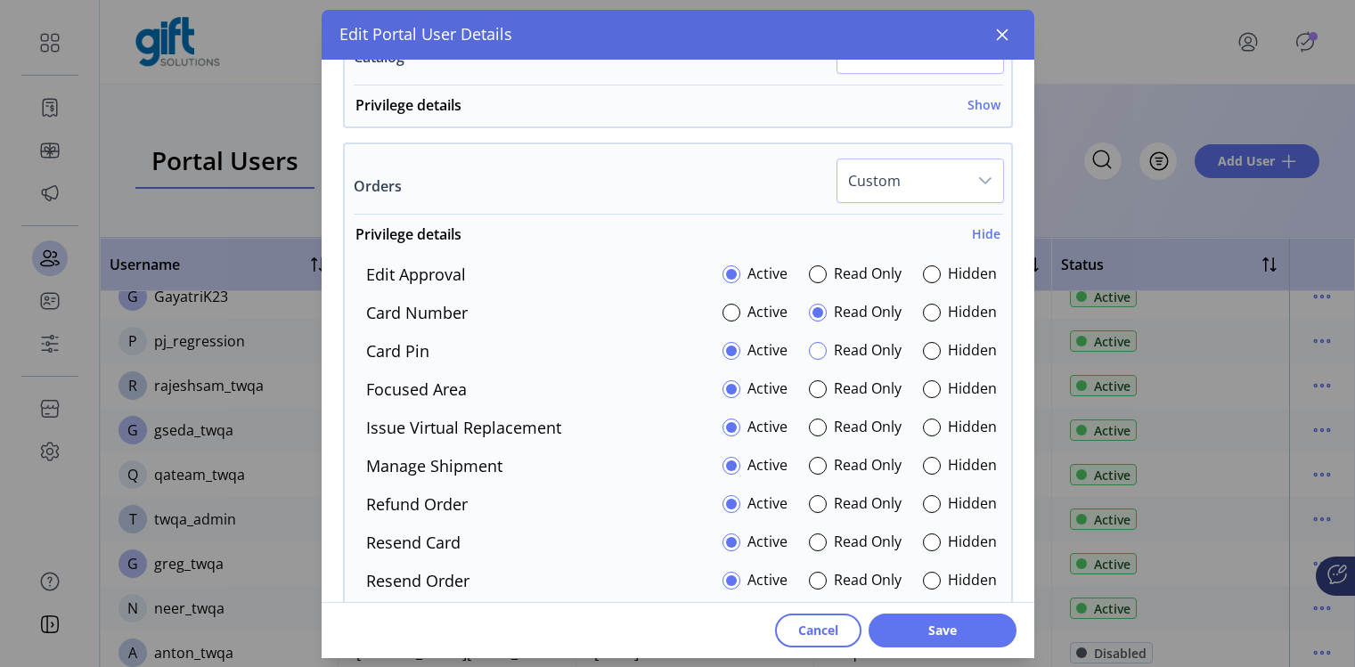
click at [809, 355] on div at bounding box center [818, 351] width 18 height 18
click at [916, 630] on span "Save" at bounding box center [943, 630] width 102 height 19
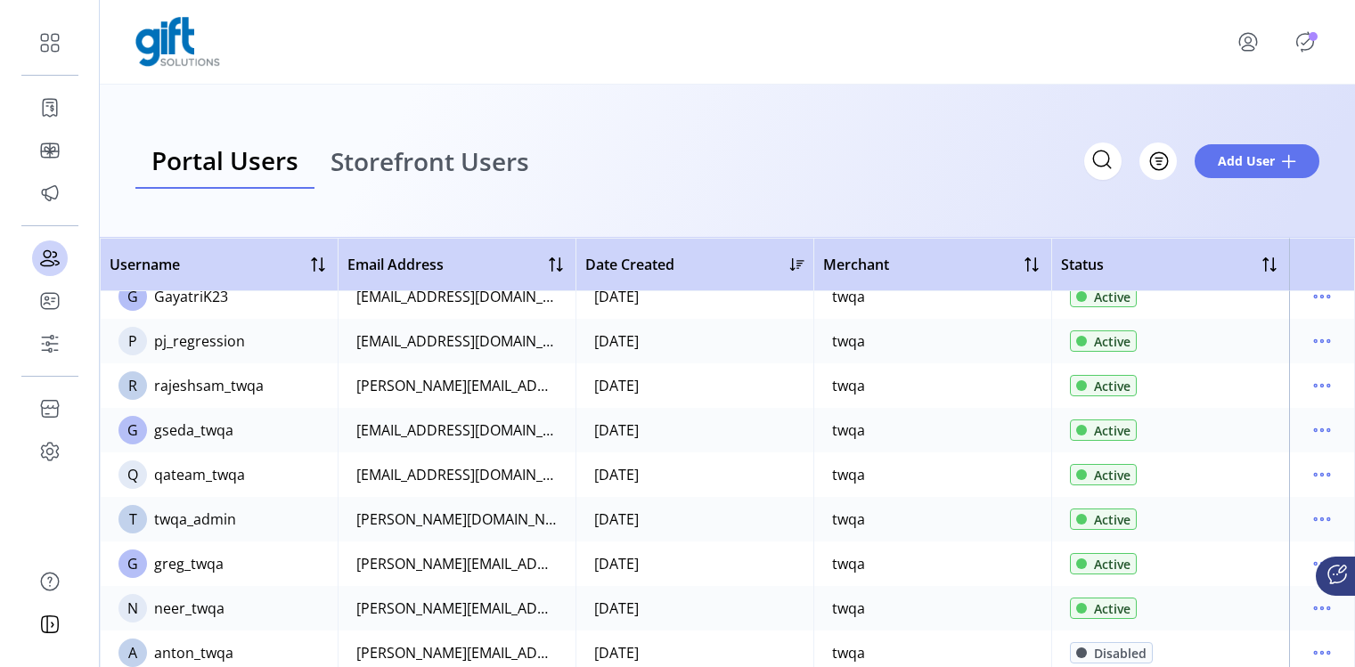
click at [1238, 42] on icon "menu" at bounding box center [1248, 42] width 29 height 29
click at [1226, 122] on span "Sign Out" at bounding box center [1212, 119] width 134 height 14
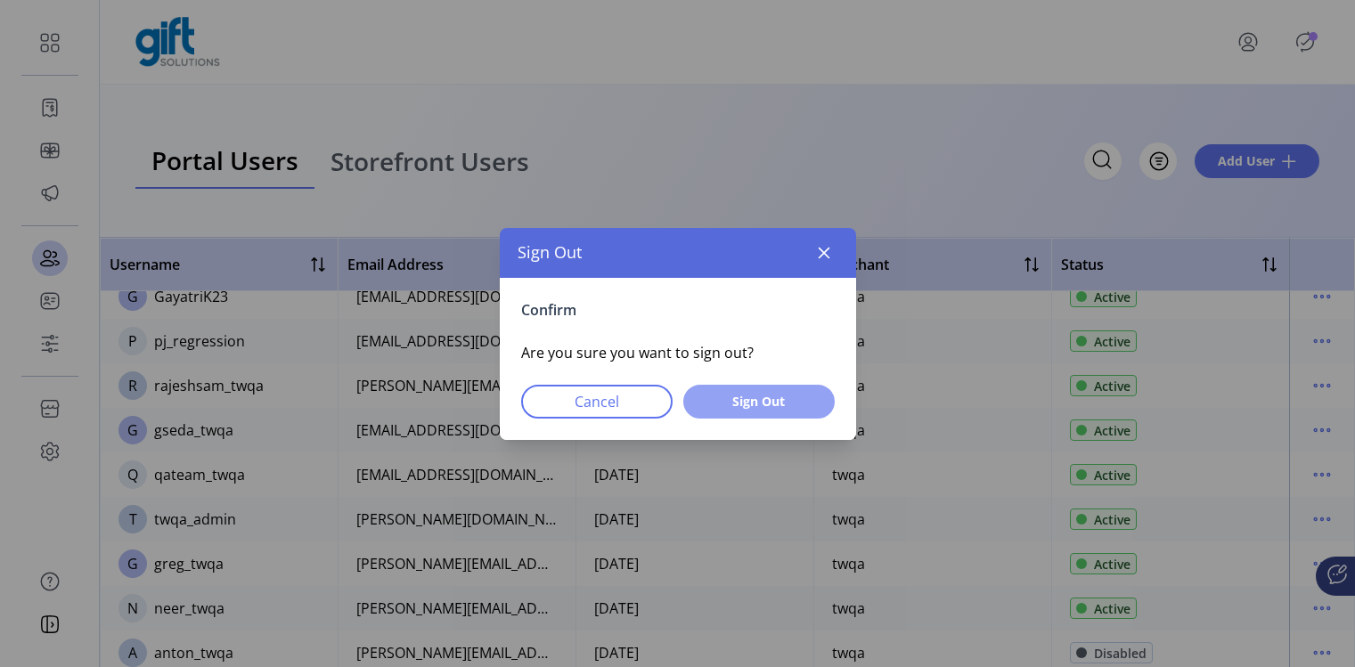
click at [750, 404] on span "Sign Out" at bounding box center [758, 401] width 105 height 19
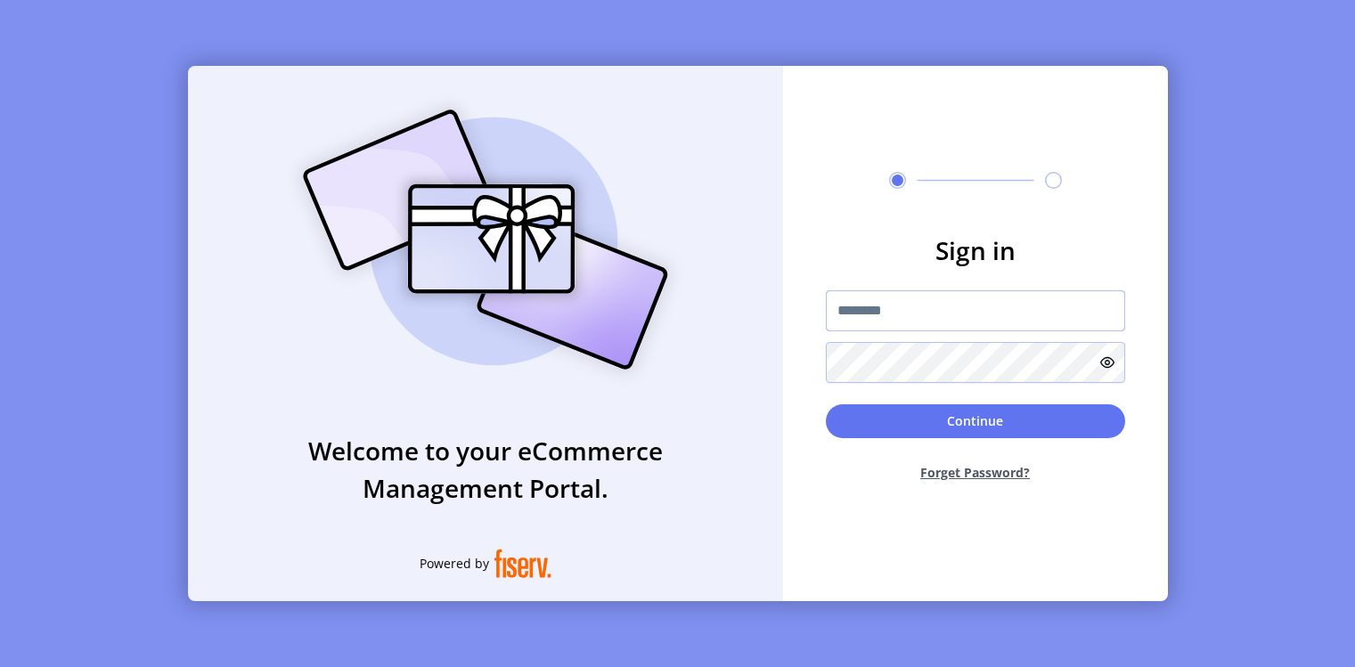
click at [901, 297] on input "text" at bounding box center [975, 310] width 299 height 41
type input "*********"
click at [826, 404] on button "Continue" at bounding box center [975, 421] width 299 height 34
click at [863, 310] on input "text" at bounding box center [975, 310] width 299 height 41
type input "*********"
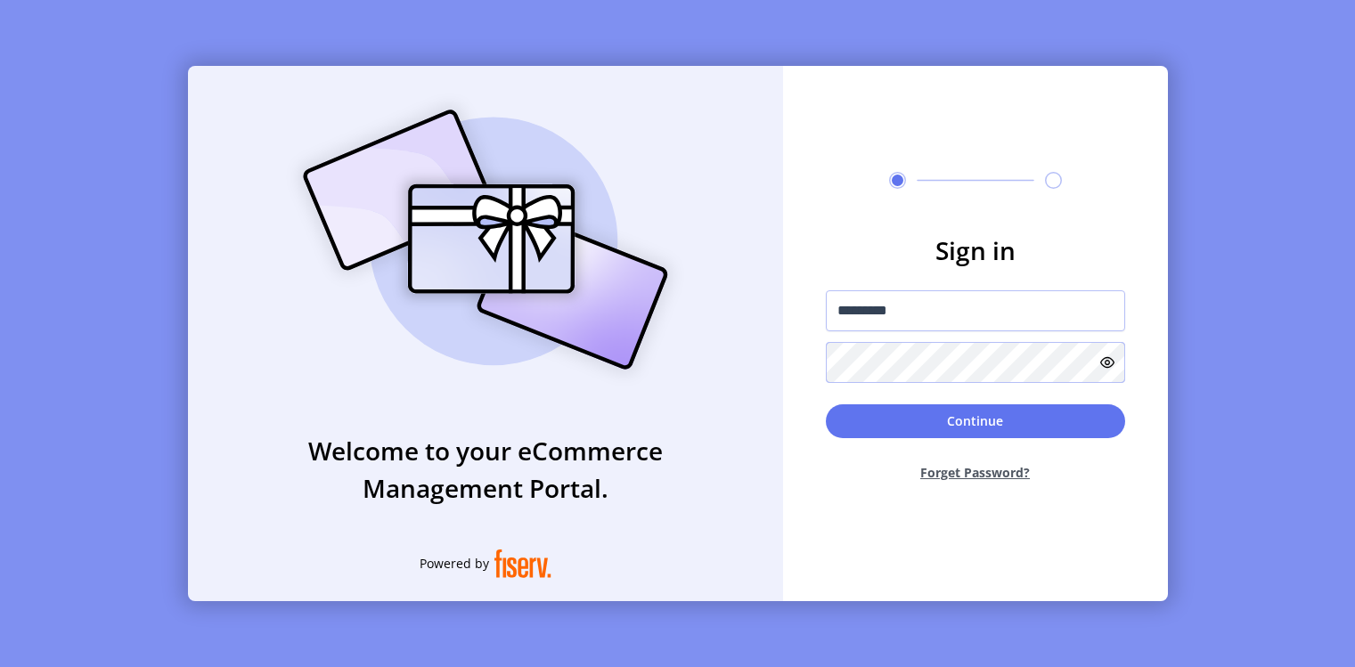
click at [826, 404] on button "Continue" at bounding box center [975, 421] width 299 height 34
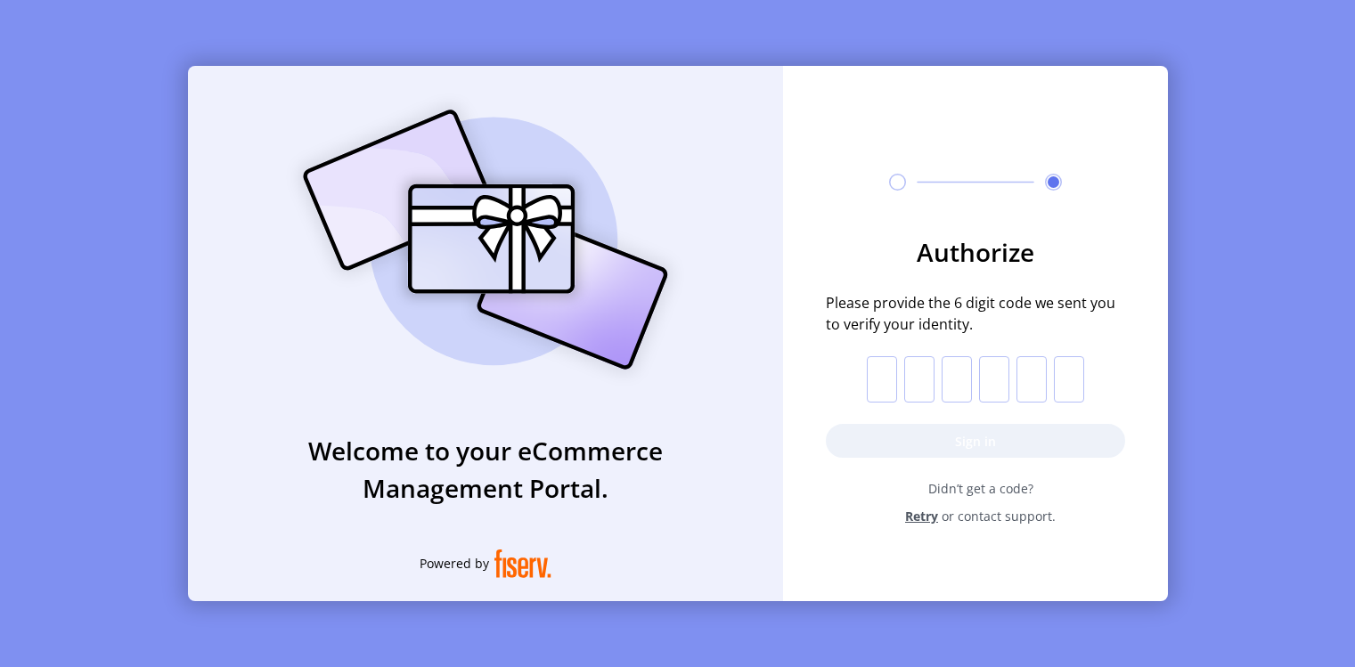
click at [876, 392] on input "text" at bounding box center [882, 379] width 30 height 46
paste input "*"
type input "*"
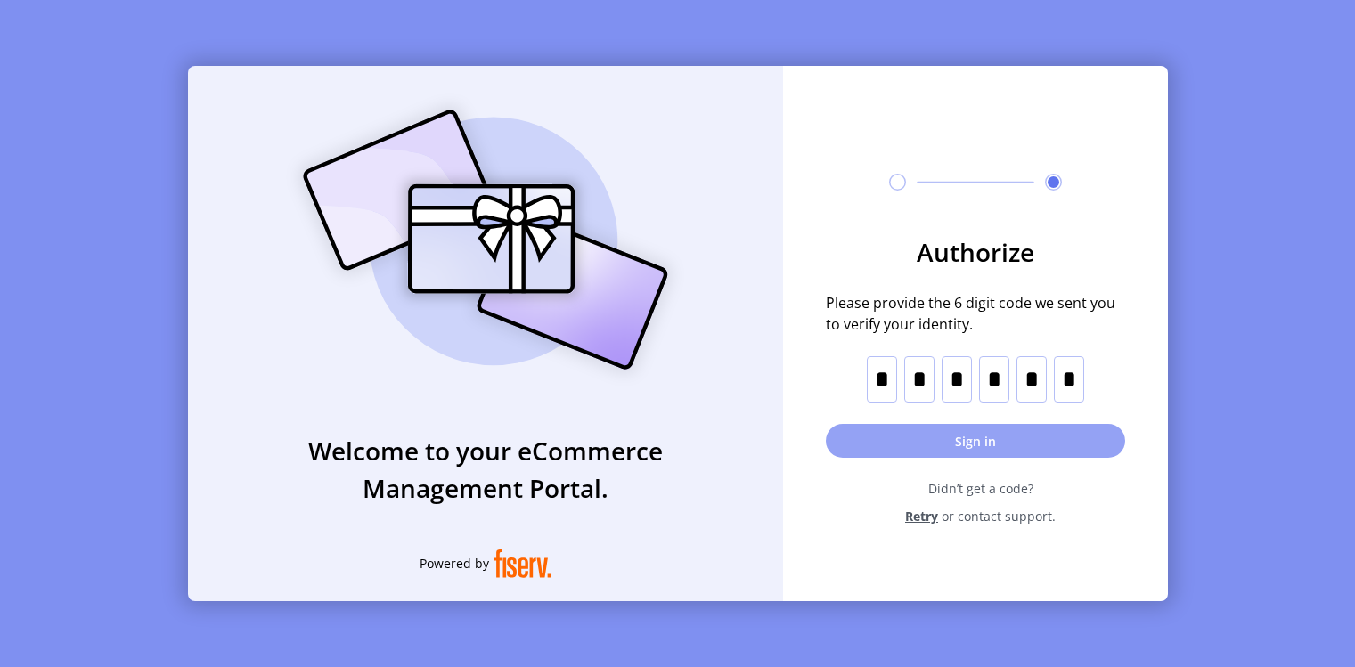
click at [892, 434] on button "Sign in" at bounding box center [975, 441] width 299 height 34
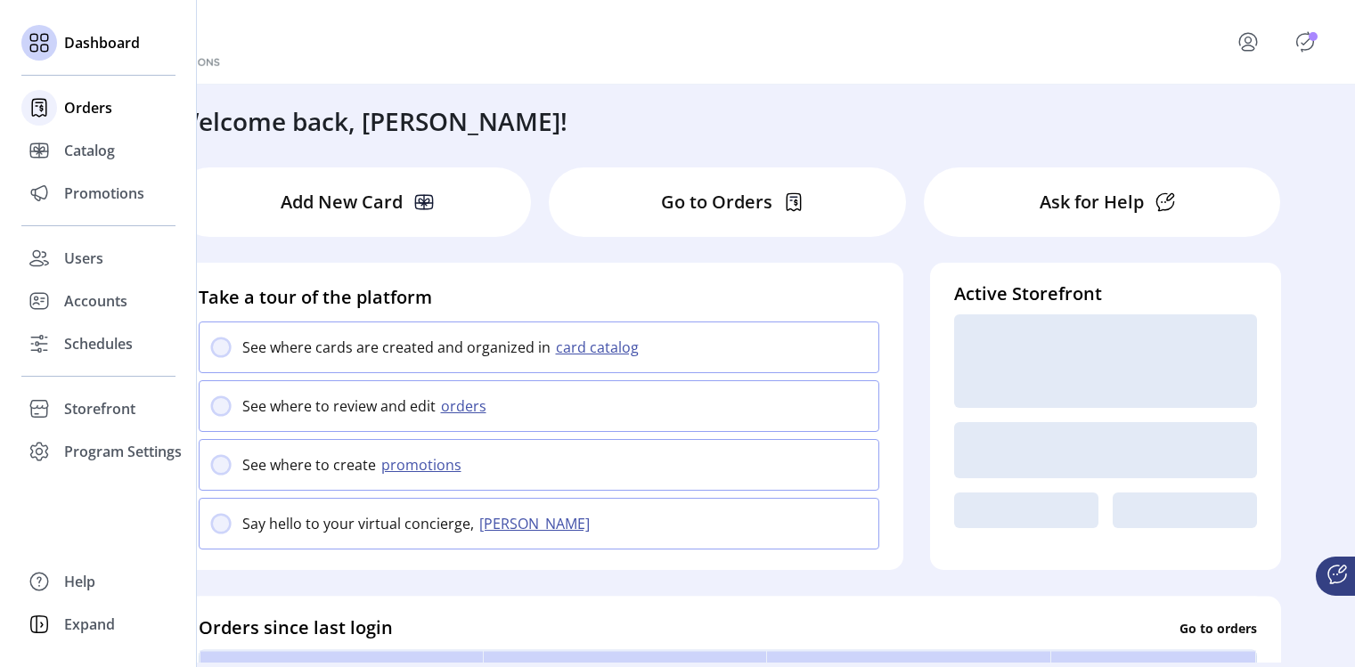
click at [61, 113] on div "Orders" at bounding box center [98, 107] width 154 height 43
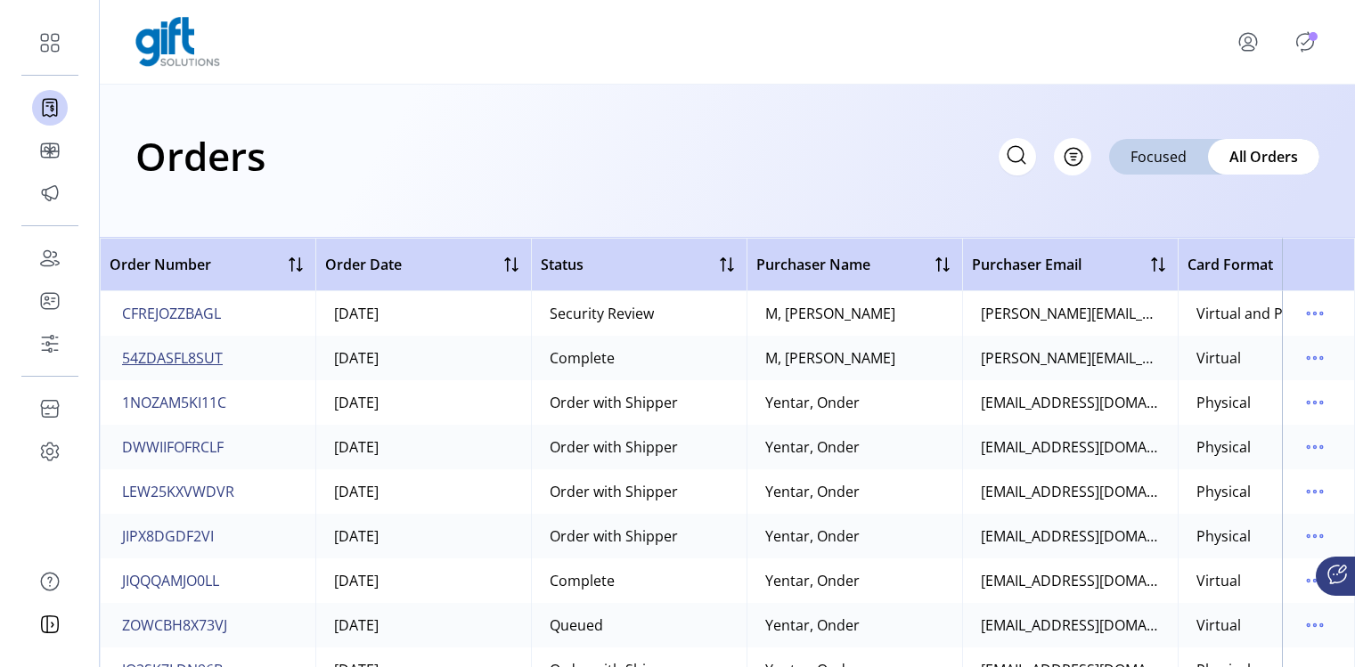
click at [187, 352] on span "54ZDASFL8SUT" at bounding box center [172, 357] width 101 height 21
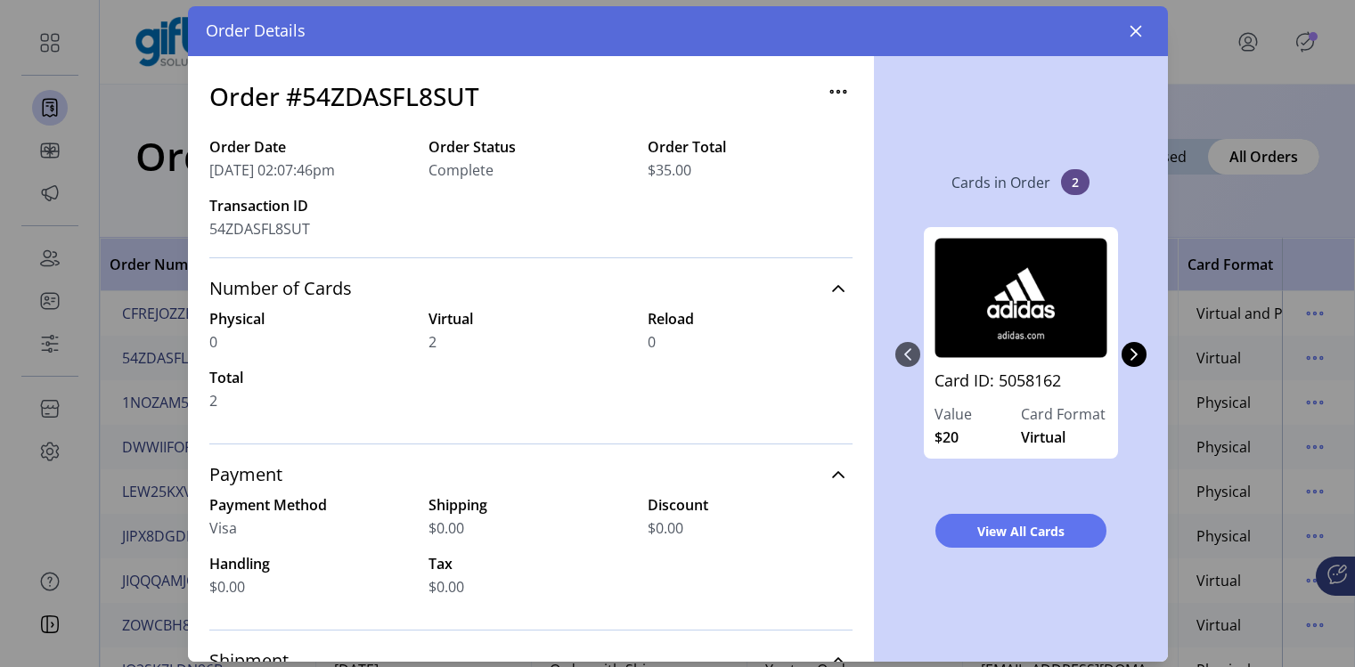
click at [824, 99] on icon "button" at bounding box center [838, 91] width 29 height 29
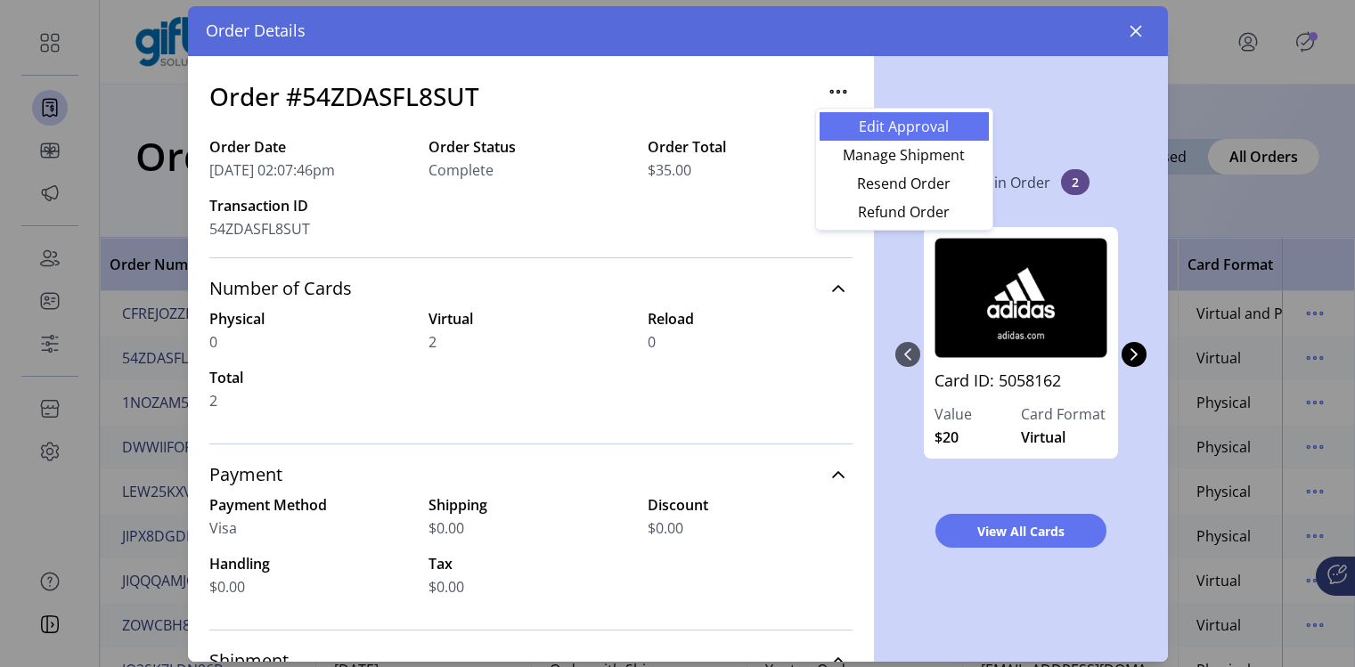
click at [845, 126] on span "Edit Approval" at bounding box center [904, 126] width 148 height 14
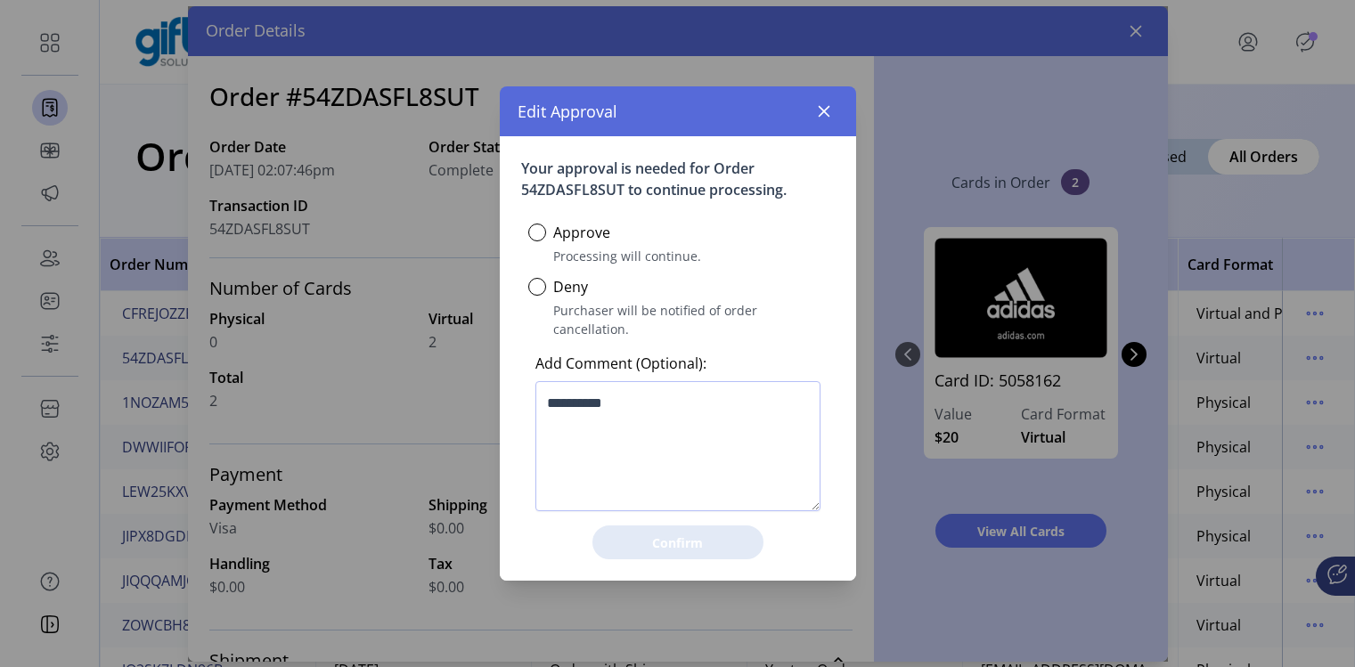
scroll to position [10, 5]
click at [834, 111] on button "button" at bounding box center [824, 111] width 29 height 29
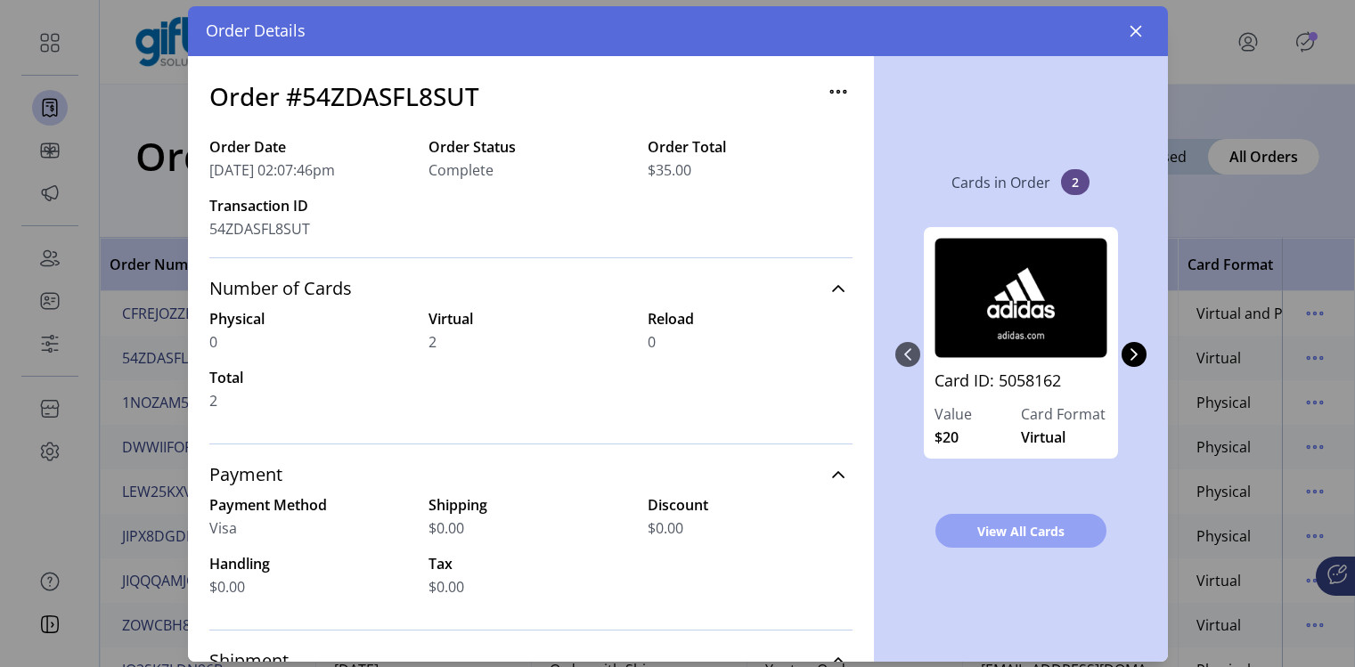
click at [990, 533] on span "View All Cards" at bounding box center [1020, 531] width 125 height 19
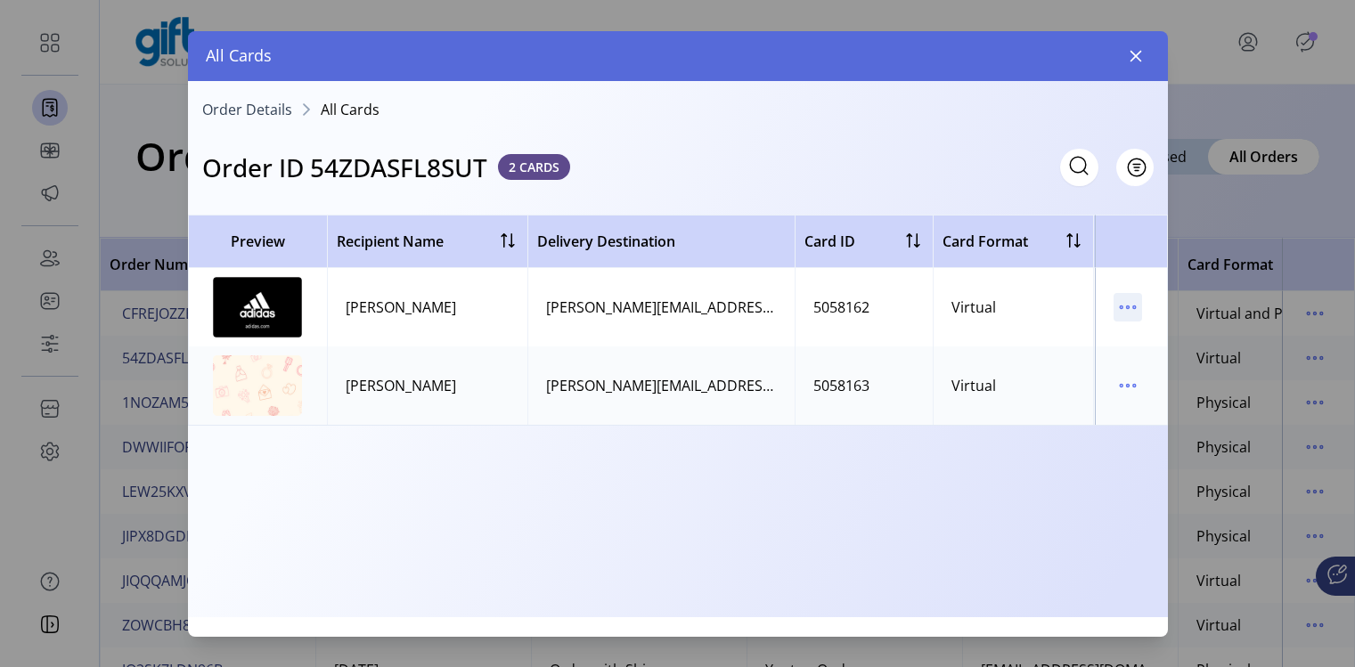
click at [1136, 305] on icon "menu" at bounding box center [1127, 307] width 29 height 29
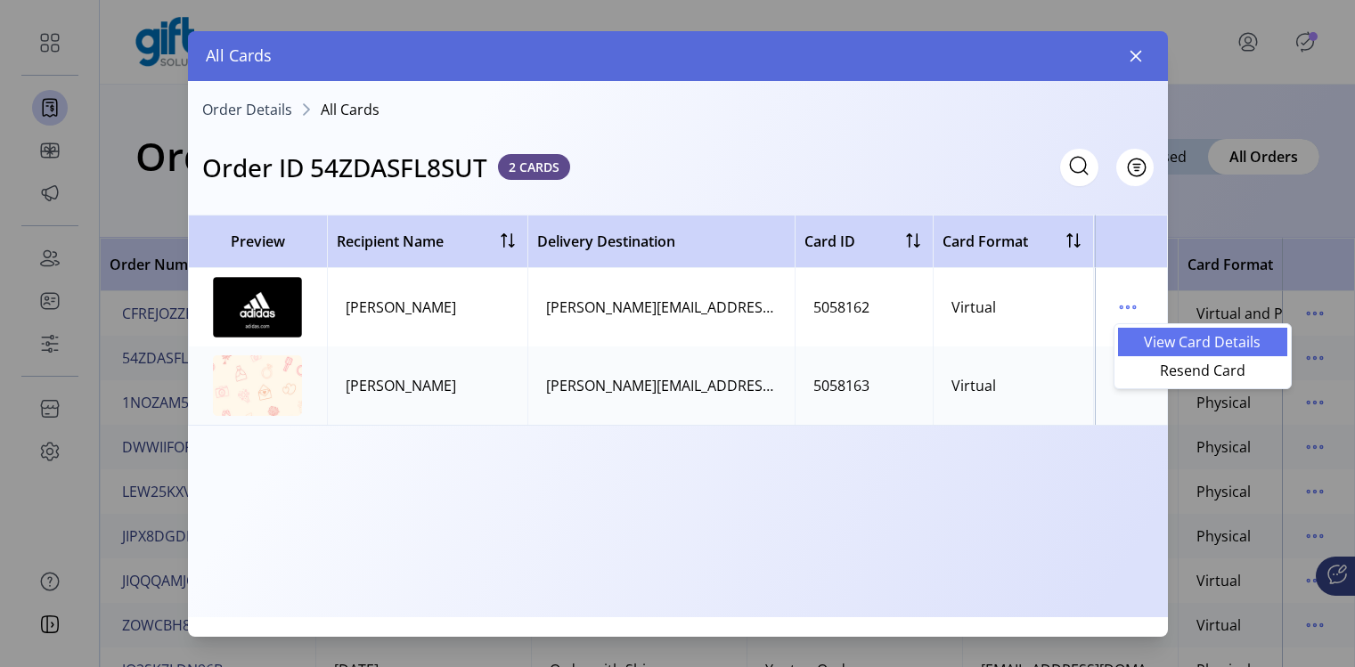
click at [1150, 341] on span "View Card Details" at bounding box center [1202, 342] width 148 height 14
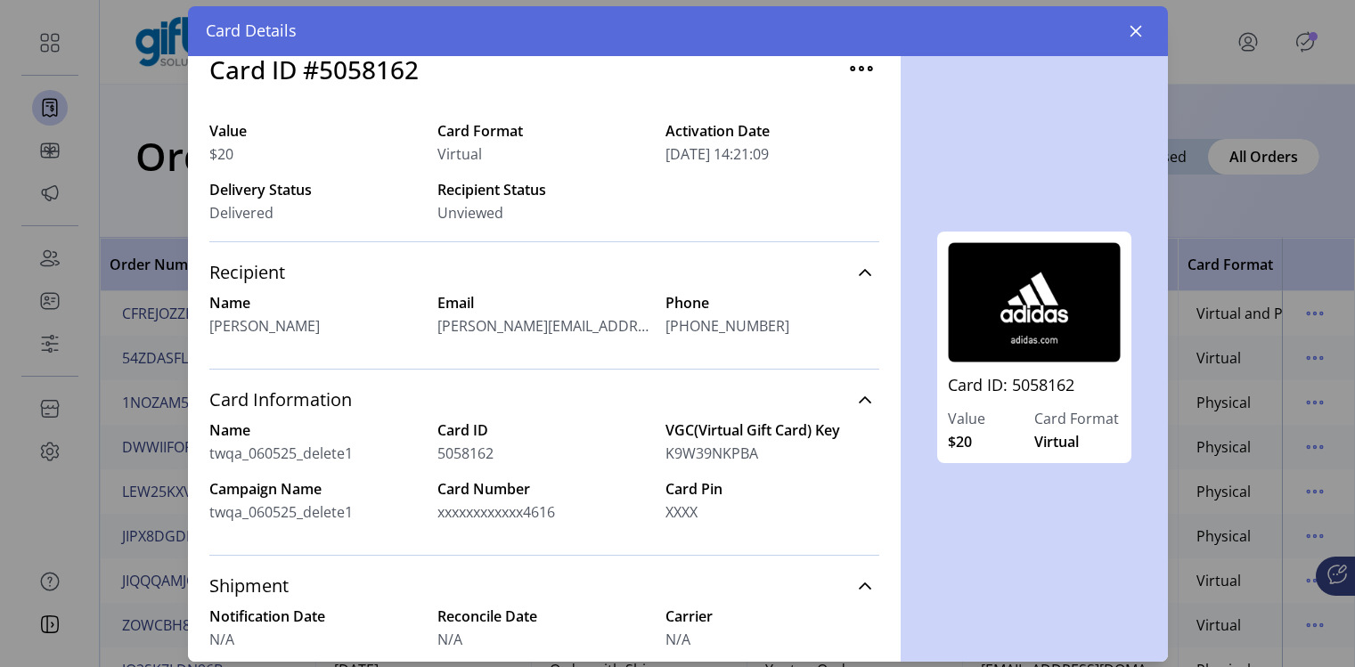
scroll to position [88, 0]
